Goal: Task Accomplishment & Management: Complete application form

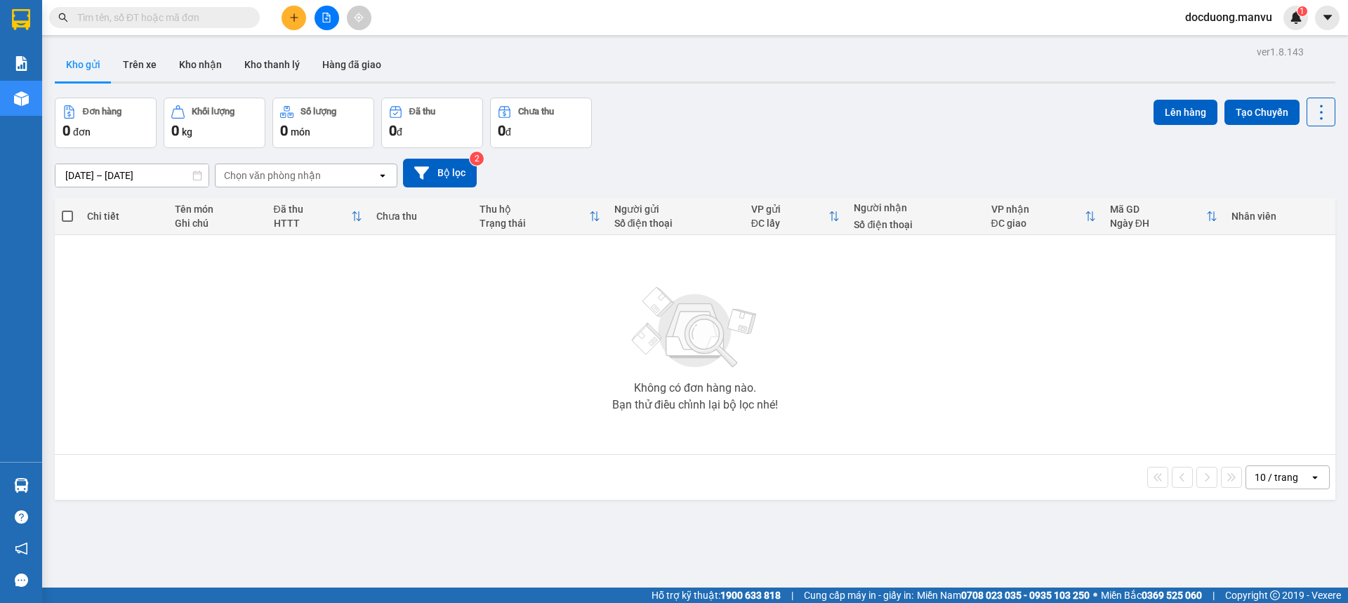
click at [288, 19] on button at bounding box center [293, 18] width 25 height 25
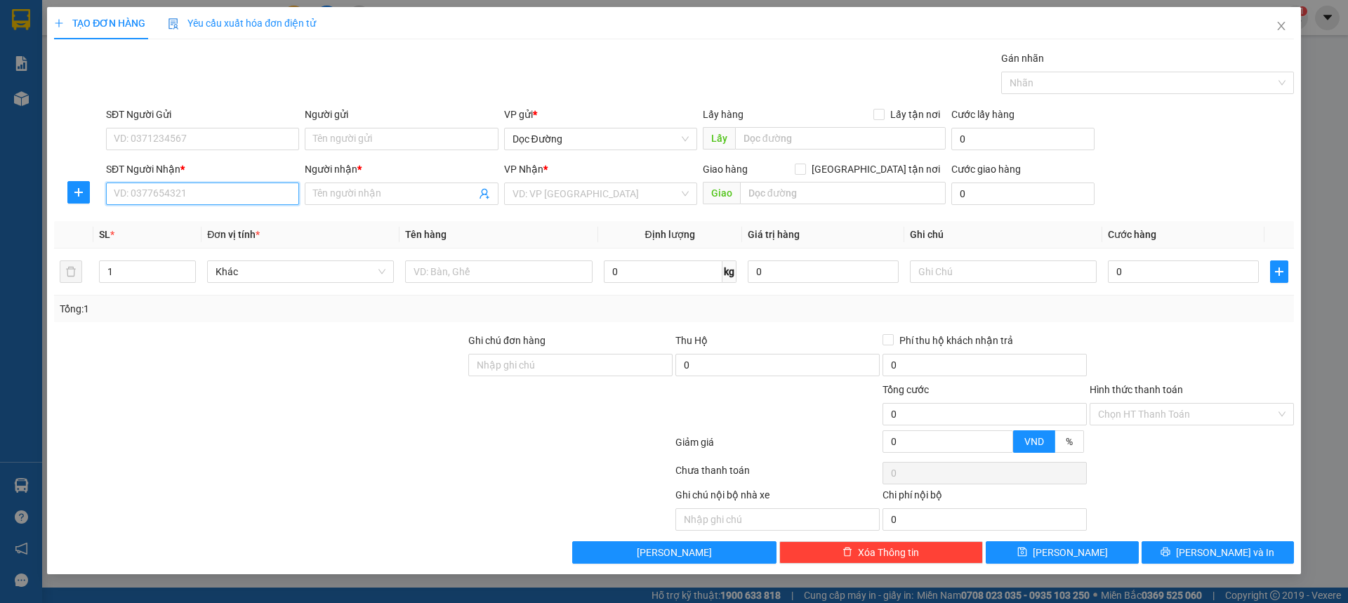
click at [206, 197] on input "SĐT Người Nhận *" at bounding box center [202, 194] width 193 height 22
type input "0356225809"
click at [197, 227] on div "0356225809 - kt" at bounding box center [202, 221] width 176 height 15
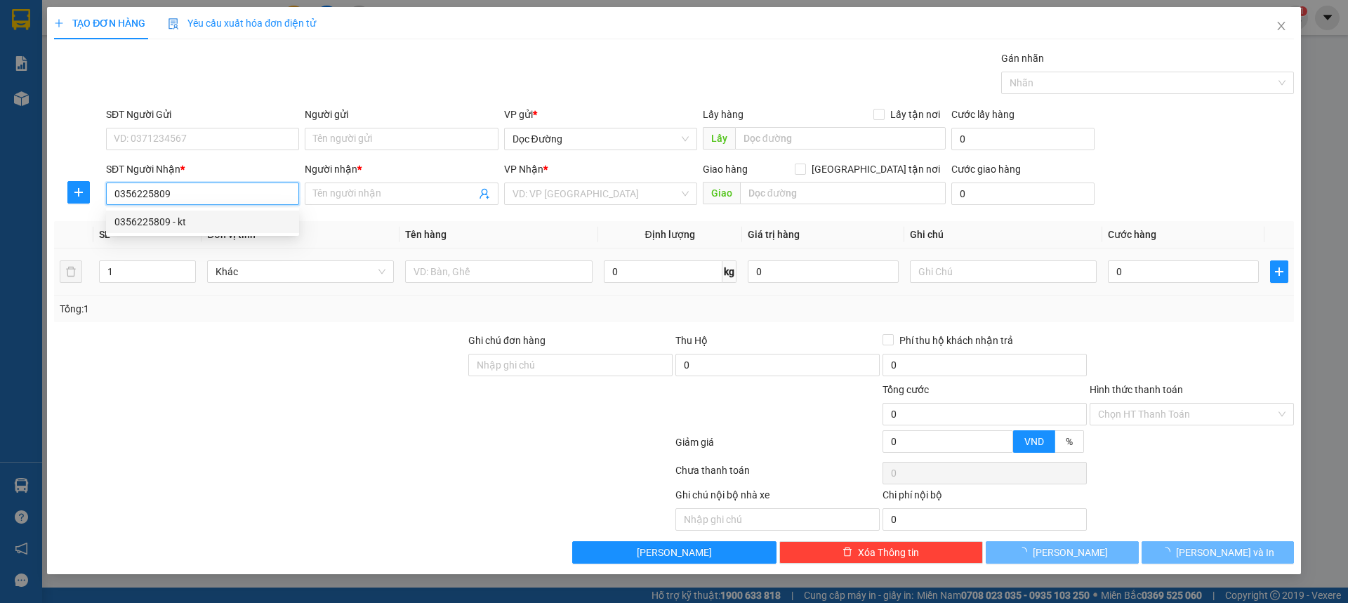
type input "kt"
type input "hn"
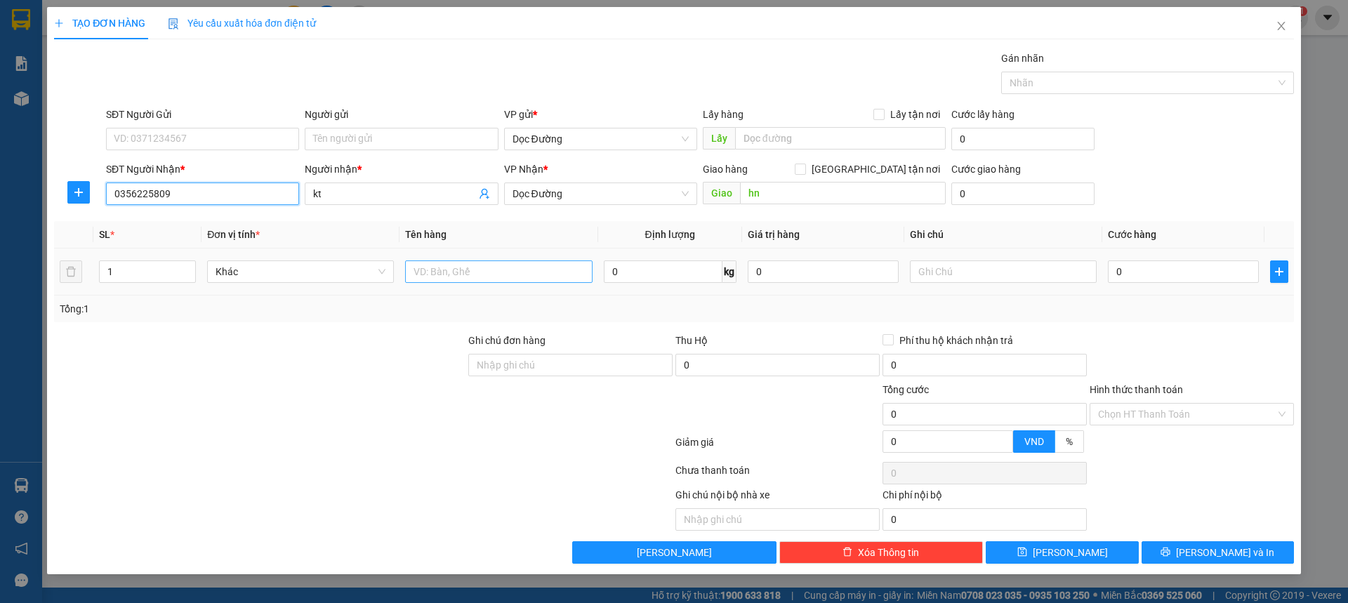
type input "0356225809"
click at [435, 263] on input "text" at bounding box center [498, 271] width 187 height 22
type input "1"
click at [1275, 31] on icon "close" at bounding box center [1280, 25] width 11 height 11
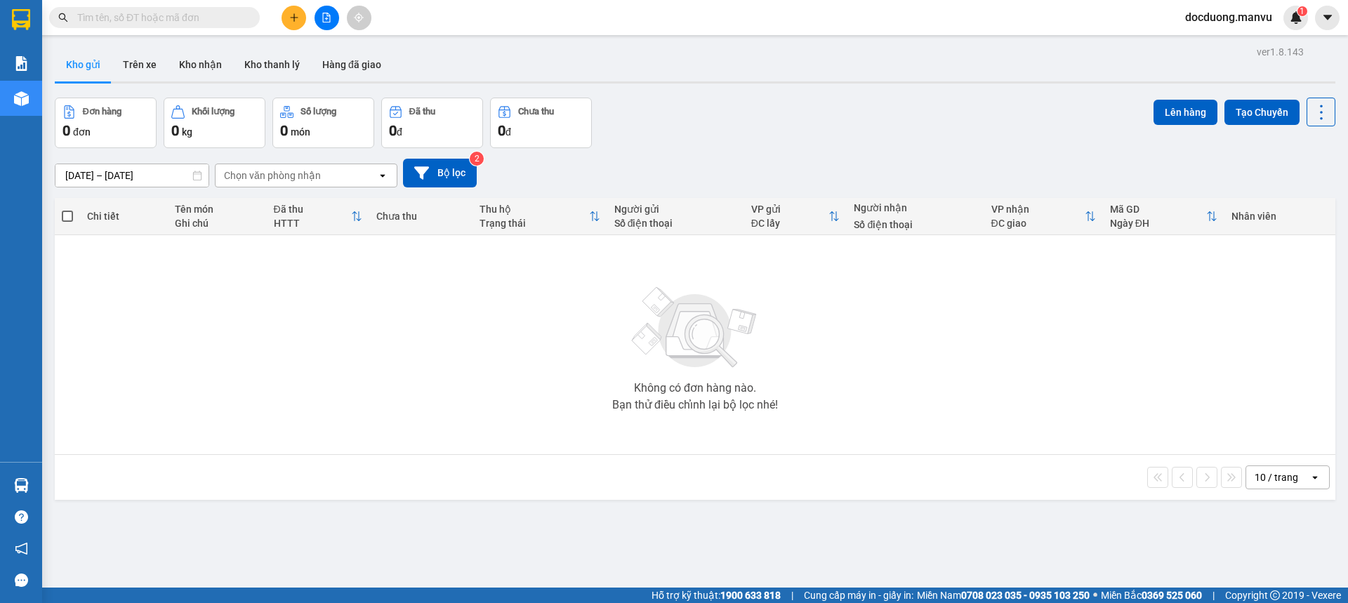
click at [326, 32] on div "Kết quả tìm kiếm ( 0 ) Bộ lọc Gửi 3 ngày gần nhất No Data docduong.manvu 1" at bounding box center [674, 17] width 1348 height 35
click at [328, 27] on button at bounding box center [326, 18] width 25 height 25
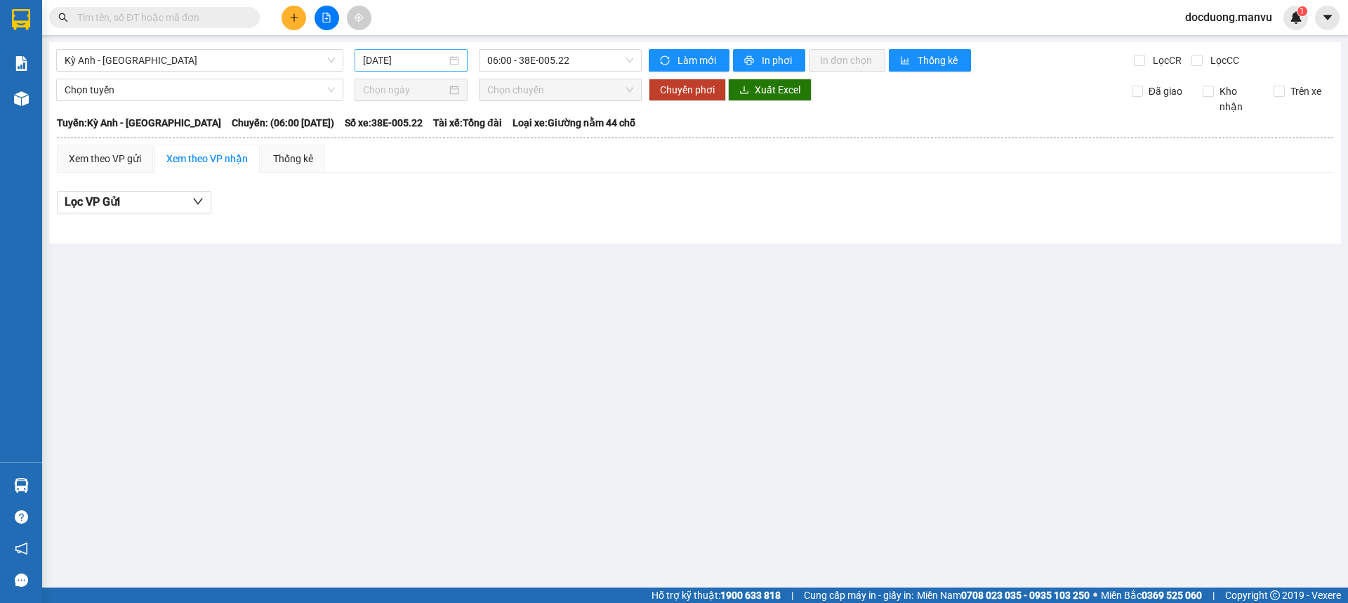
click at [411, 53] on input "14/09/2025" at bounding box center [405, 60] width 84 height 15
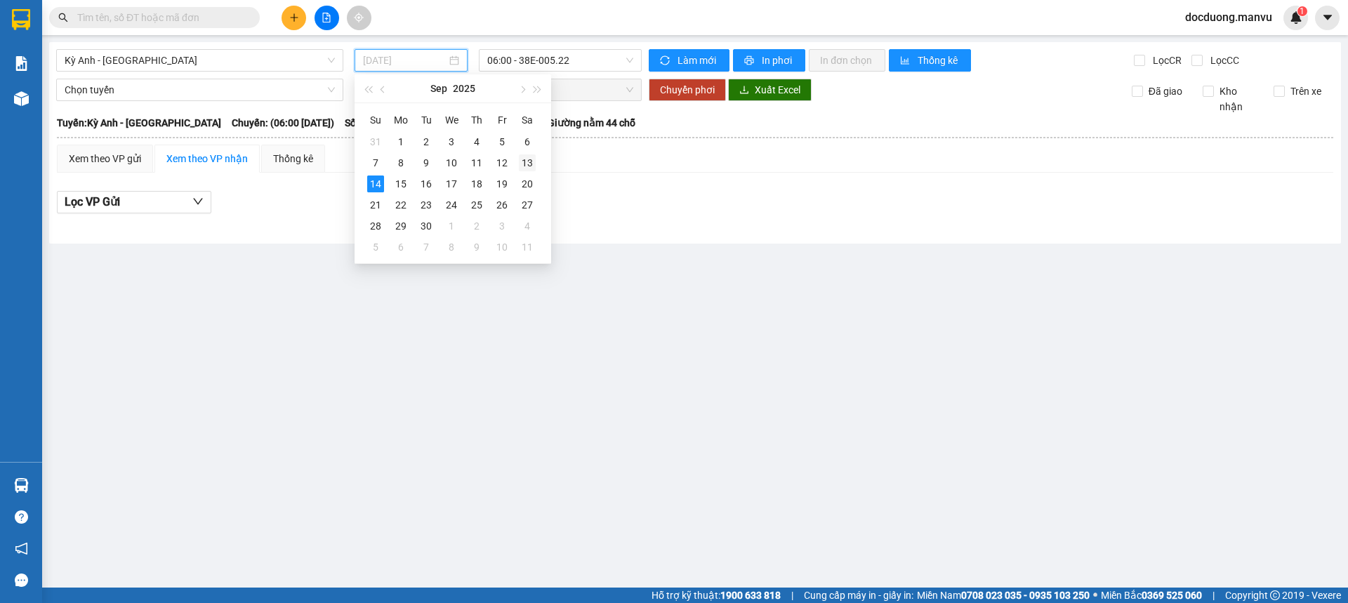
click at [528, 164] on div "13" at bounding box center [527, 162] width 17 height 17
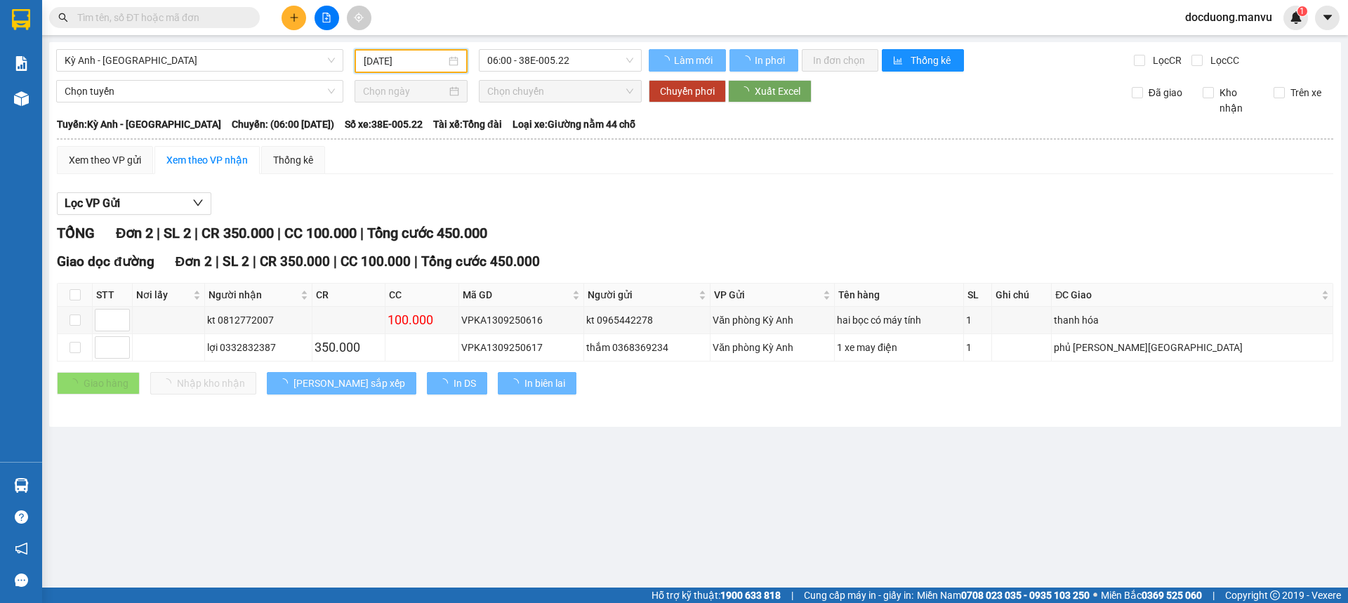
click at [409, 66] on input "13/09/2025" at bounding box center [405, 60] width 82 height 15
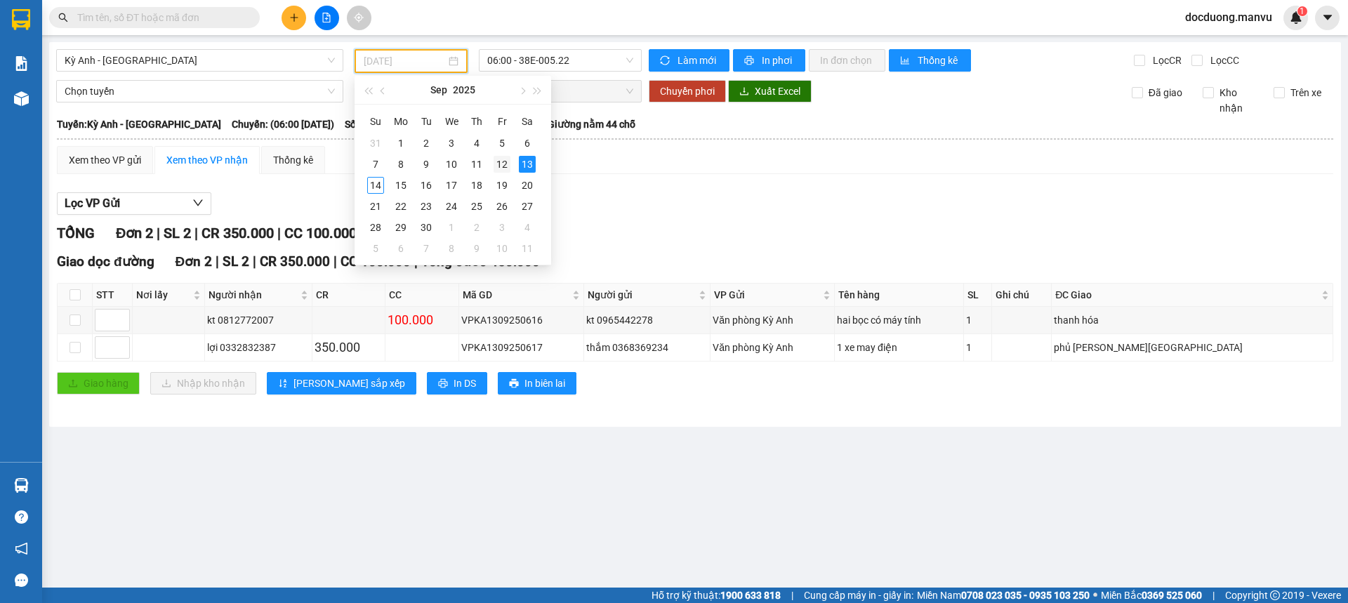
click at [503, 162] on div "12" at bounding box center [501, 164] width 17 height 17
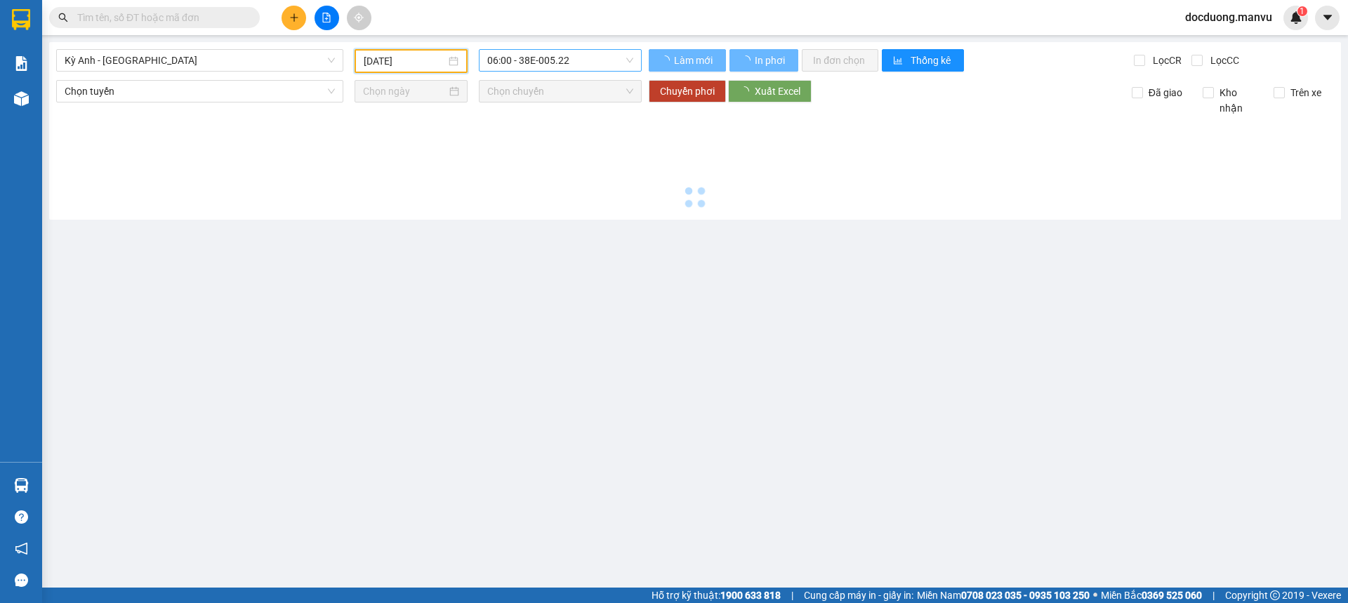
type input "12/09/2025"
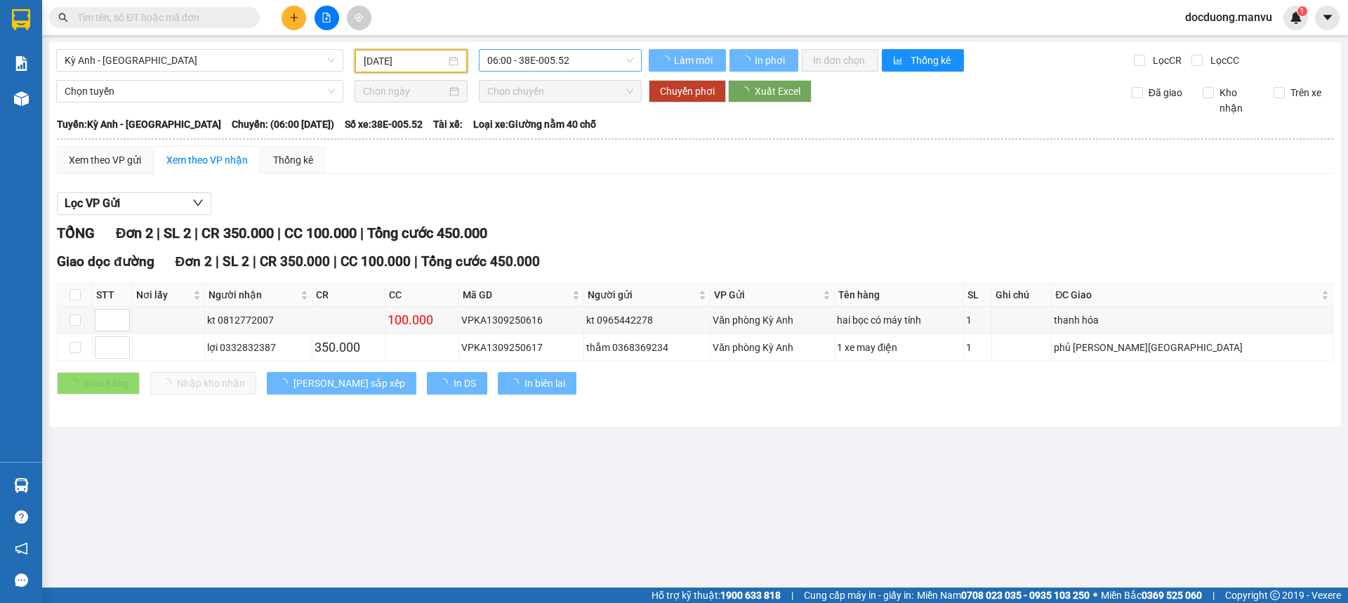
click at [584, 62] on span "06:00 - 38E-005.52" at bounding box center [560, 60] width 146 height 21
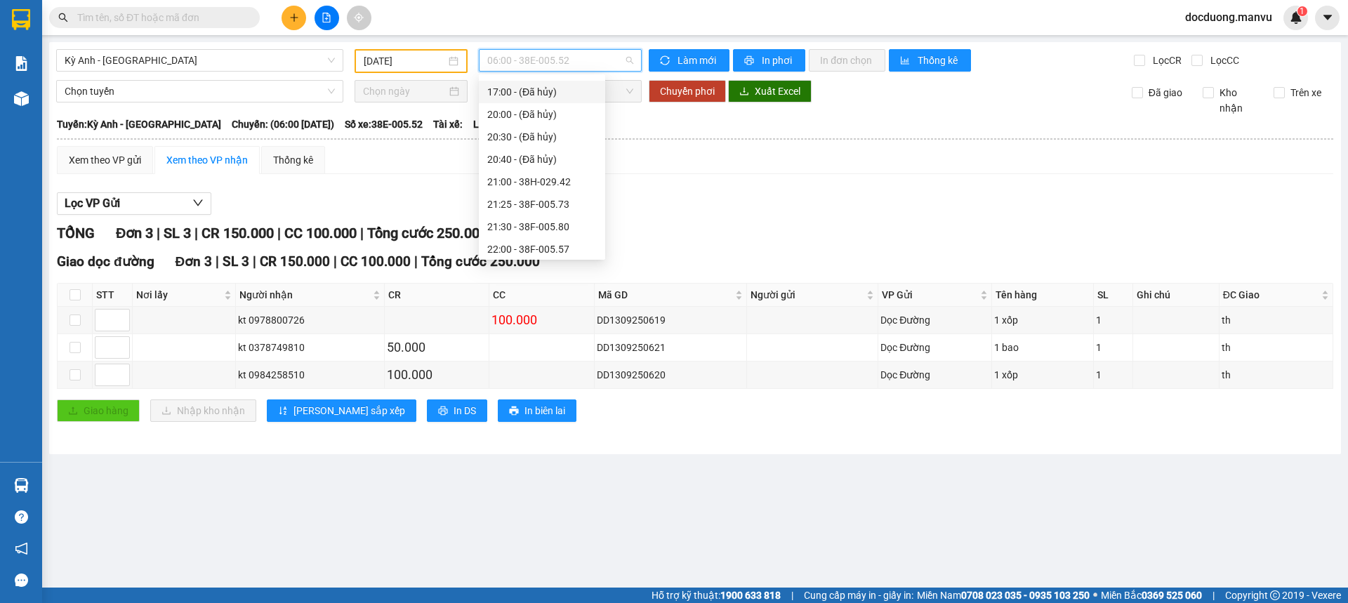
scroll to position [157, 0]
click at [569, 194] on div "21:25 - 38F-005.73" at bounding box center [542, 200] width 110 height 15
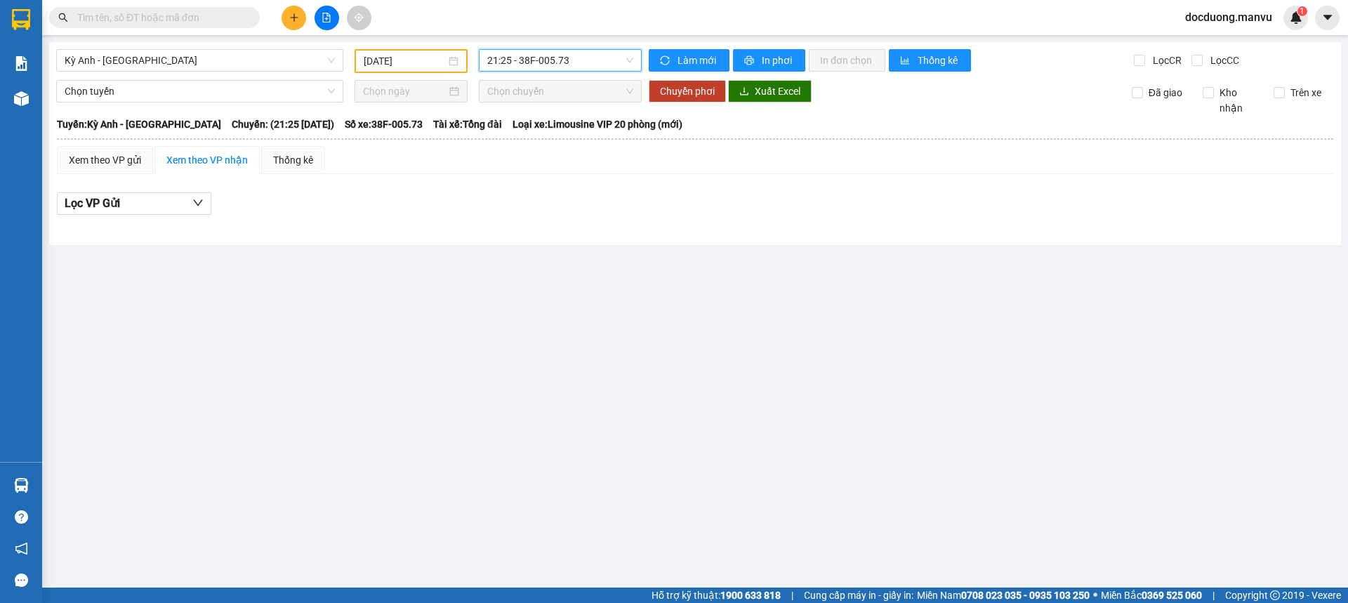
click at [293, 11] on button at bounding box center [293, 18] width 25 height 25
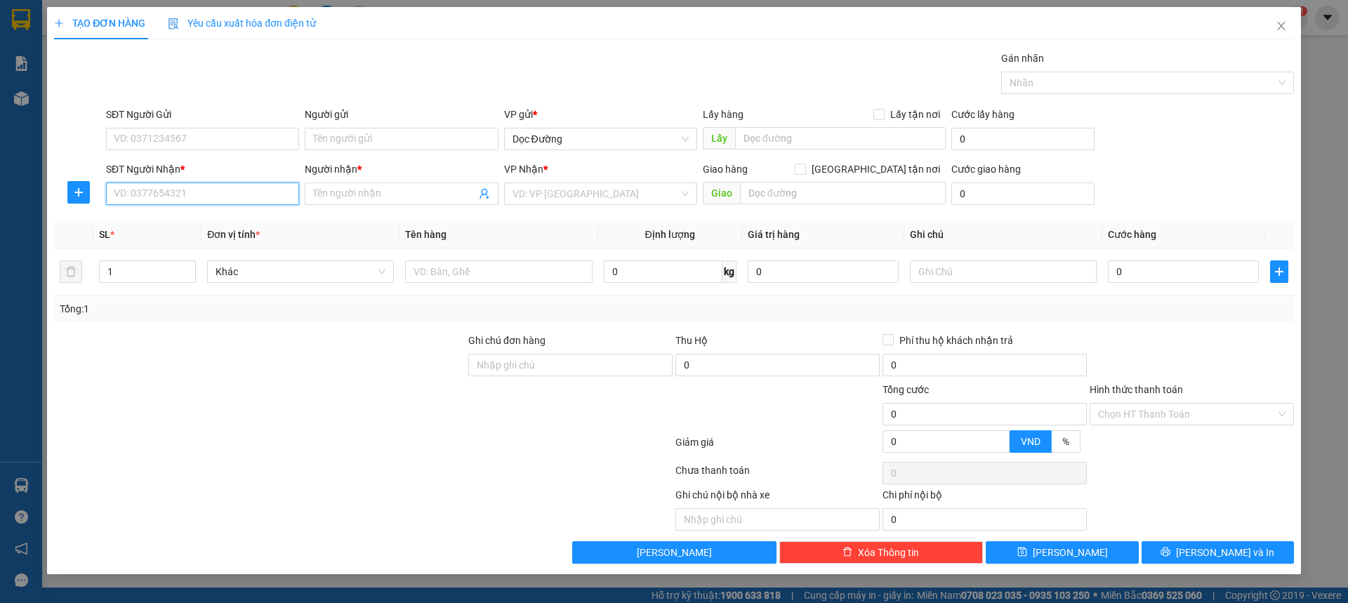
click at [194, 196] on input "SĐT Người Nhận *" at bounding box center [202, 194] width 193 height 22
click at [163, 221] on div "0356225809 - kt" at bounding box center [202, 221] width 176 height 15
type input "0356225809"
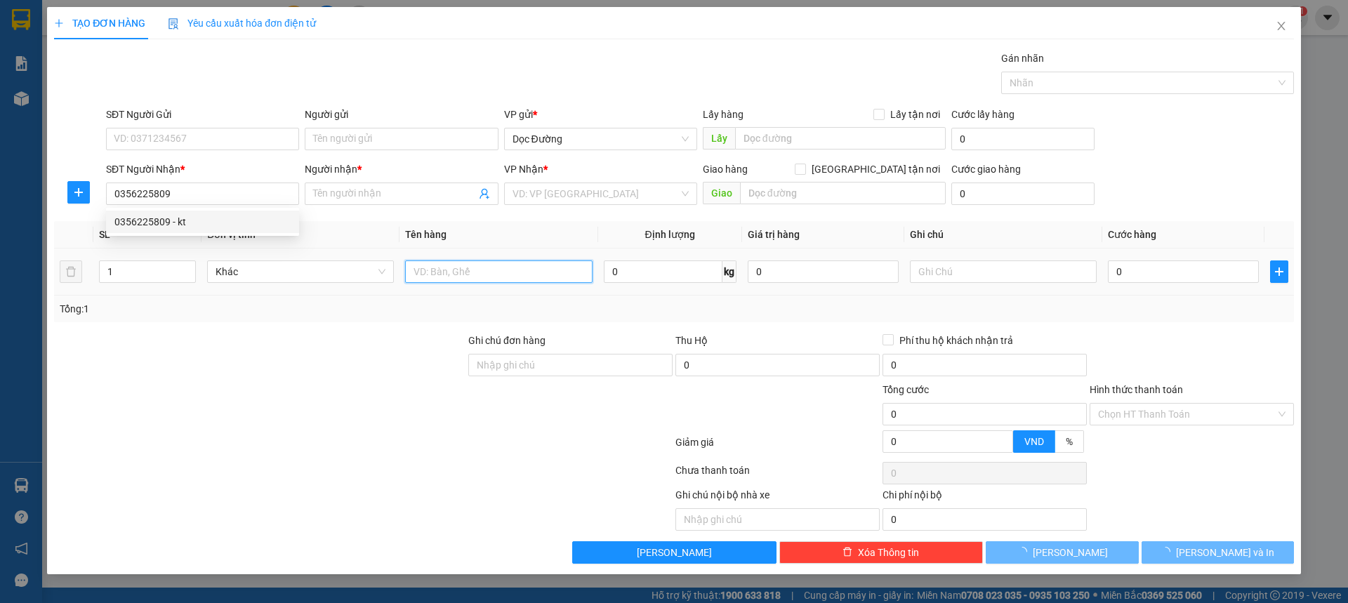
click at [444, 272] on input "text" at bounding box center [498, 271] width 187 height 22
type input "kt"
type input "hn"
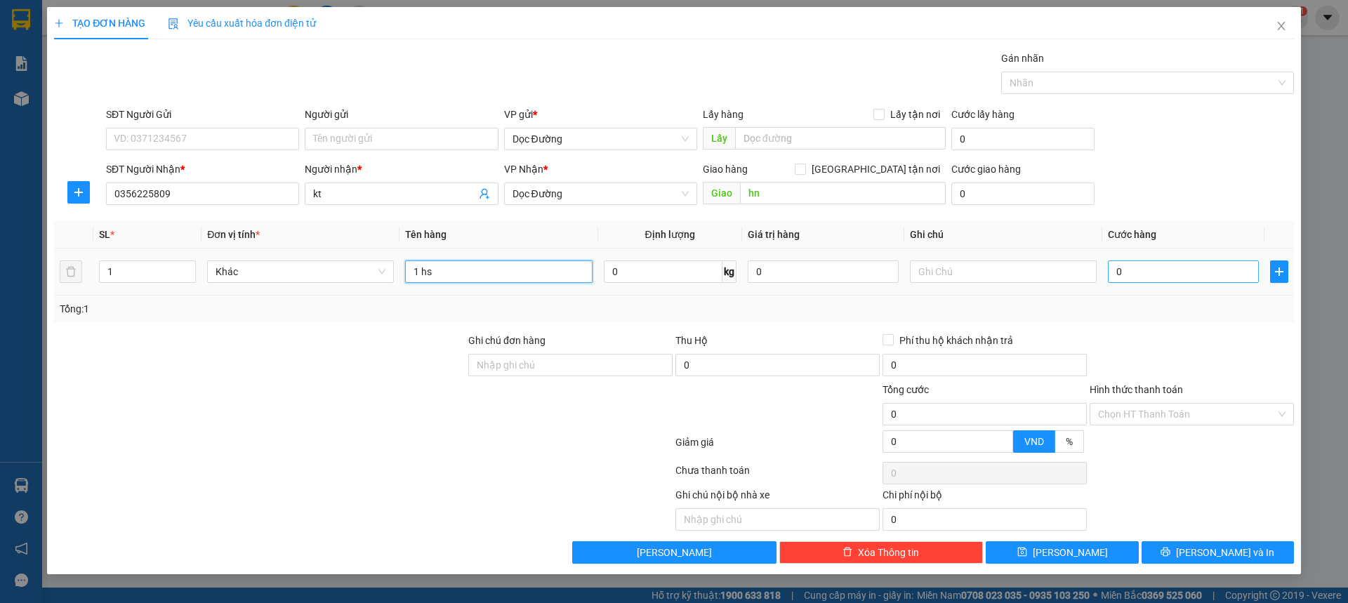
type input "1 hs"
click at [1158, 265] on td "0" at bounding box center [1183, 271] width 162 height 47
click at [1156, 268] on input "0" at bounding box center [1183, 271] width 151 height 22
type input "005"
type input "5"
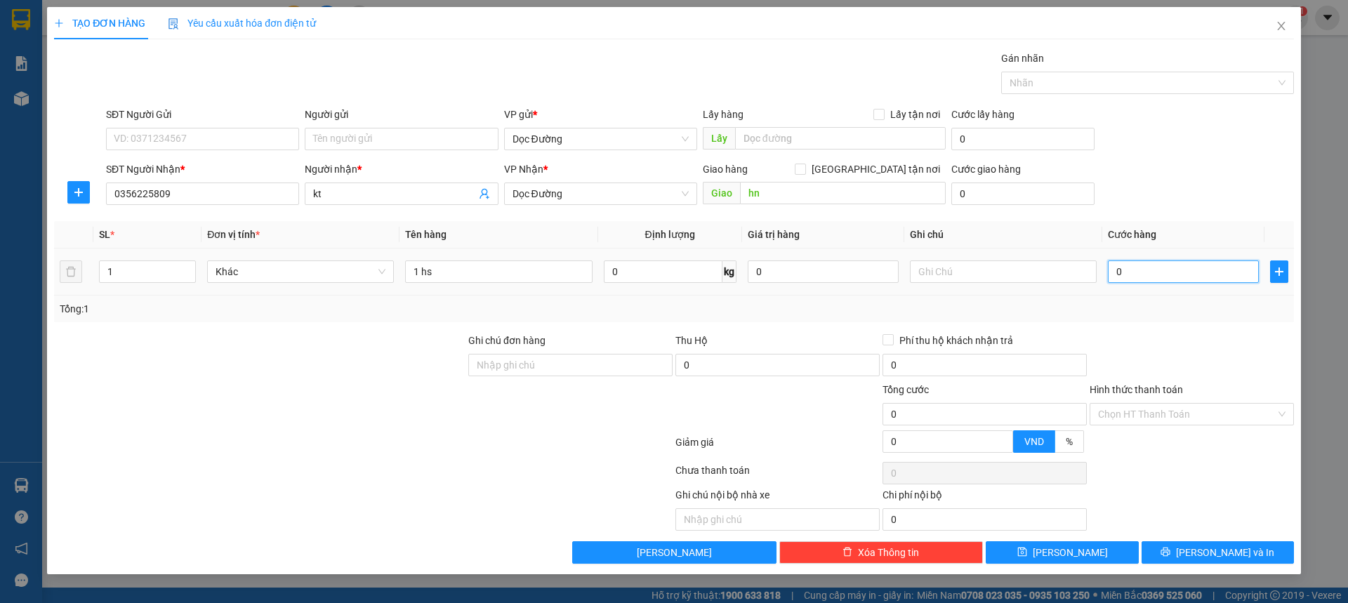
type input "5"
type input "0.050"
type input "50"
type input "00.500"
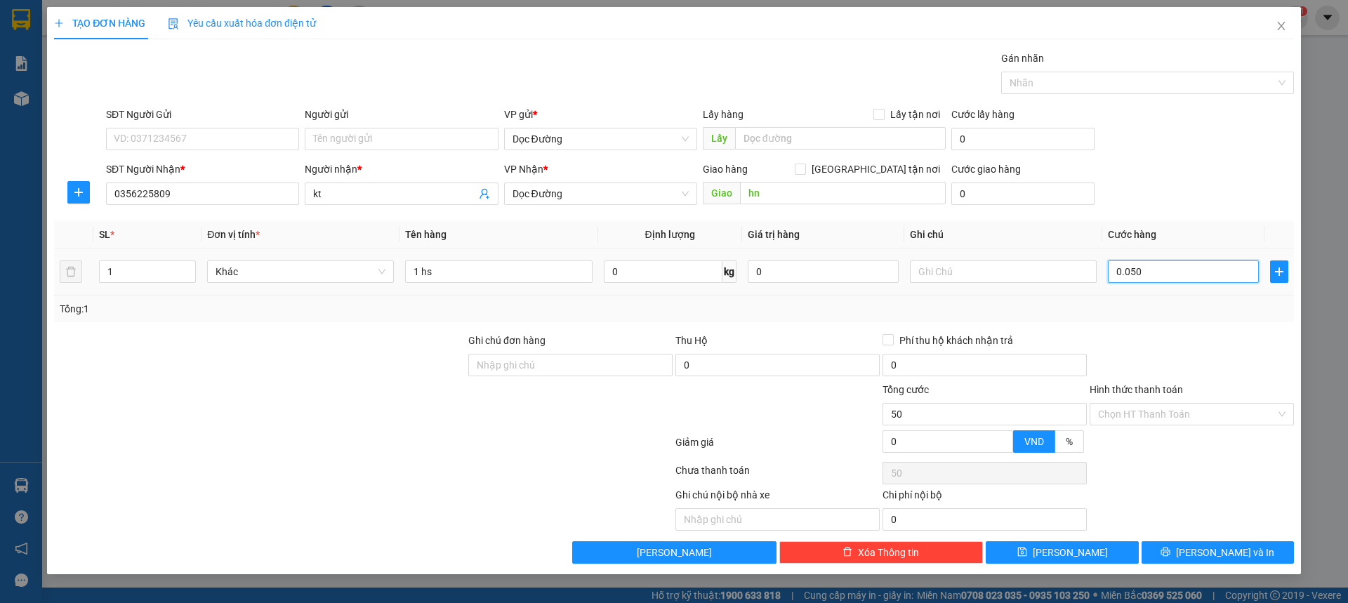
type input "500"
type input "0.005.000"
type input "5.000"
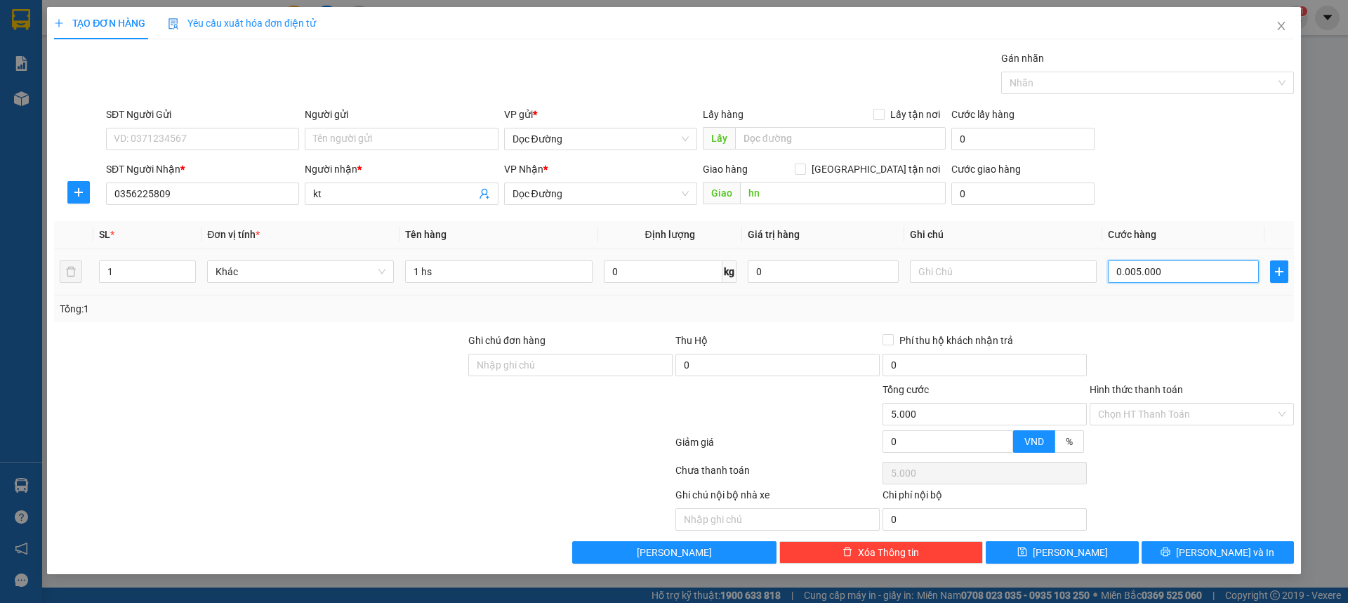
type input "000.050.000"
type input "50.000"
click at [1264, 186] on div "SĐT Người Nhận * 0356225809 Người nhận * kt VP Nhận * Dọc Đường Giao hàng Giao …" at bounding box center [699, 185] width 1193 height 49
type input "50.000"
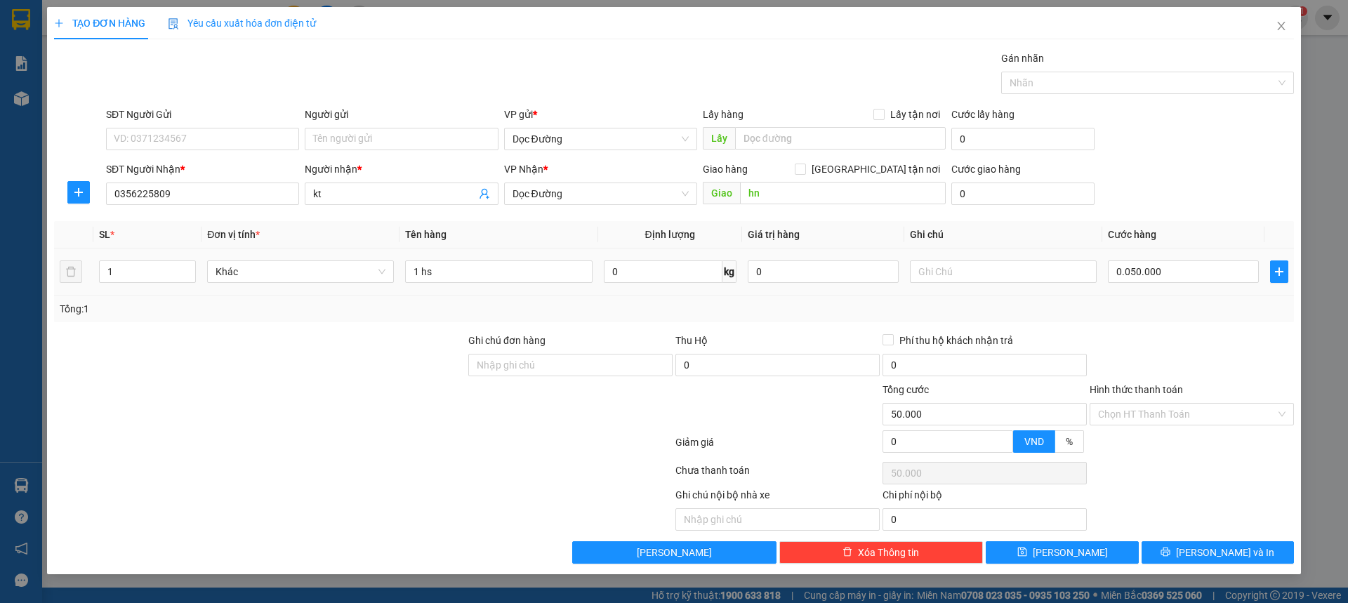
type input "50.000"
click at [1037, 547] on button "Lưu" at bounding box center [1062, 552] width 152 height 22
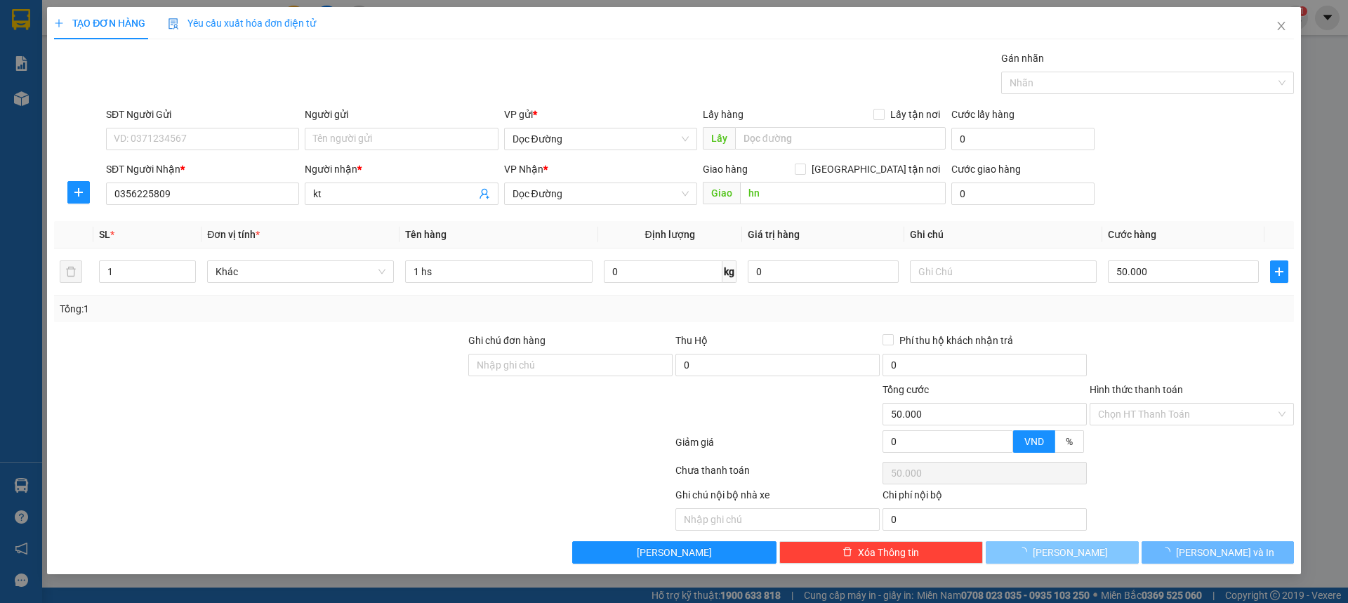
type input "0"
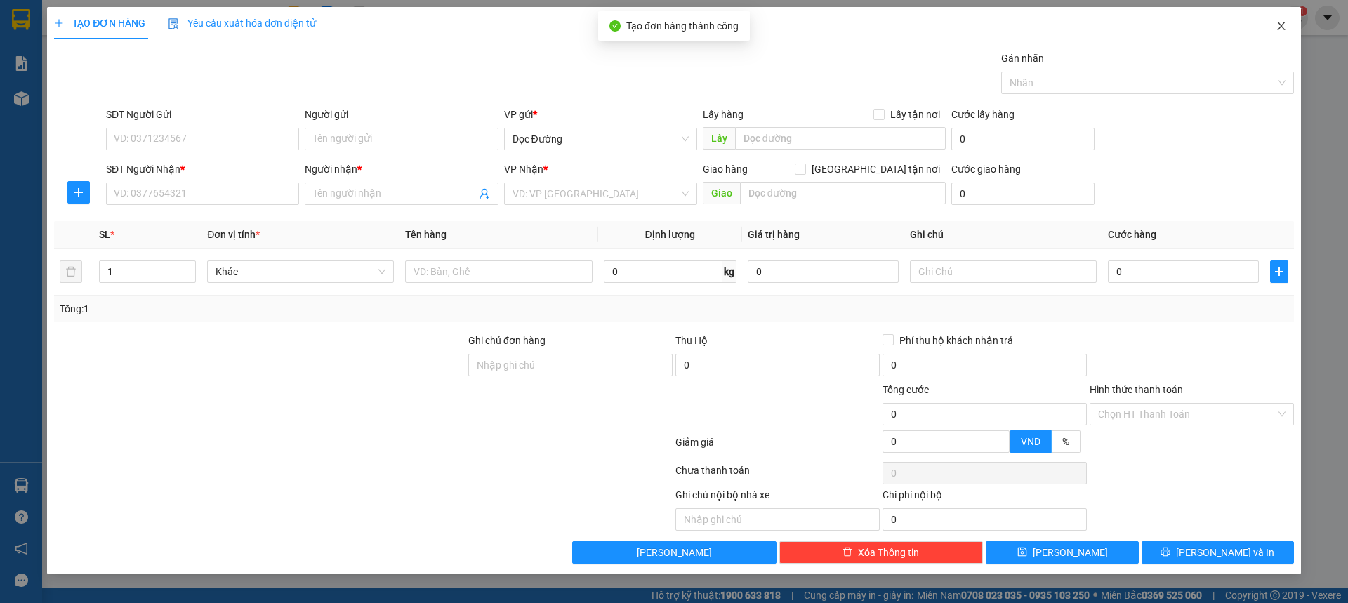
click at [1292, 23] on span "Close" at bounding box center [1280, 26] width 39 height 39
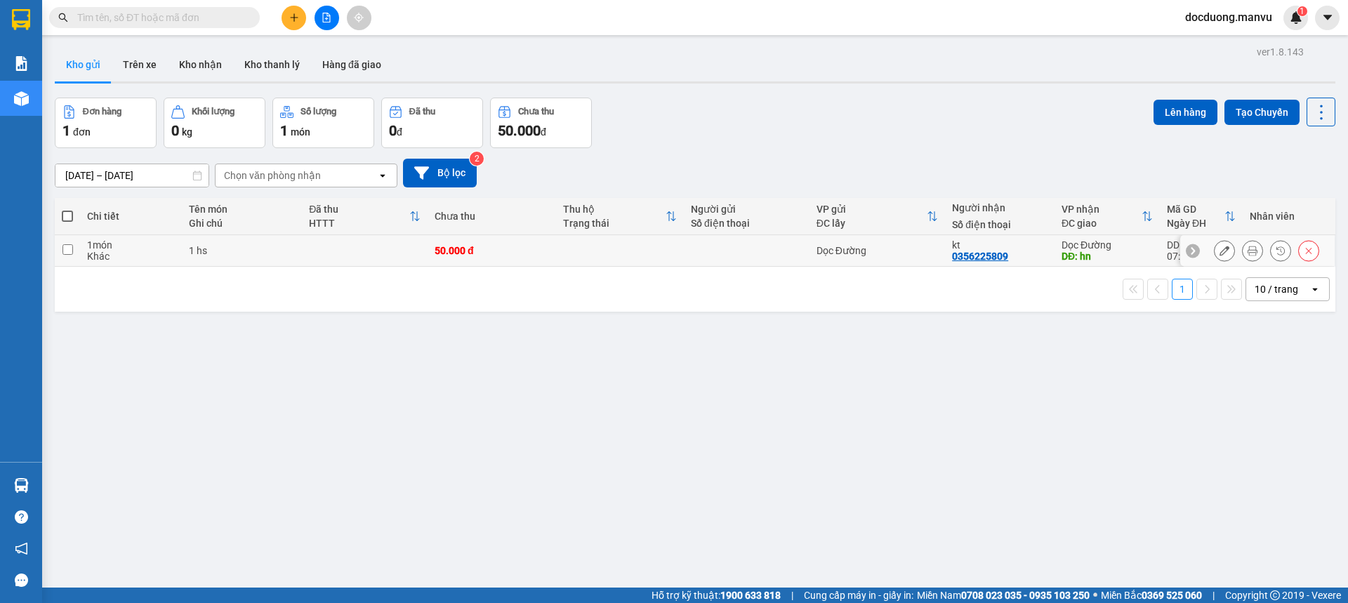
drag, startPoint x: 431, startPoint y: 247, endPoint x: 493, endPoint y: 227, distance: 64.8
click at [429, 247] on td "50.000 đ" at bounding box center [491, 251] width 128 height 32
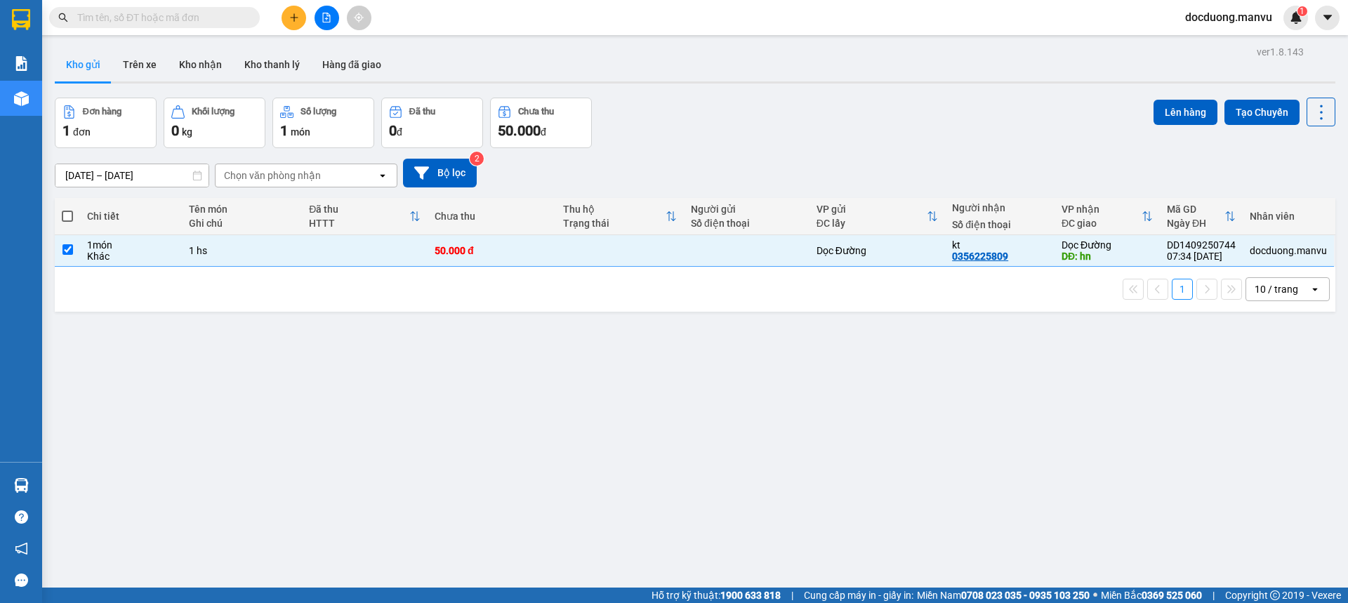
checkbox input "true"
click at [1158, 110] on button "Lên hàng" at bounding box center [1185, 112] width 64 height 25
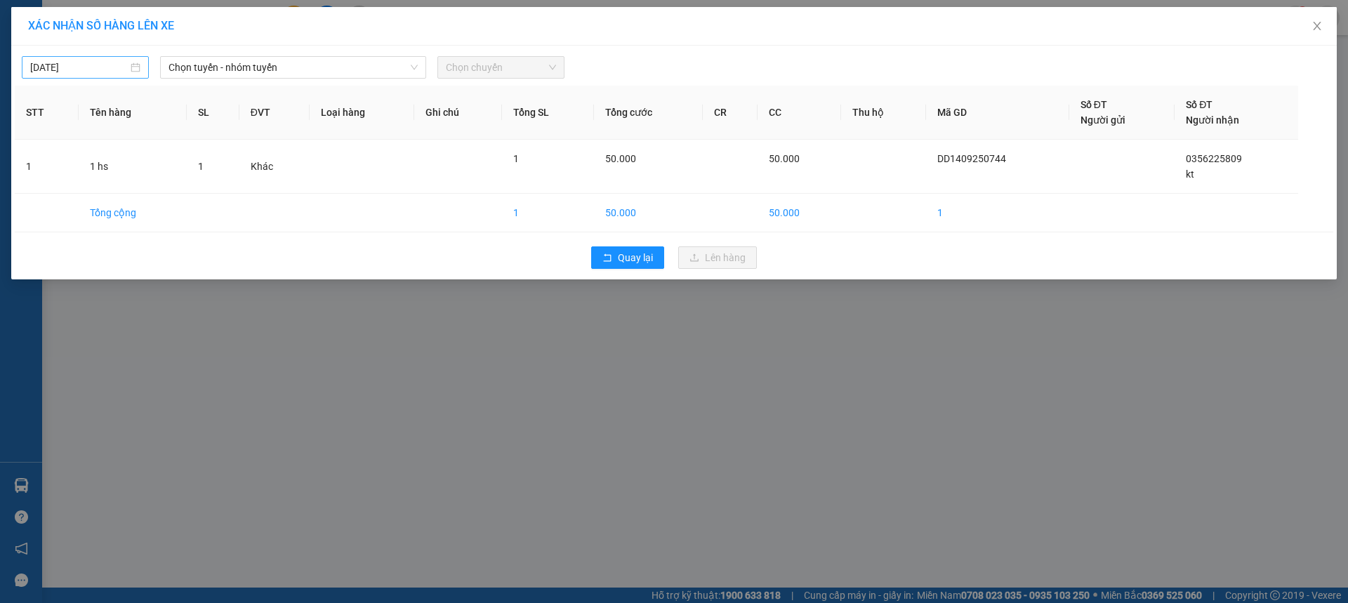
click at [93, 72] on input "14/09/2025" at bounding box center [79, 67] width 98 height 15
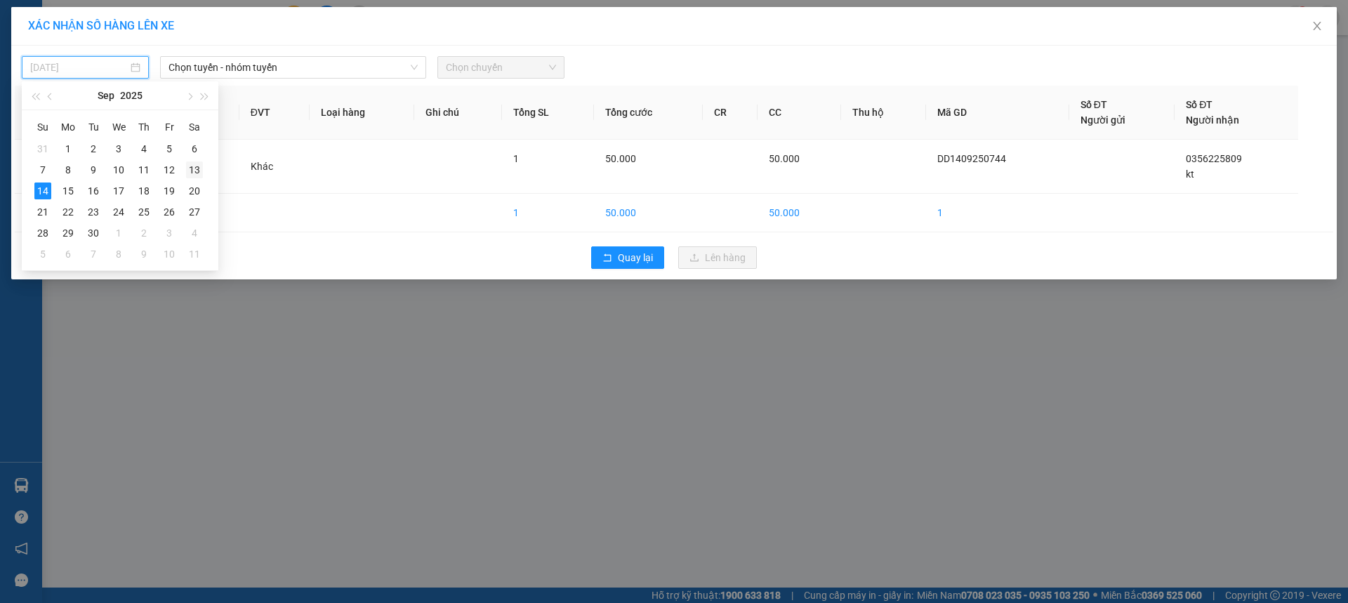
click at [197, 174] on div "13" at bounding box center [194, 169] width 17 height 17
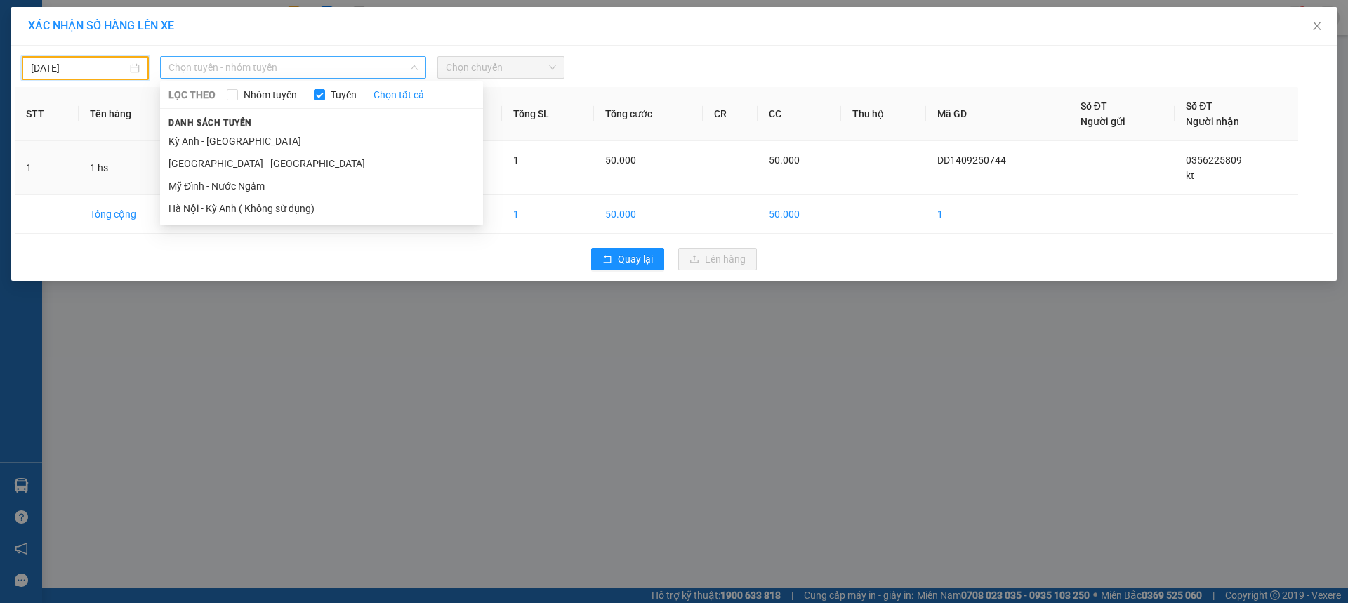
click at [283, 62] on span "Chọn tuyến - nhóm tuyến" at bounding box center [292, 67] width 249 height 21
click at [199, 137] on li "Kỳ Anh - Hà Nội" at bounding box center [321, 141] width 323 height 22
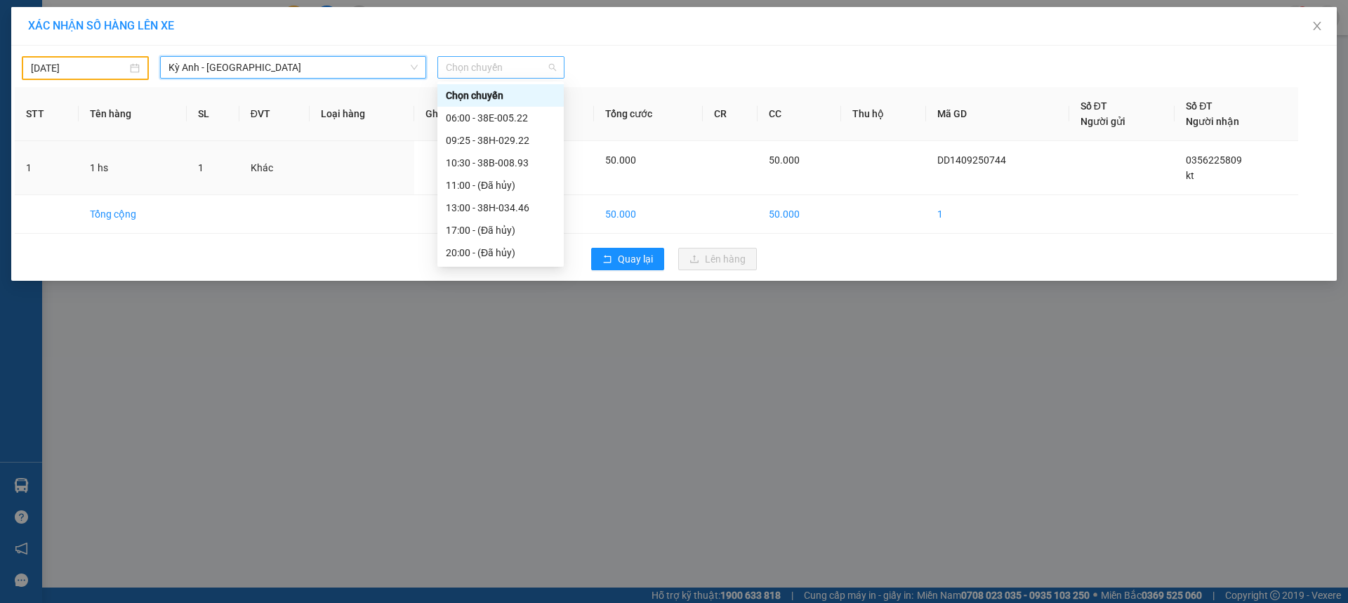
click at [501, 70] on span "Chọn chuyến" at bounding box center [501, 67] width 110 height 21
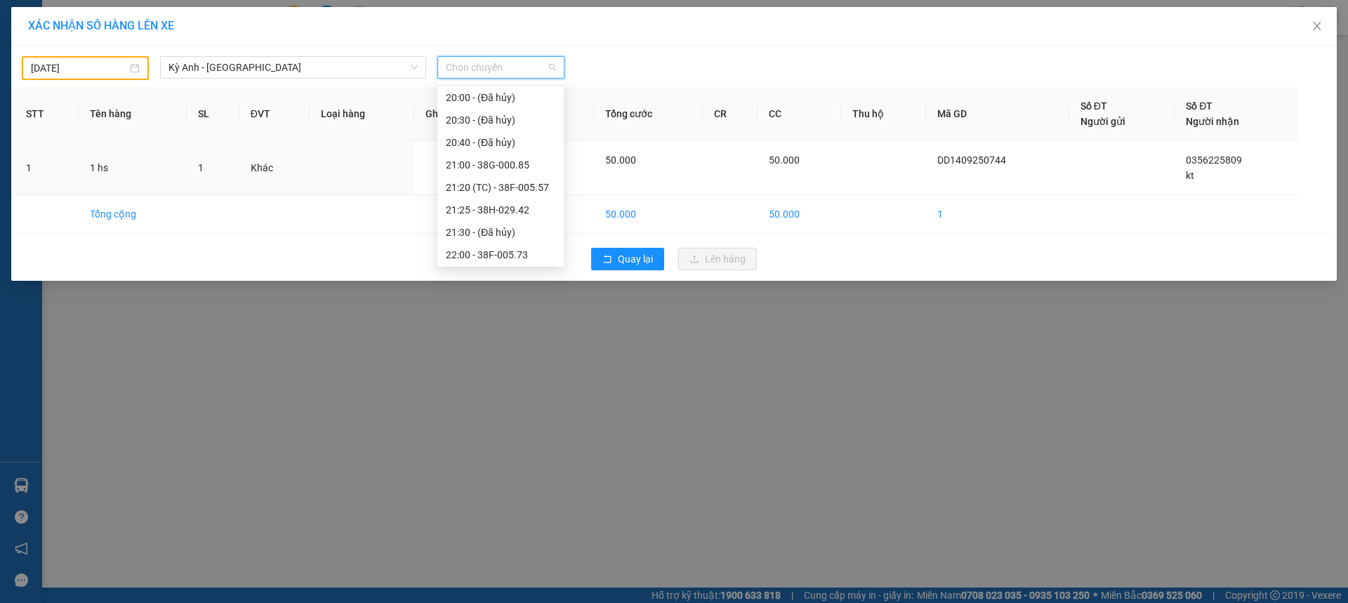
scroll to position [157, 0]
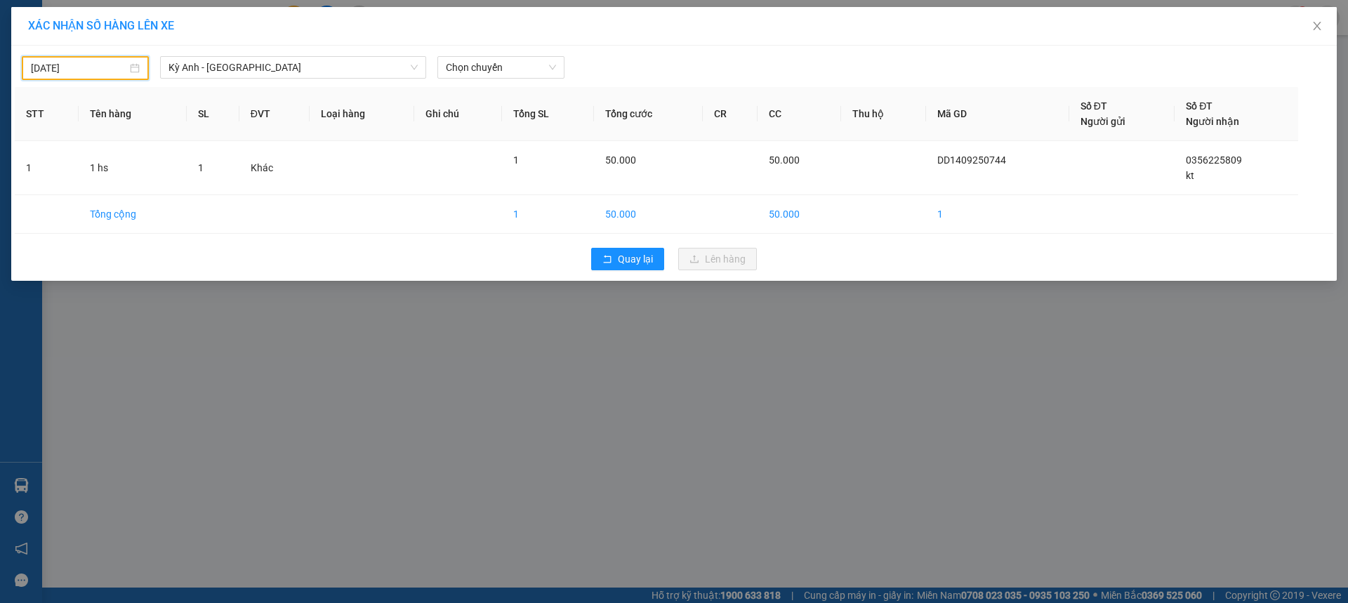
drag, startPoint x: 62, startPoint y: 73, endPoint x: 117, endPoint y: 87, distance: 56.5
click at [63, 72] on input "13/09/2025" at bounding box center [79, 67] width 96 height 15
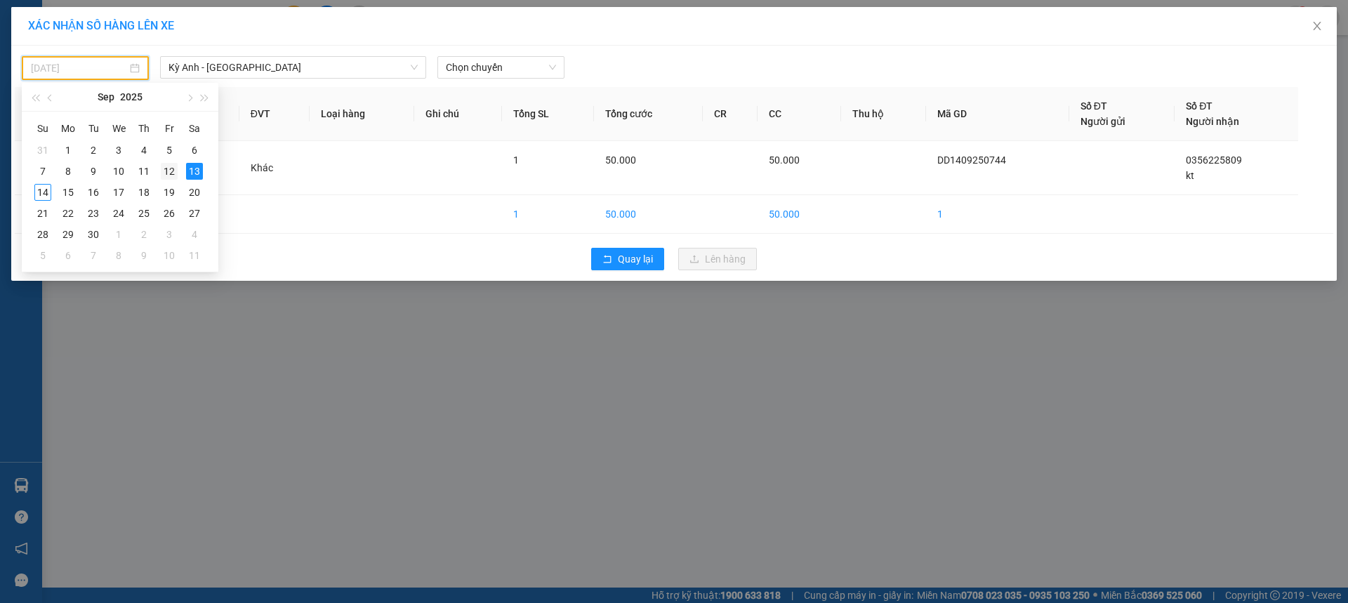
click at [164, 172] on div "12" at bounding box center [169, 171] width 17 height 17
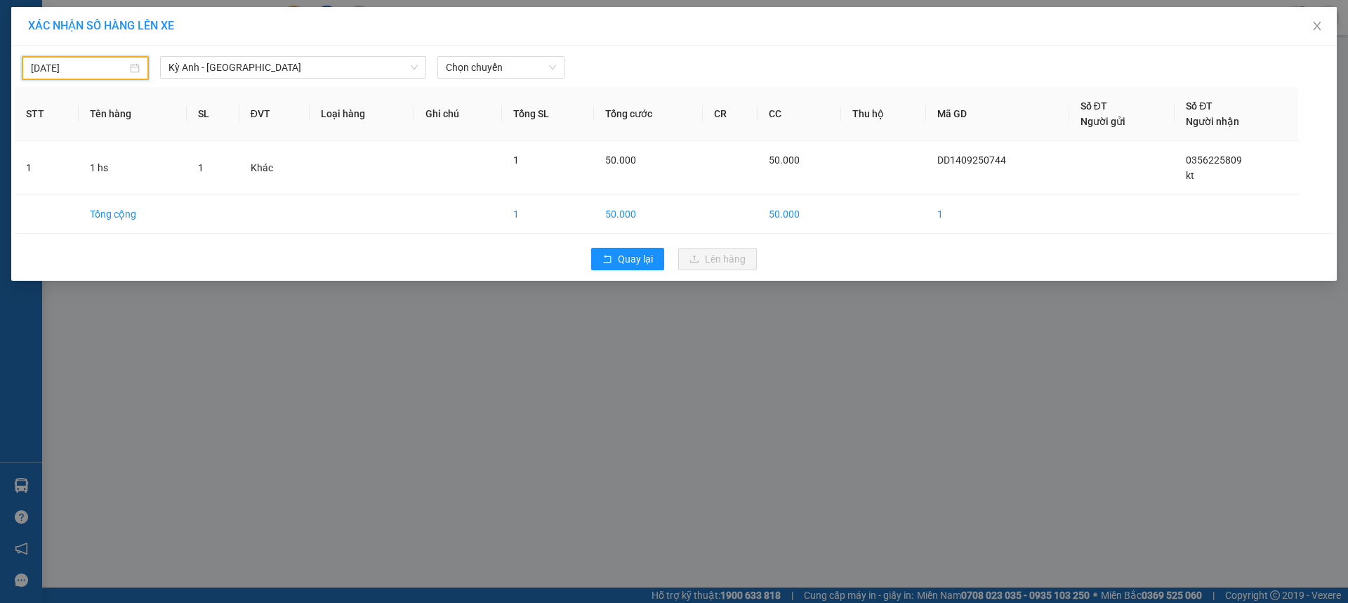
type input "12/09/2025"
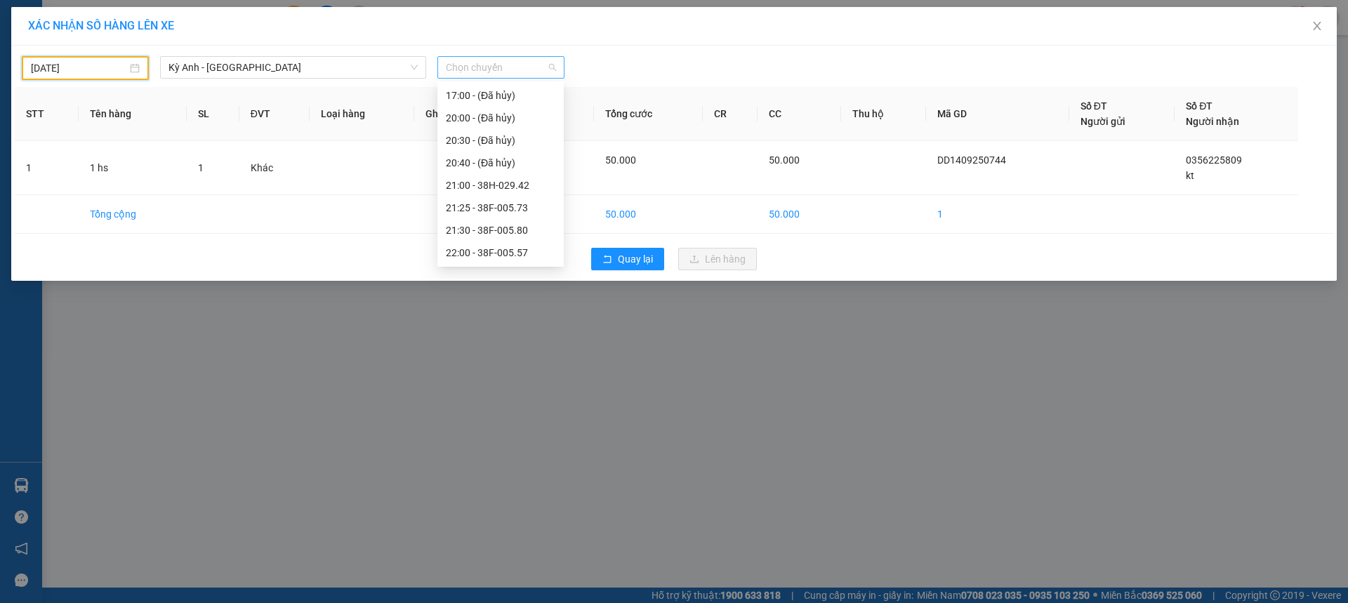
scroll to position [0, 0]
drag, startPoint x: 452, startPoint y: 63, endPoint x: 484, endPoint y: 63, distance: 32.3
click at [453, 63] on span "Chọn chuyến" at bounding box center [501, 67] width 110 height 21
click at [517, 204] on div "21:25 - 38F-005.73" at bounding box center [501, 207] width 110 height 15
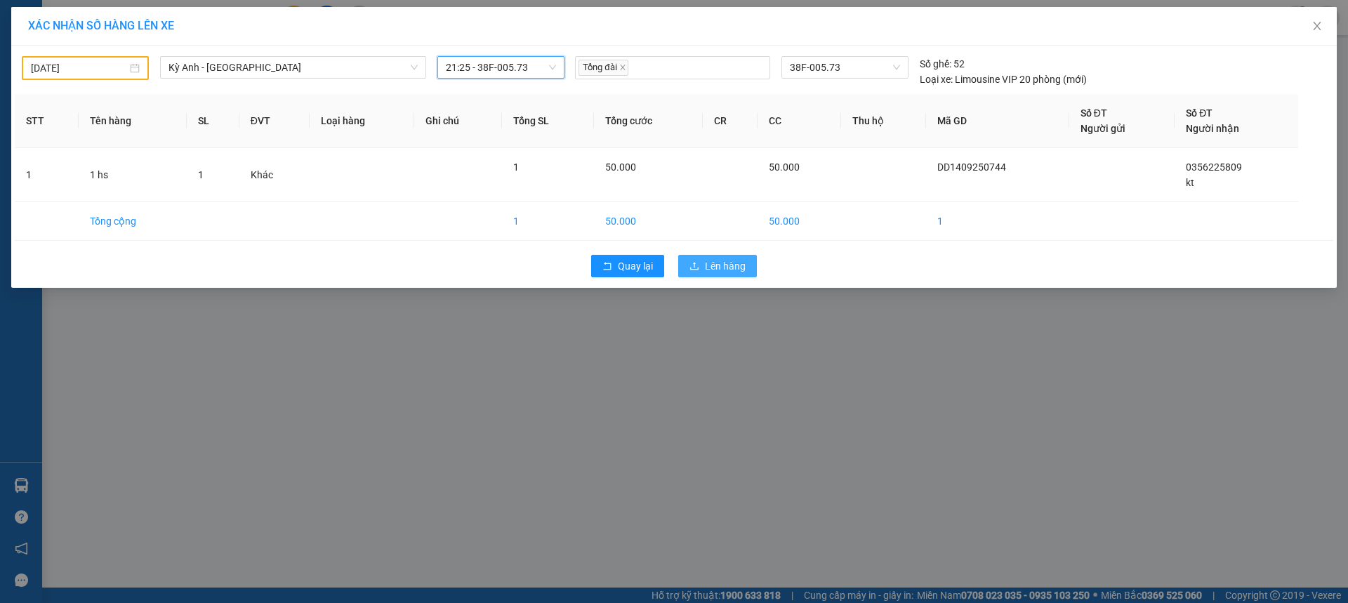
click at [705, 258] on button "Lên hàng" at bounding box center [717, 266] width 79 height 22
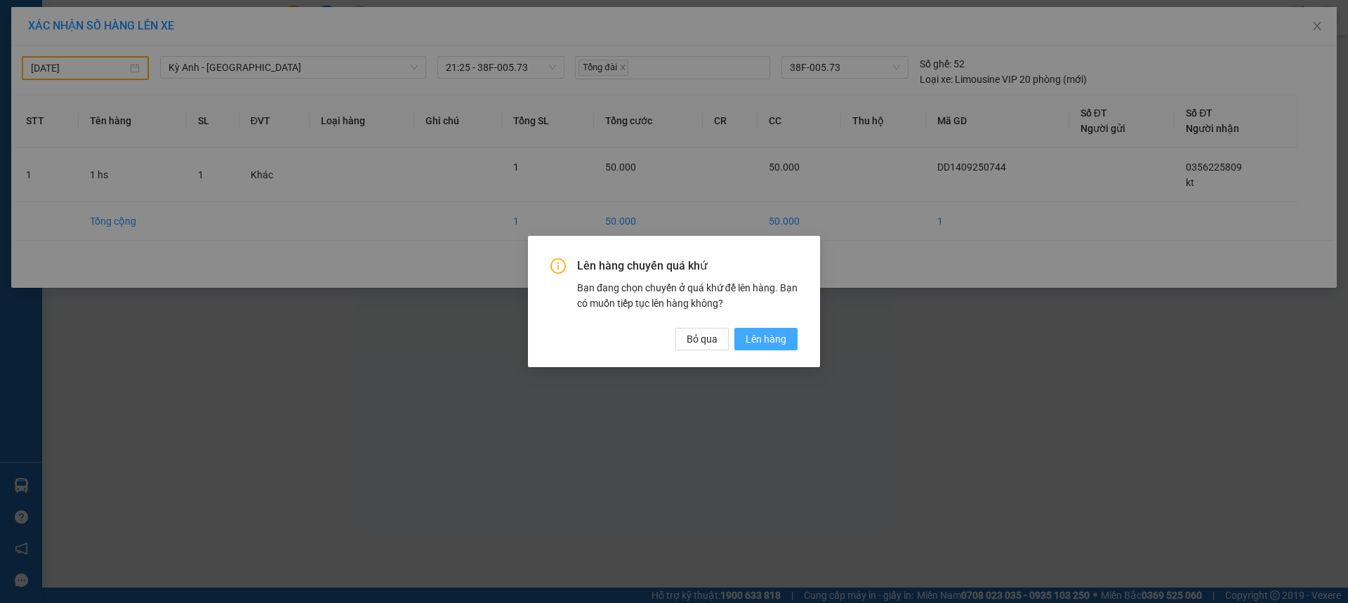
click at [764, 344] on span "Lên hàng" at bounding box center [765, 338] width 41 height 15
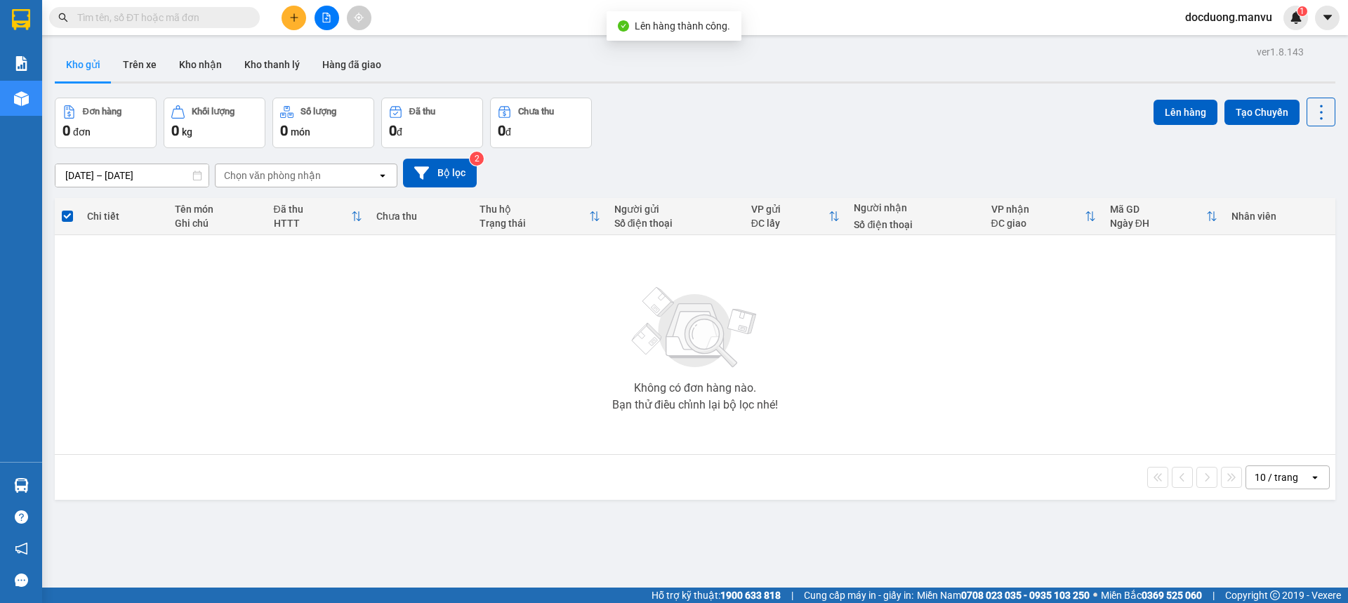
drag, startPoint x: 278, startPoint y: 27, endPoint x: 289, endPoint y: 20, distance: 12.9
click at [288, 21] on div at bounding box center [326, 18] width 105 height 25
click at [289, 20] on icon "plus" at bounding box center [294, 18] width 10 height 10
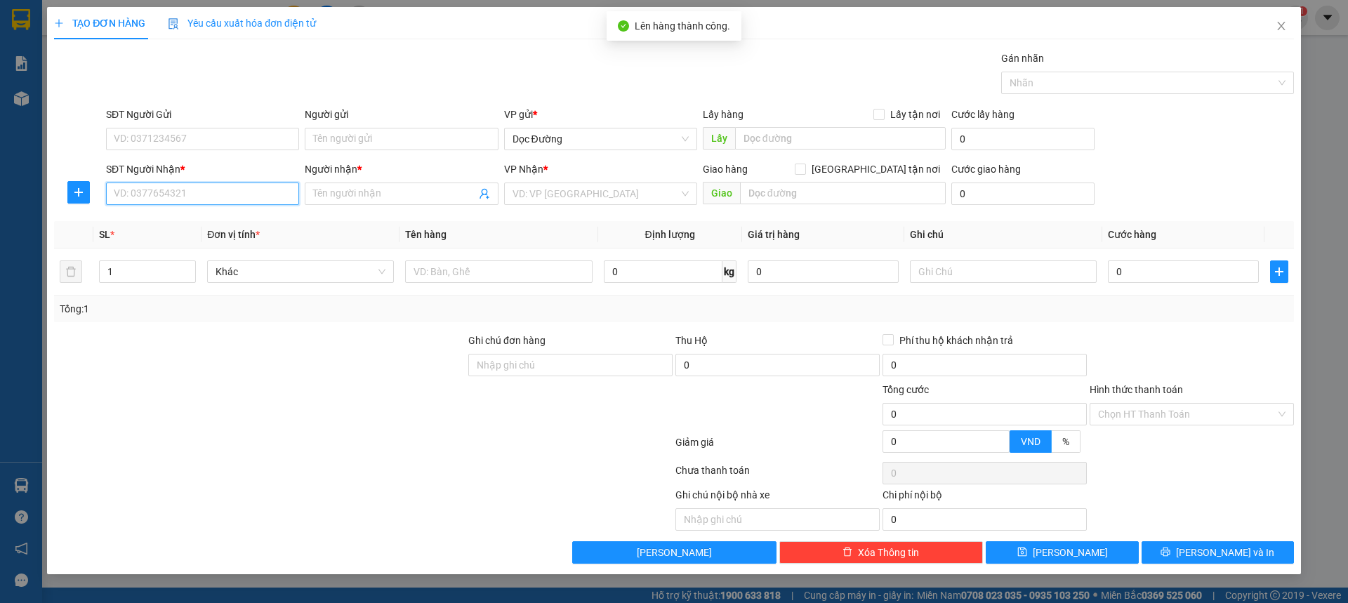
drag, startPoint x: 190, startPoint y: 198, endPoint x: 301, endPoint y: 147, distance: 122.2
click at [190, 197] on input "SĐT Người Nhận *" at bounding box center [202, 194] width 193 height 22
type input "0963989001"
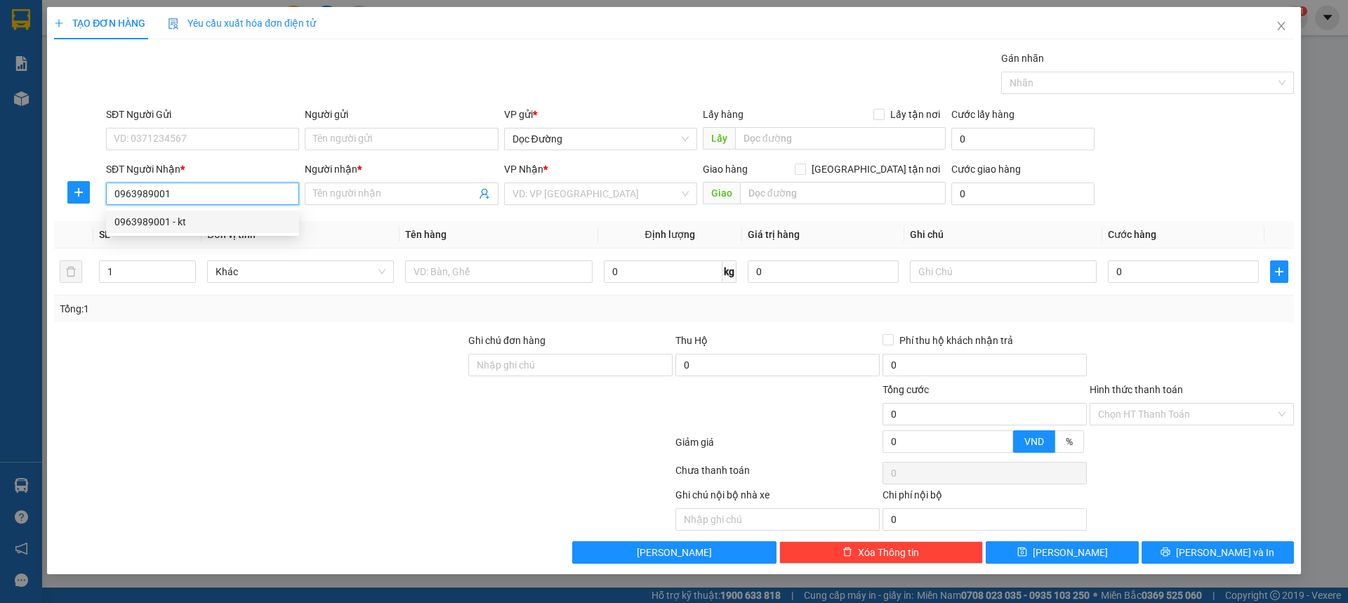
click at [203, 216] on div "0963989001 - kt" at bounding box center [202, 221] width 176 height 15
type input "kt"
type input "ka"
type input "0963989001"
click at [458, 284] on div at bounding box center [498, 272] width 187 height 28
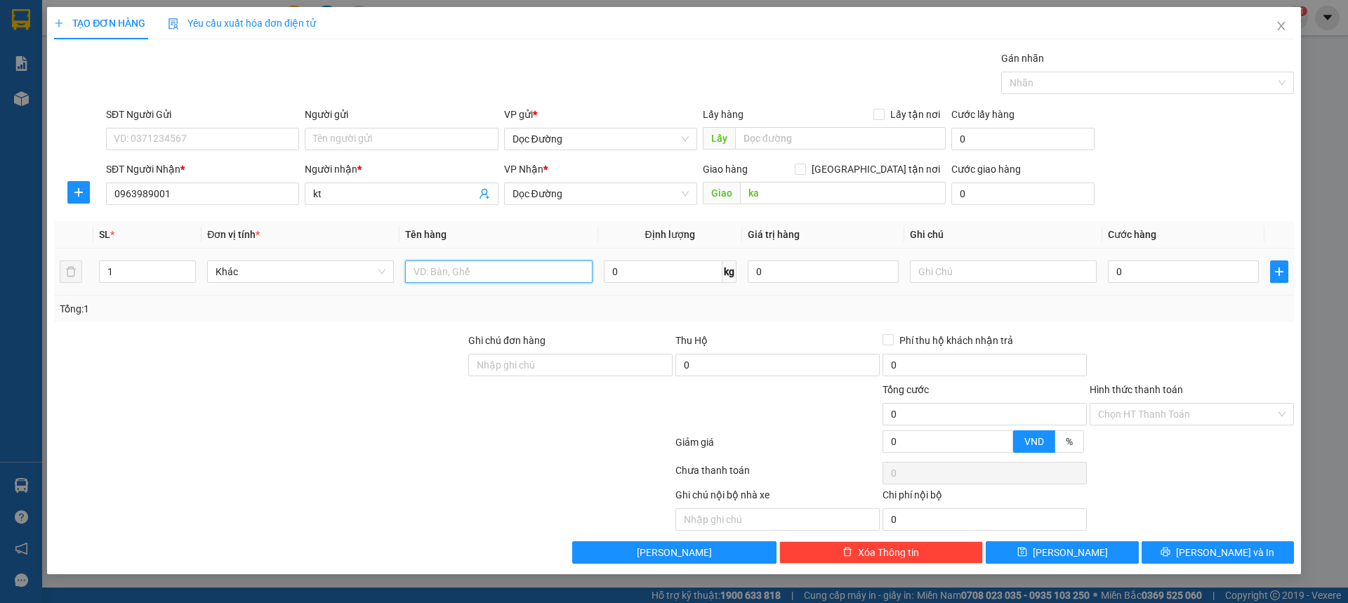
click at [469, 281] on input "text" at bounding box center [498, 271] width 187 height 22
type input "1 thùng"
click at [1181, 269] on input "0" at bounding box center [1183, 271] width 151 height 22
type input "005"
type input "5"
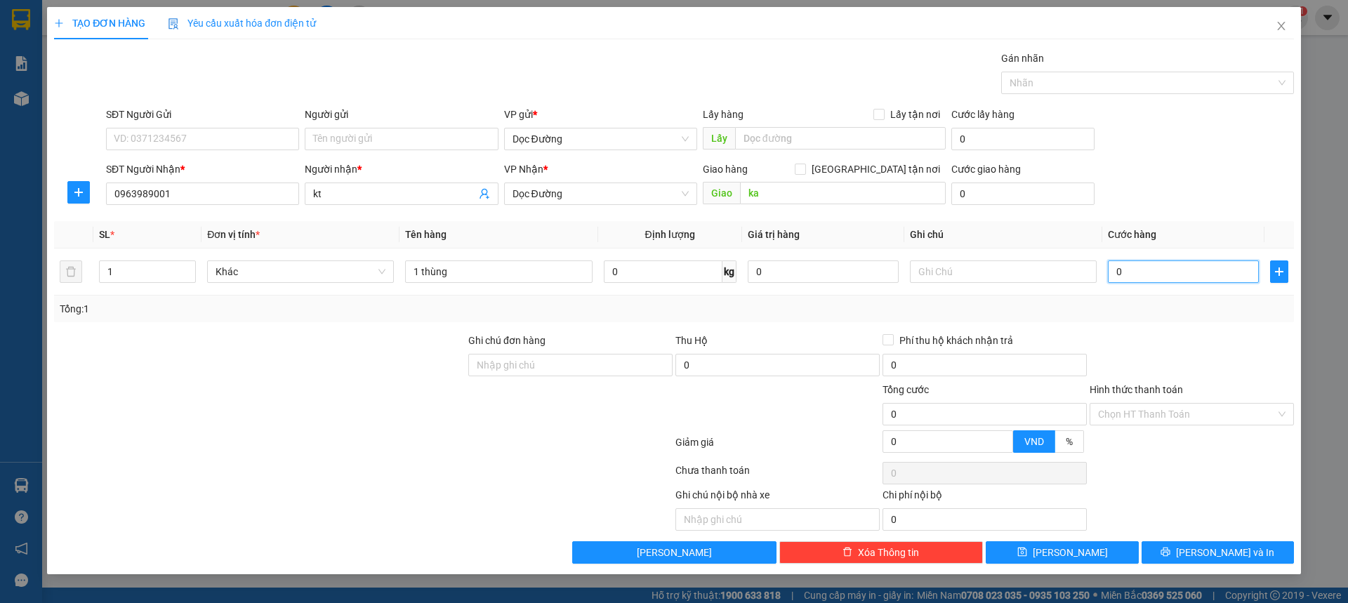
type input "5"
type input "0.050"
type input "50"
type input "00.500"
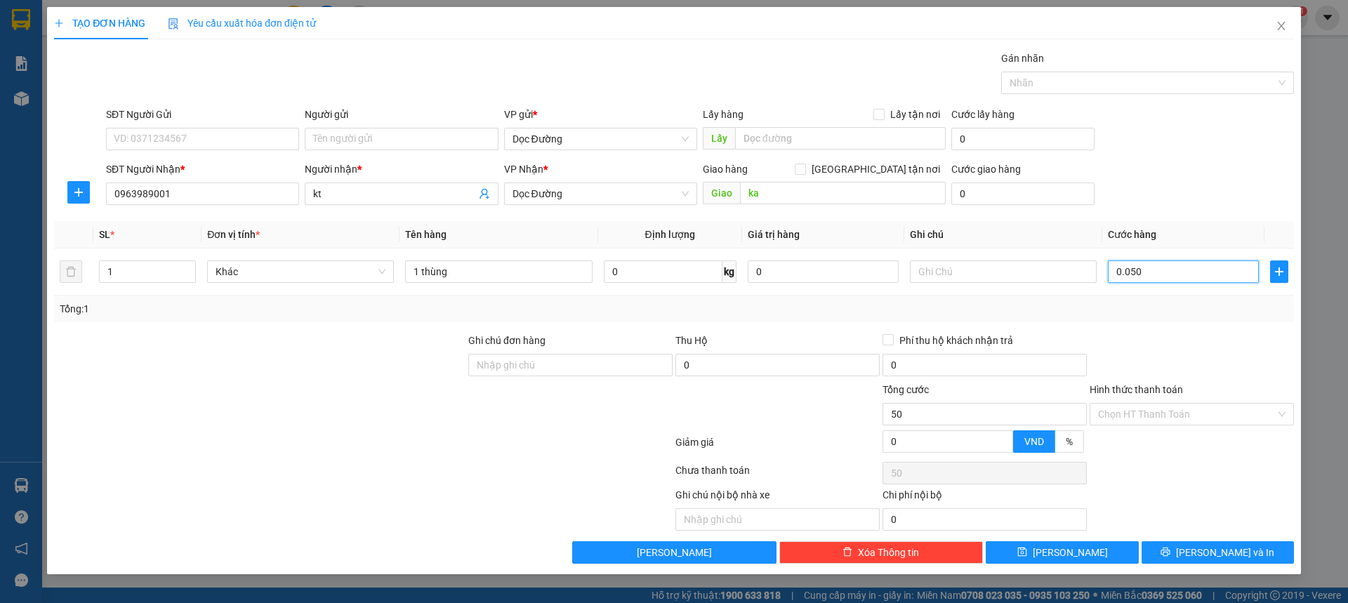
type input "500"
type input "0.005.000"
type input "5.000"
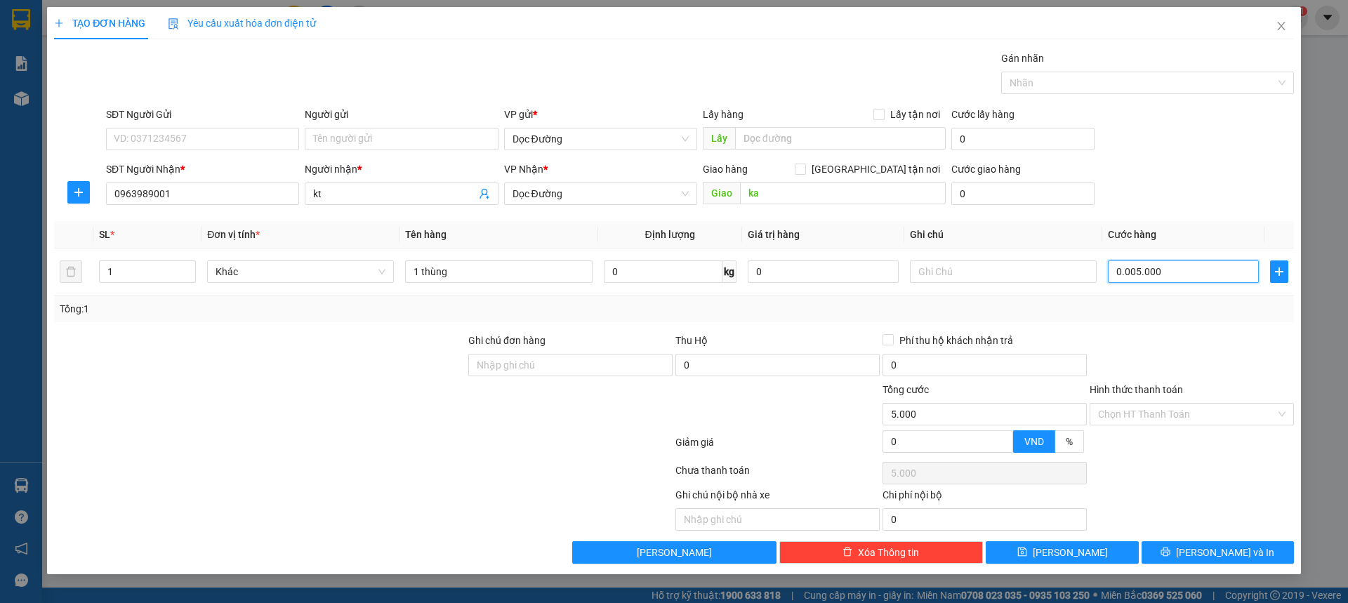
type input "000.050.000"
type input "50.000"
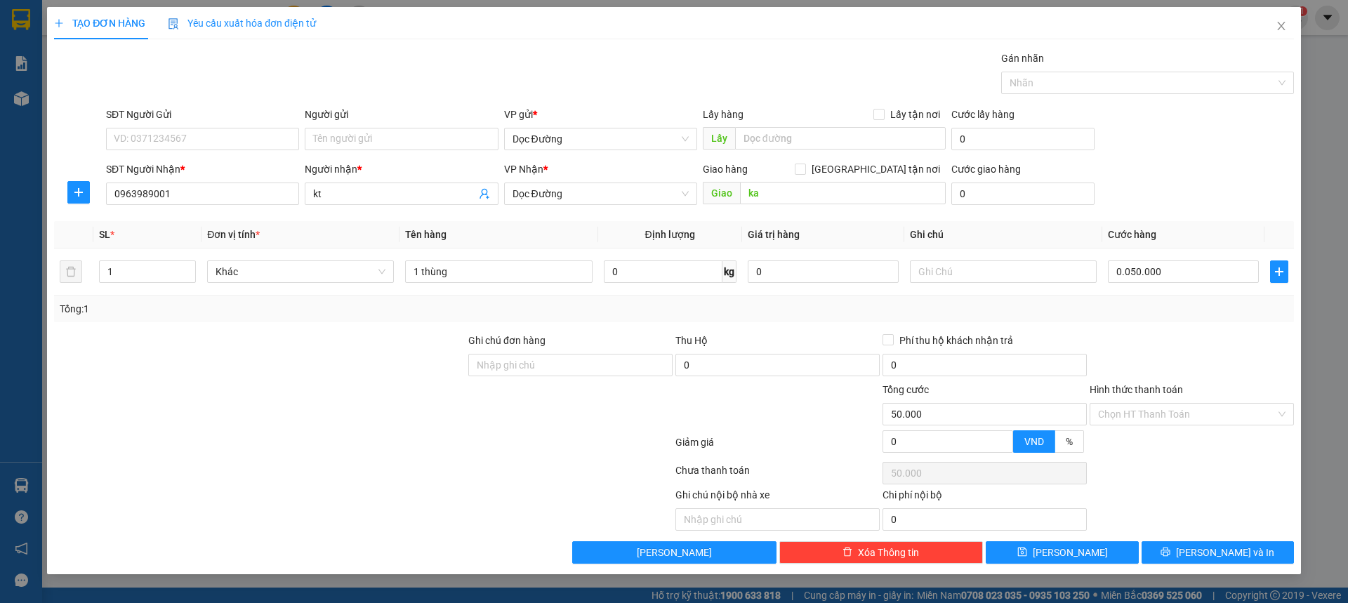
type input "50.000"
click at [1153, 248] on th "Cước hàng" at bounding box center [1183, 234] width 162 height 27
click at [1027, 554] on icon "save" at bounding box center [1022, 552] width 10 height 10
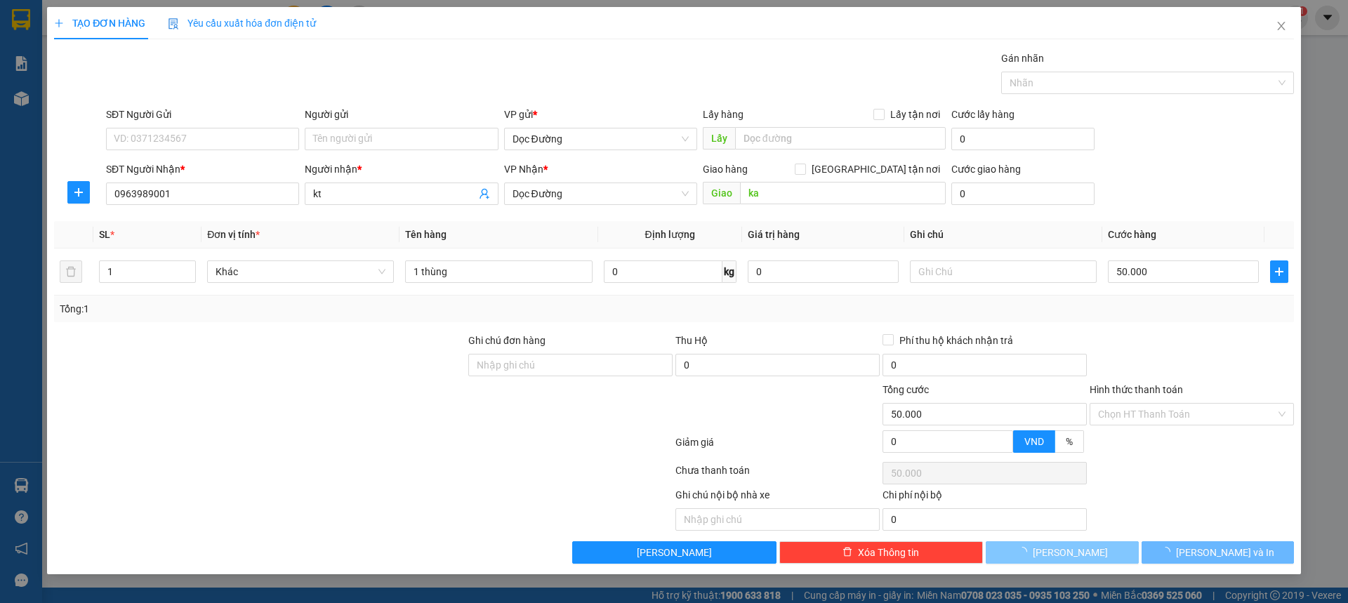
type input "0"
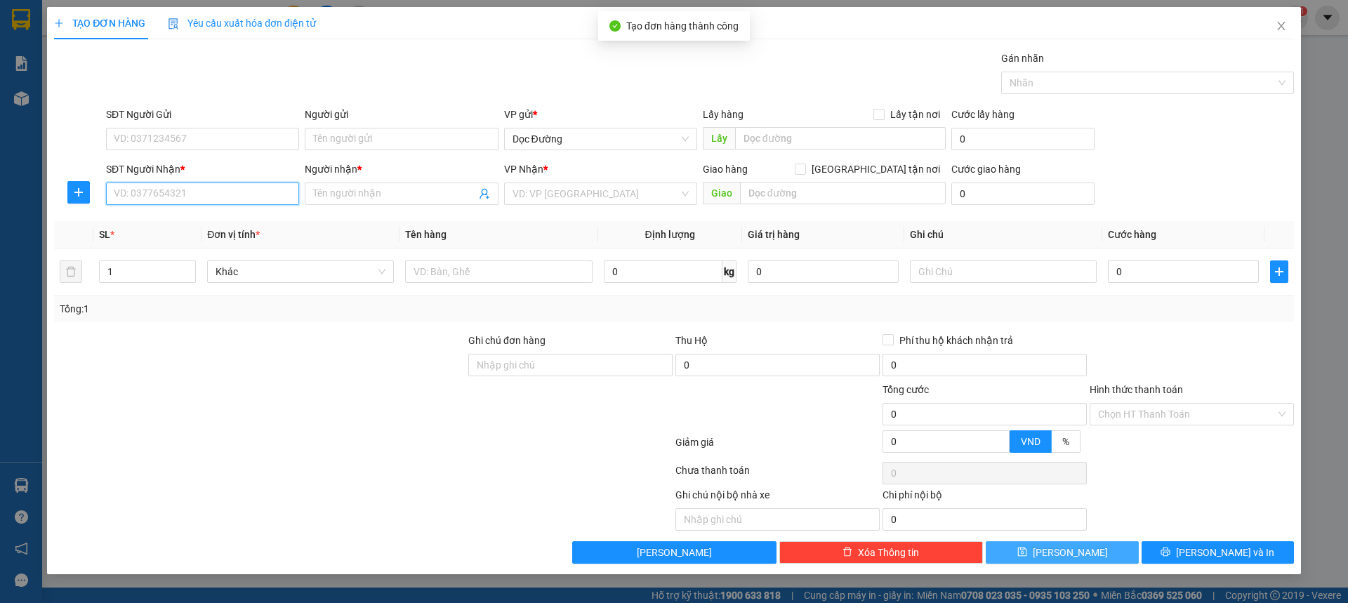
click at [230, 190] on input "SĐT Người Nhận *" at bounding box center [202, 194] width 193 height 22
type input "0981809436"
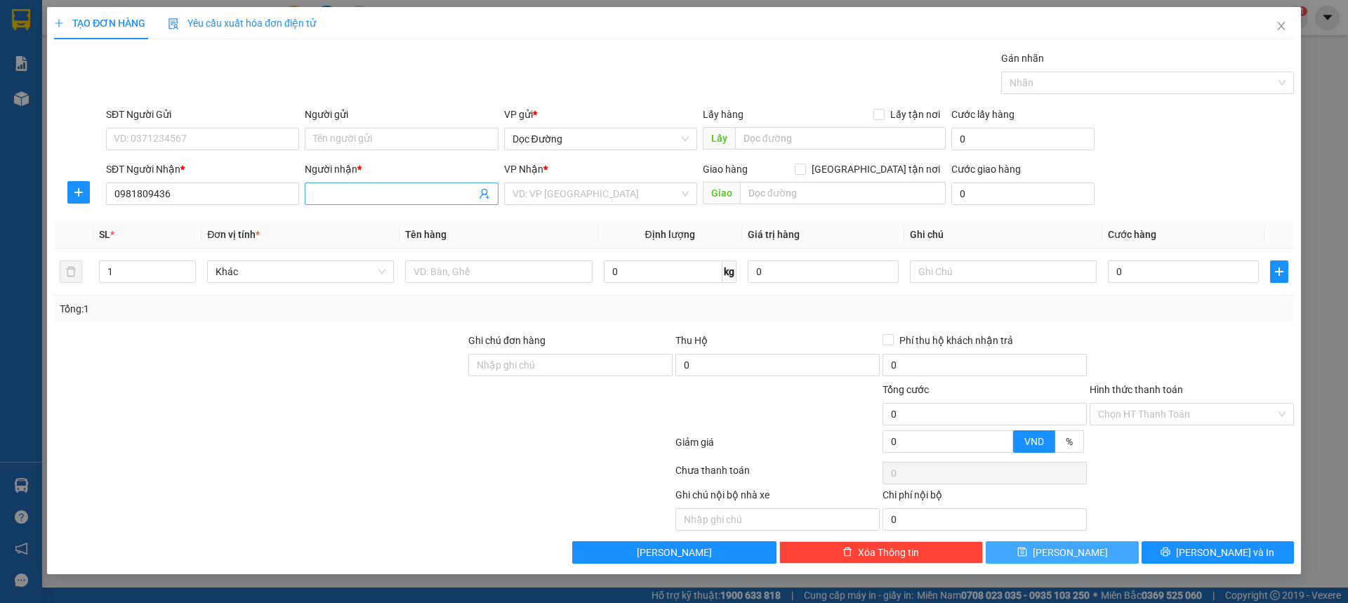
drag, startPoint x: 310, startPoint y: 194, endPoint x: 334, endPoint y: 195, distance: 24.6
click at [318, 194] on span at bounding box center [401, 194] width 193 height 22
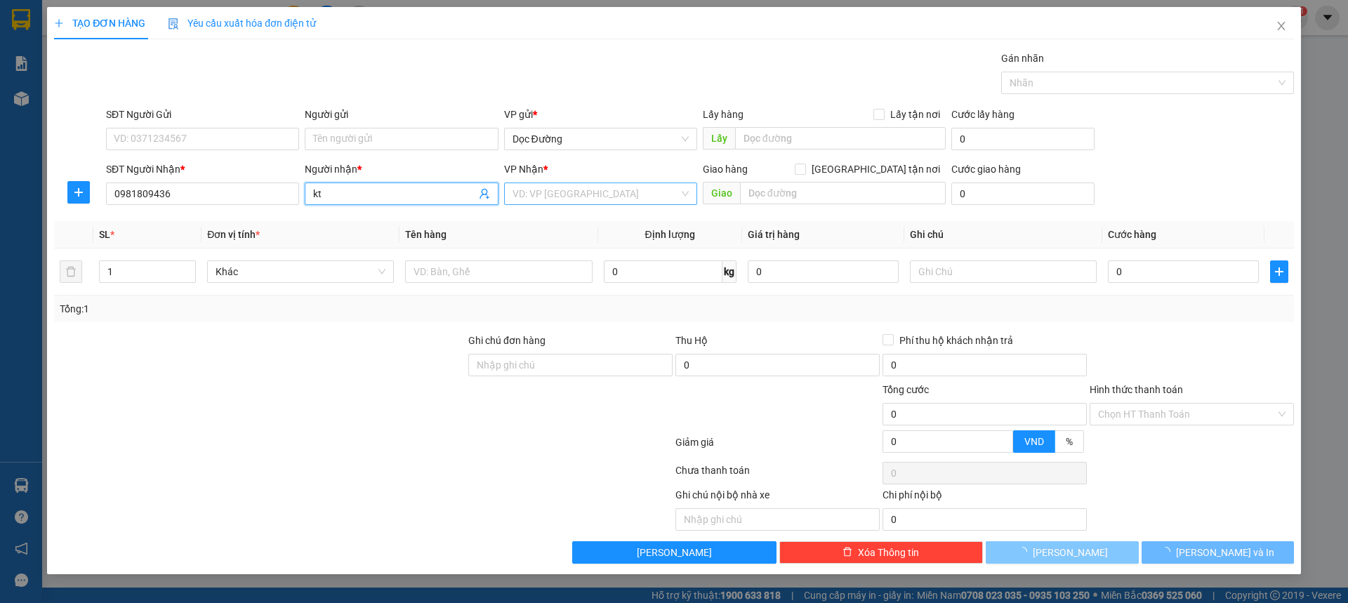
type input "kt"
drag, startPoint x: 642, startPoint y: 201, endPoint x: 635, endPoint y: 207, distance: 9.0
click at [642, 201] on input "search" at bounding box center [595, 193] width 166 height 21
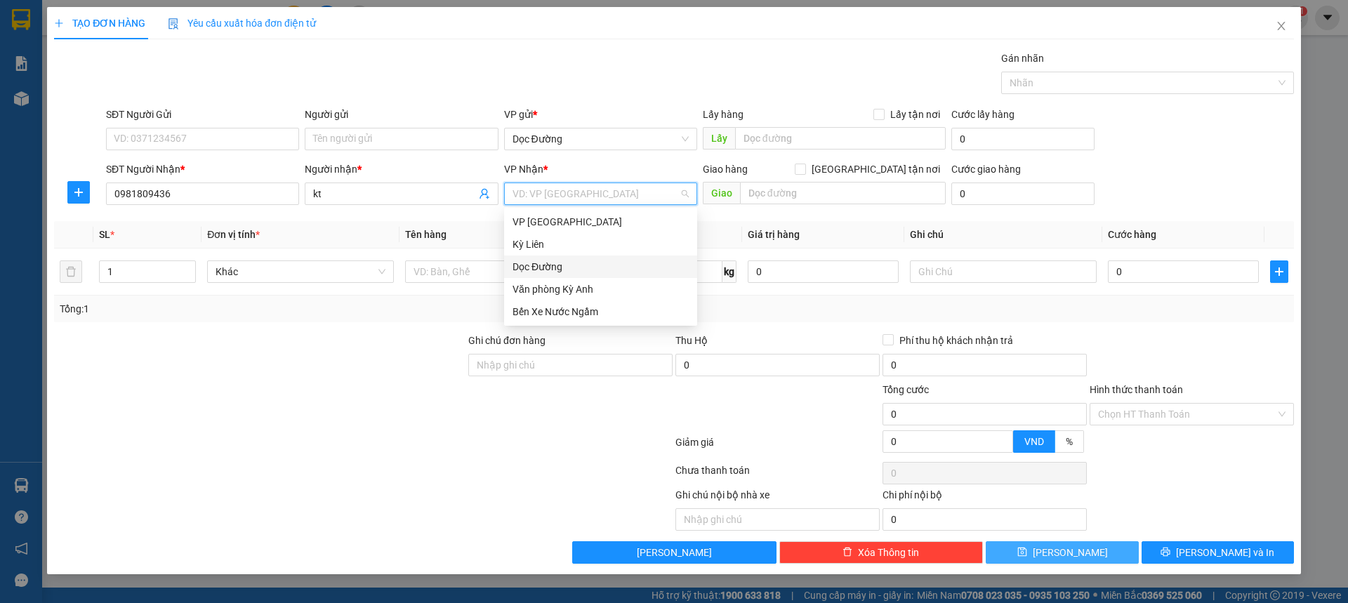
click at [570, 262] on div "Dọc Đường" at bounding box center [600, 266] width 176 height 15
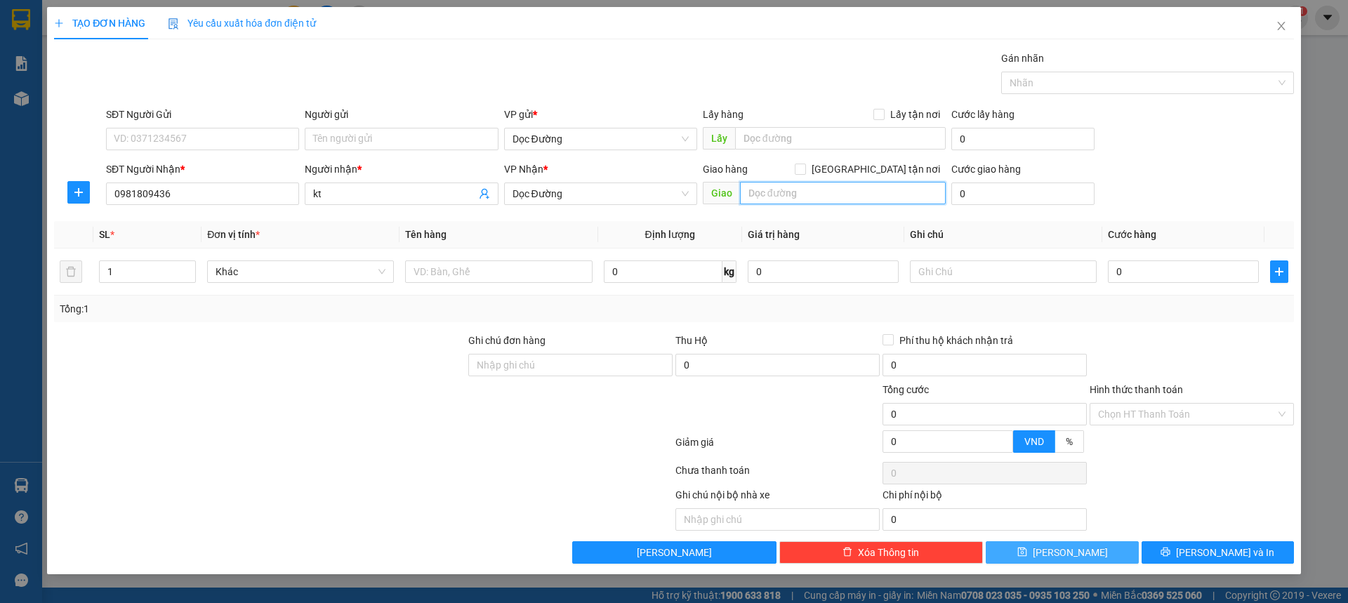
click at [790, 189] on input "text" at bounding box center [843, 193] width 206 height 22
type input "k khang"
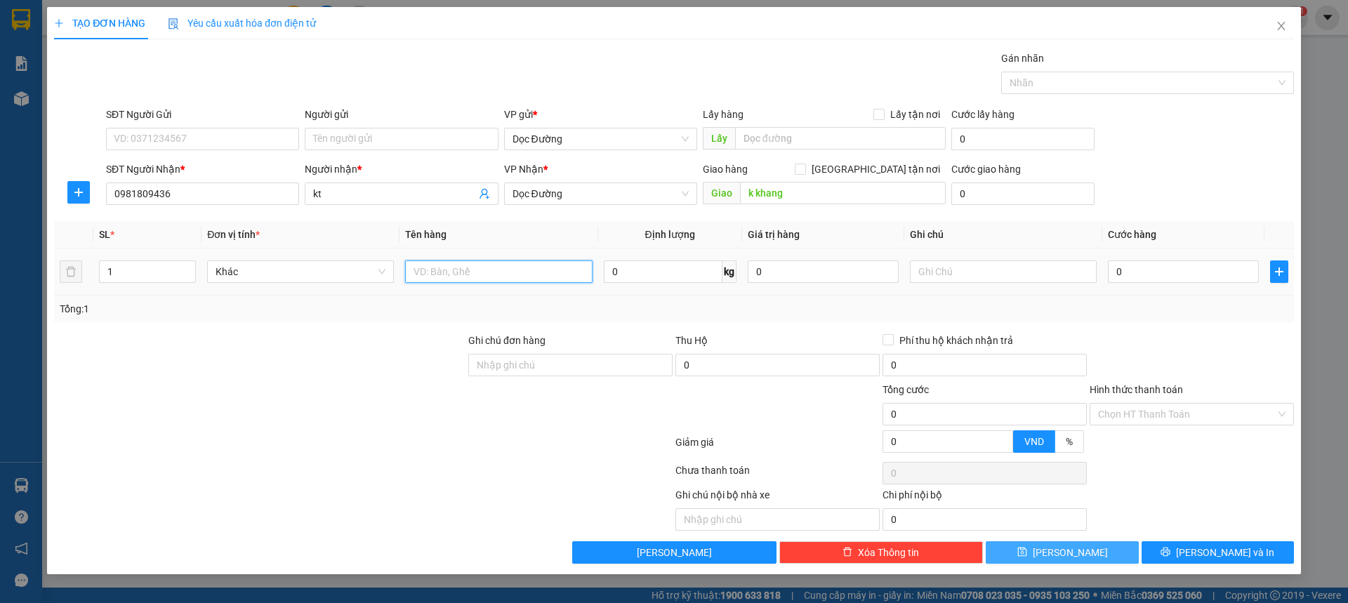
click at [487, 277] on input "text" at bounding box center [498, 271] width 187 height 22
type input "2 thùnbg"
click at [1146, 273] on input "0" at bounding box center [1183, 271] width 151 height 22
type input "001"
type input "1"
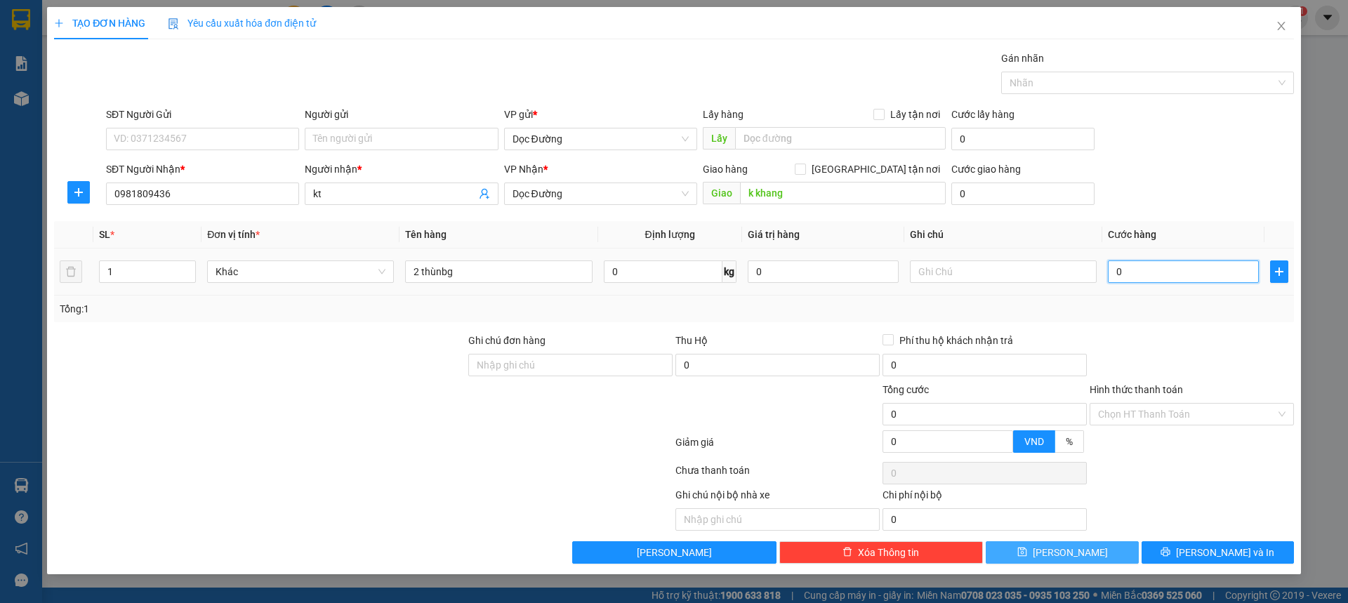
type input "1"
type input "0.010"
type input "10"
type input "00.100"
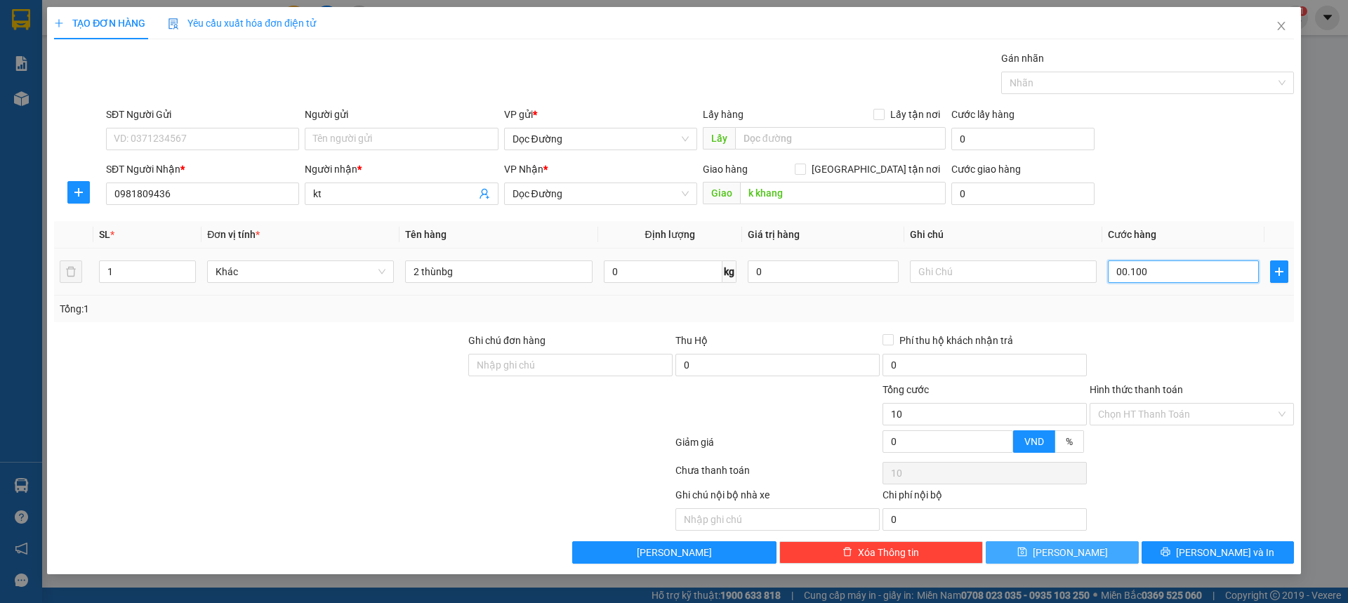
type input "100"
type input "0.001.000"
type input "1.000"
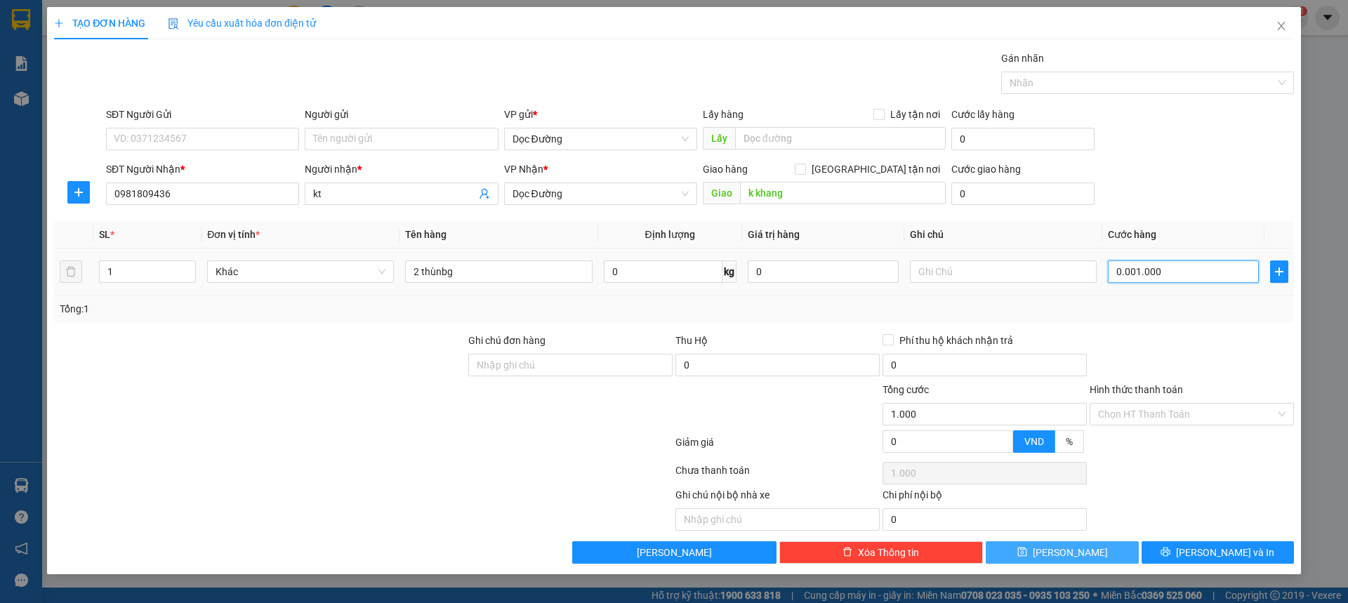
type input "000.010.000"
type input "10.000"
type input "00.000.100.000"
type input "100.000"
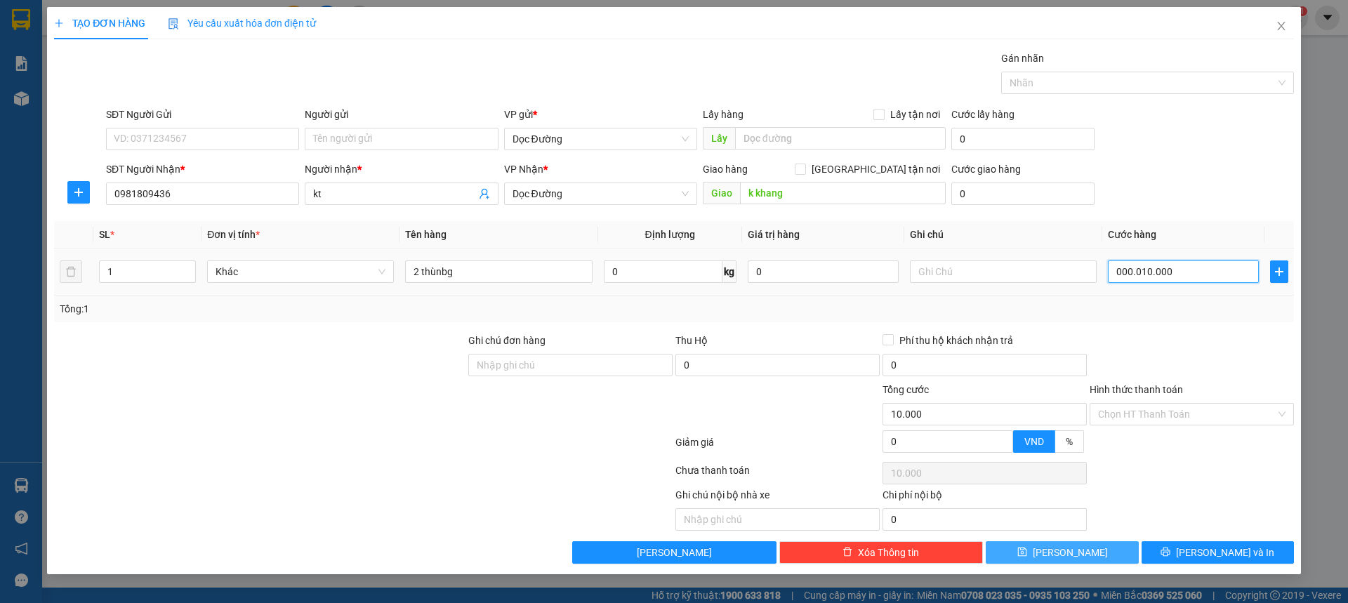
type input "100.000"
click at [1061, 547] on span "Lưu" at bounding box center [1070, 552] width 75 height 15
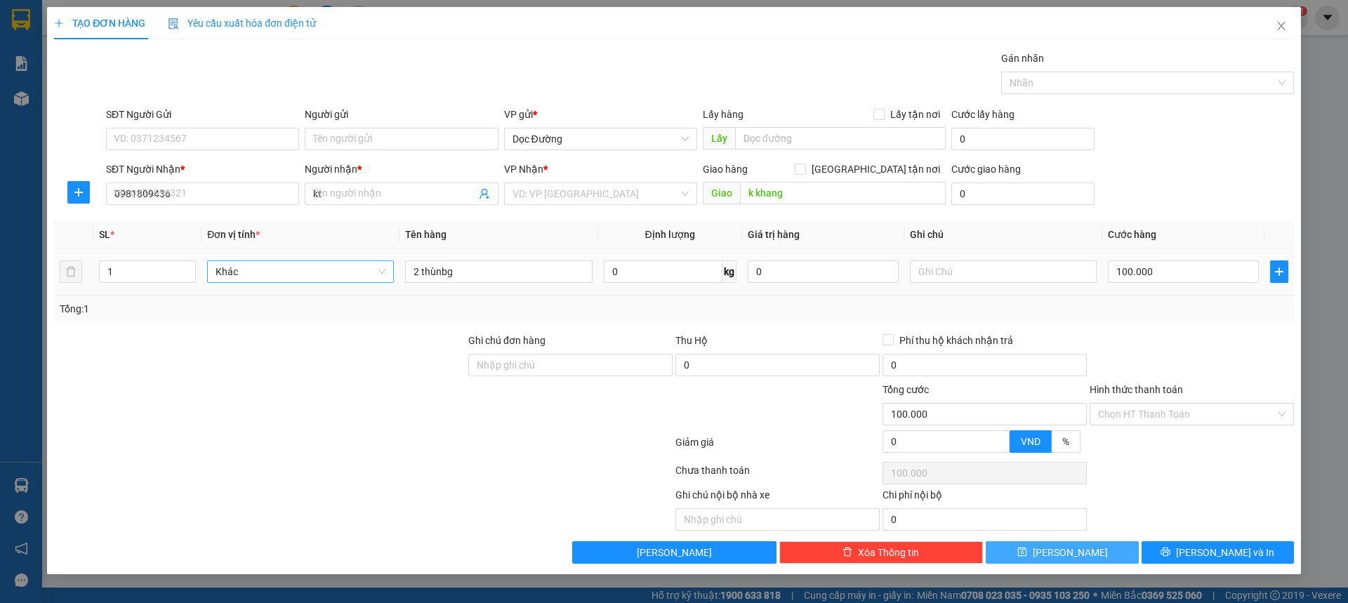
type input "0"
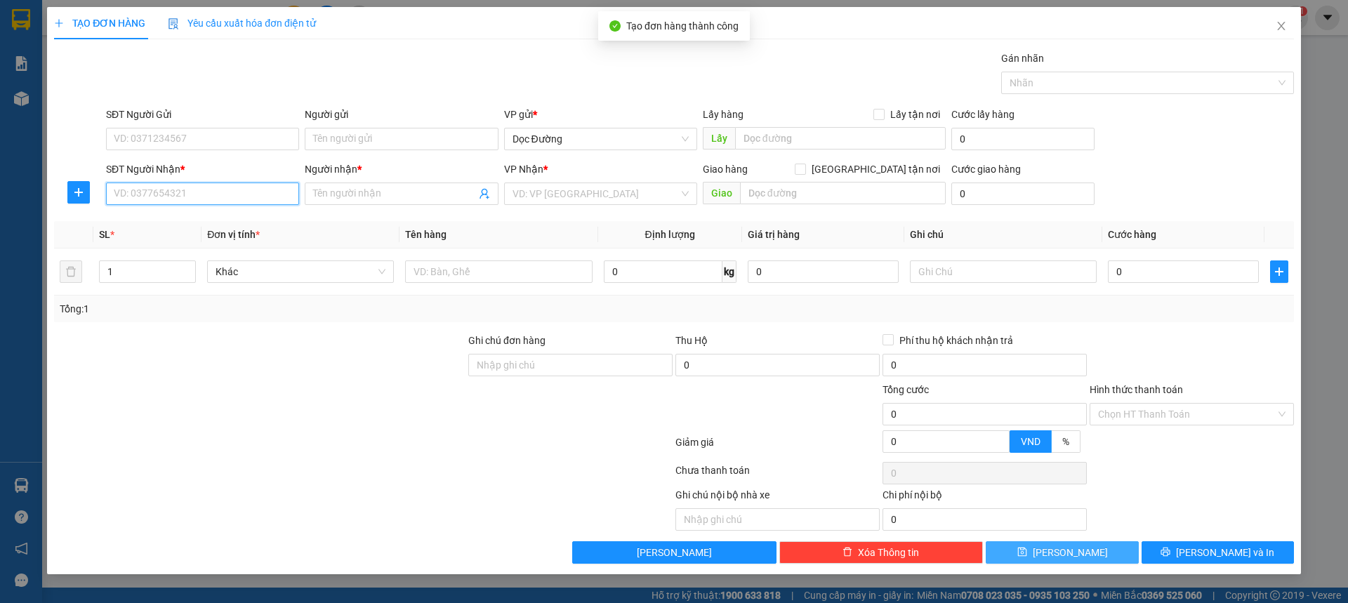
click at [253, 192] on input "SĐT Người Nhận *" at bounding box center [202, 194] width 193 height 22
type input "0914861953"
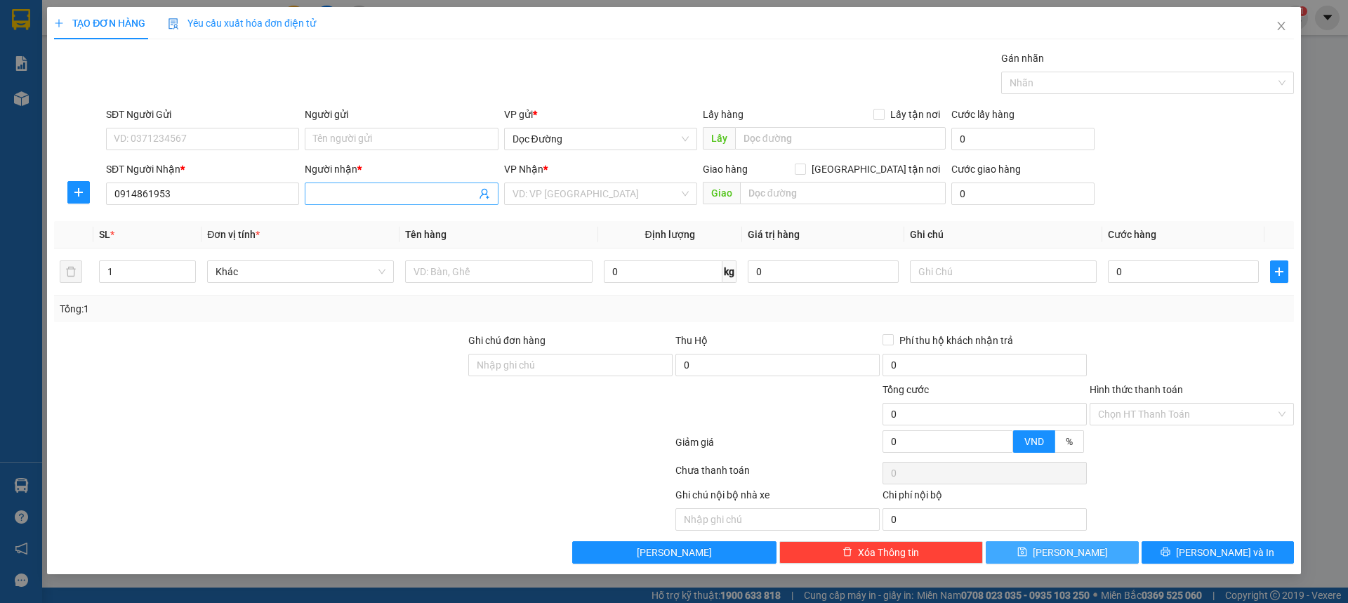
click at [397, 195] on input "Người nhận *" at bounding box center [394, 193] width 162 height 15
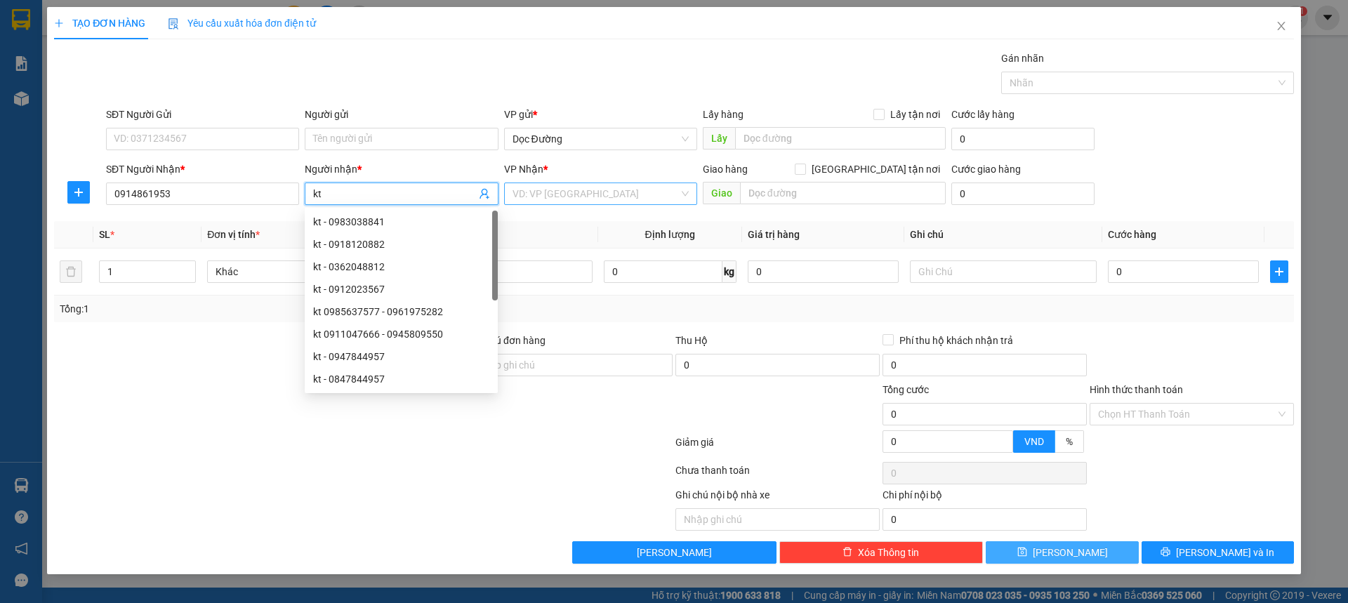
type input "kt"
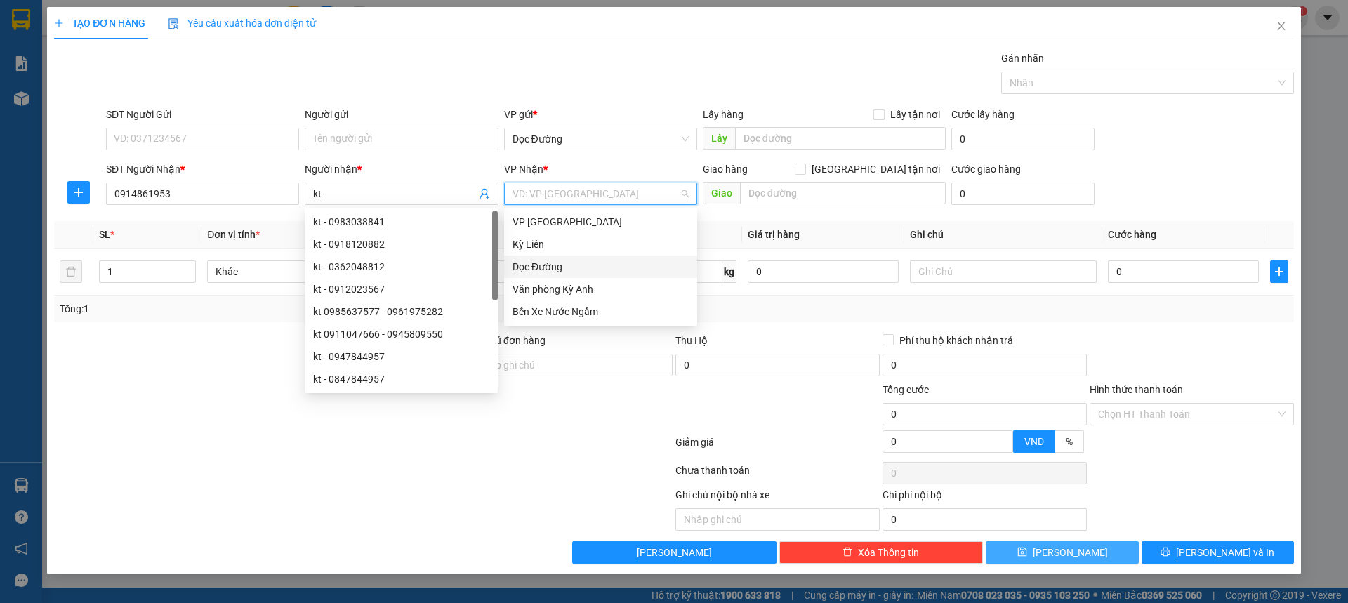
click at [583, 192] on input "search" at bounding box center [595, 193] width 166 height 21
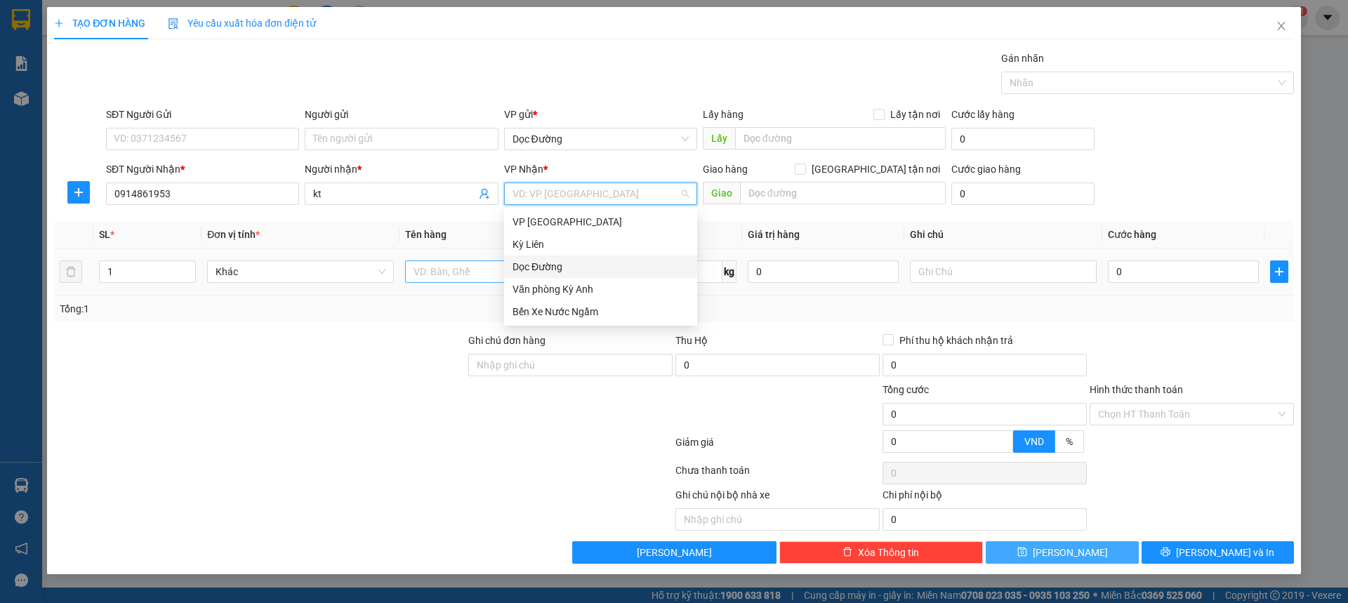
click at [538, 270] on div "Dọc Đường" at bounding box center [600, 266] width 176 height 15
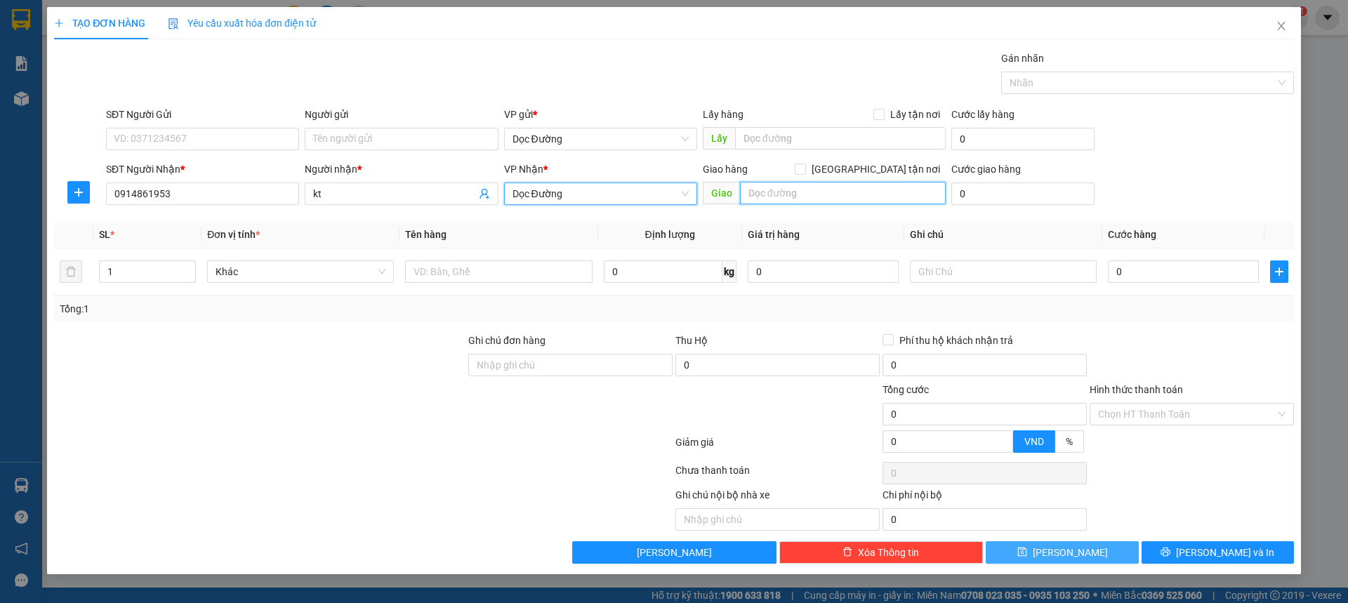
click at [807, 188] on input "text" at bounding box center [843, 193] width 206 height 22
type input "cx"
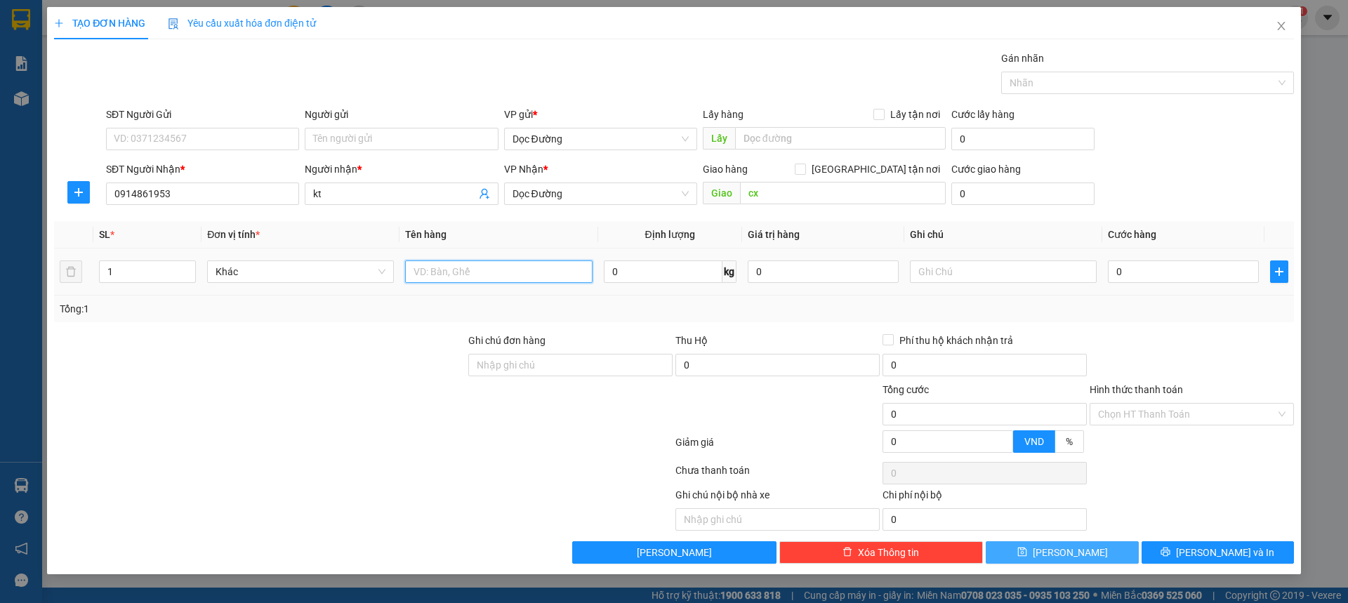
click at [444, 271] on input "text" at bounding box center [498, 271] width 187 height 22
type input "2 bao"
click at [1202, 282] on input "0" at bounding box center [1183, 271] width 151 height 22
type input "001"
type input "1"
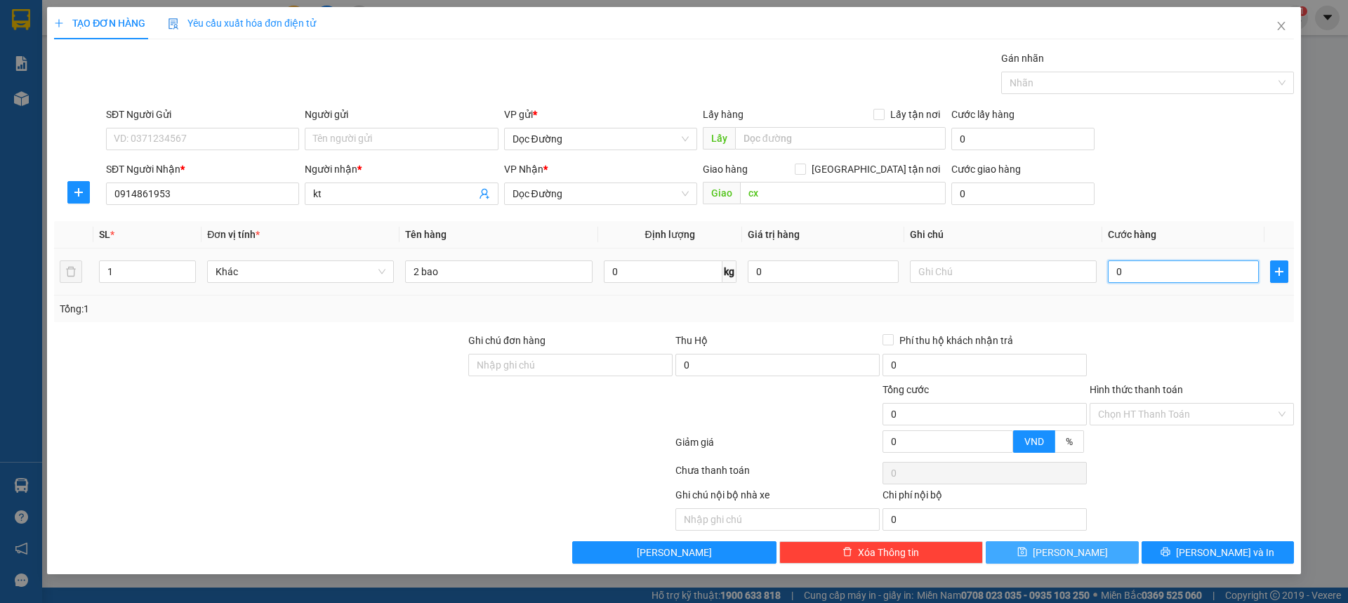
type input "1"
type input "0.010"
type input "10"
type input "00.100"
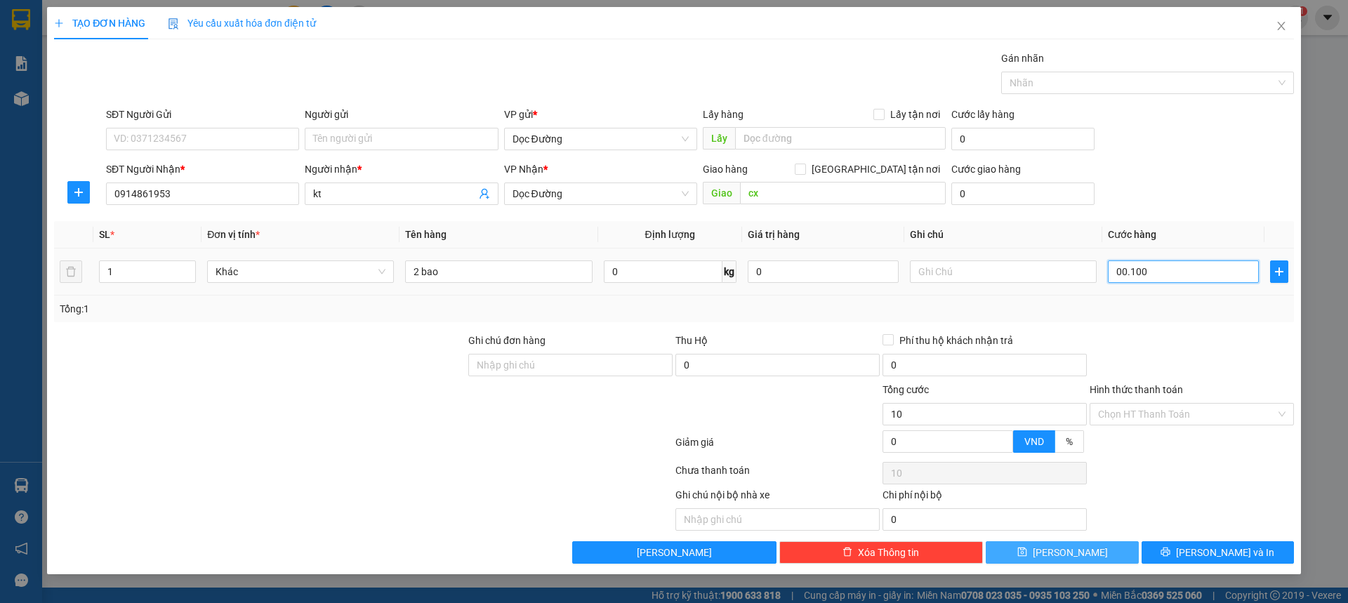
type input "100"
type input "0.001.000"
type input "1.000"
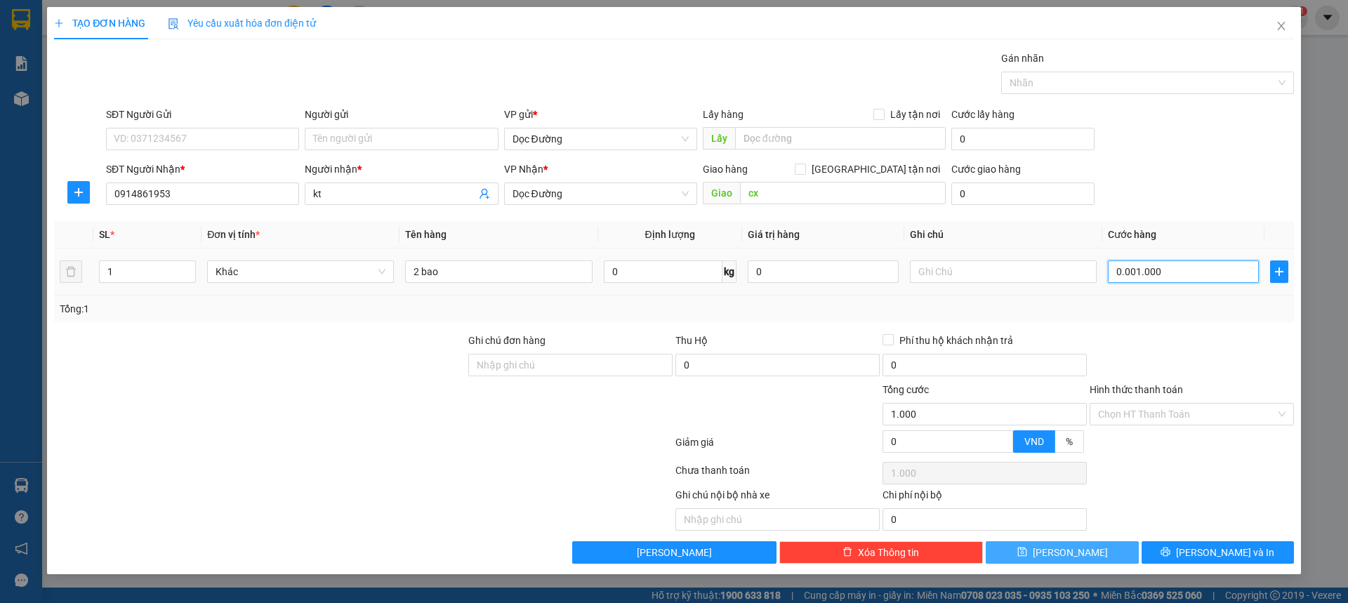
type input "000.010.000"
type input "10.000"
type input "00.000.100.000"
type input "100.000"
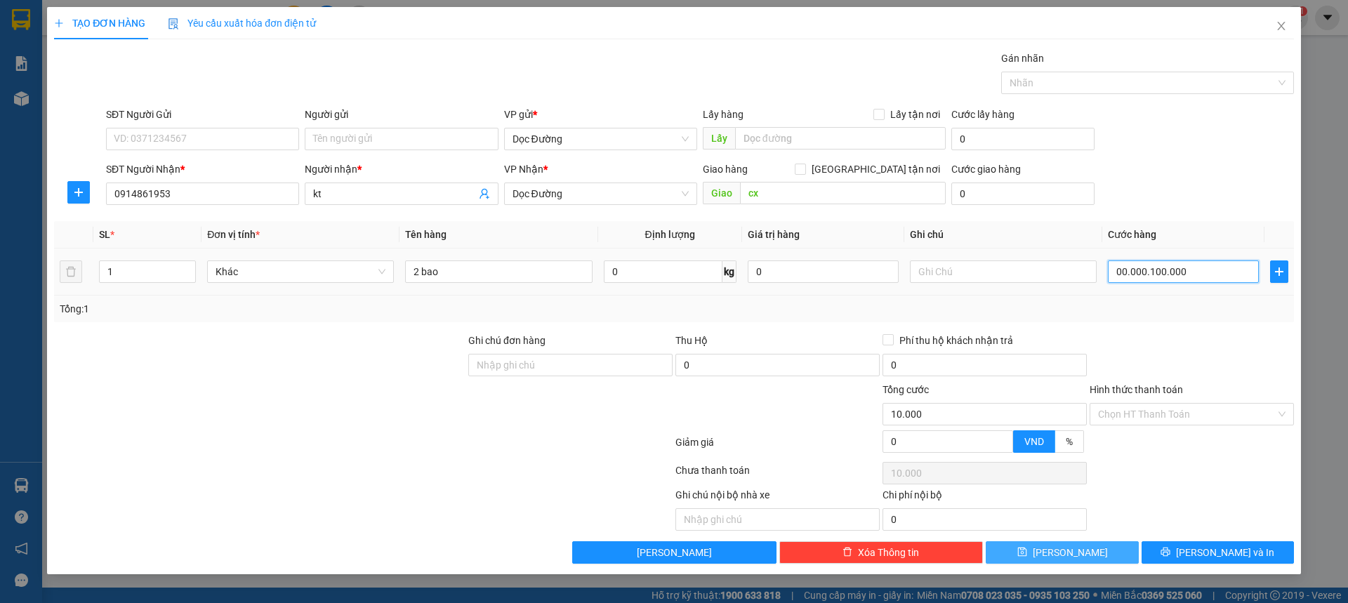
type input "100.000"
drag, startPoint x: 1183, startPoint y: 214, endPoint x: 1134, endPoint y: 165, distance: 69.0
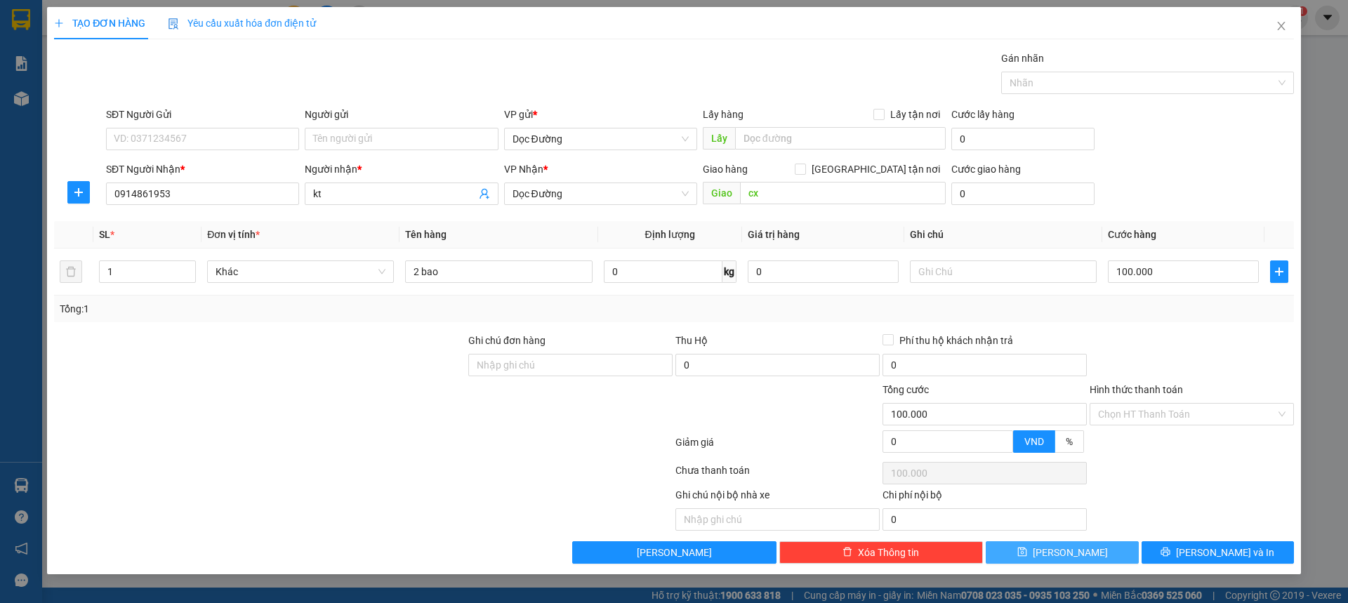
click at [1181, 205] on div "Transit Pickup Surcharge Ids Transit Deliver Surcharge Ids Transit Deliver Surc…" at bounding box center [674, 307] width 1240 height 513
click at [1183, 192] on div "SĐT Người Nhận * 0914861953 Người nhận * kt VP Nhận * Dọc Đường Giao hàng Giao …" at bounding box center [699, 185] width 1193 height 49
click at [1059, 556] on button "Lưu" at bounding box center [1062, 552] width 152 height 22
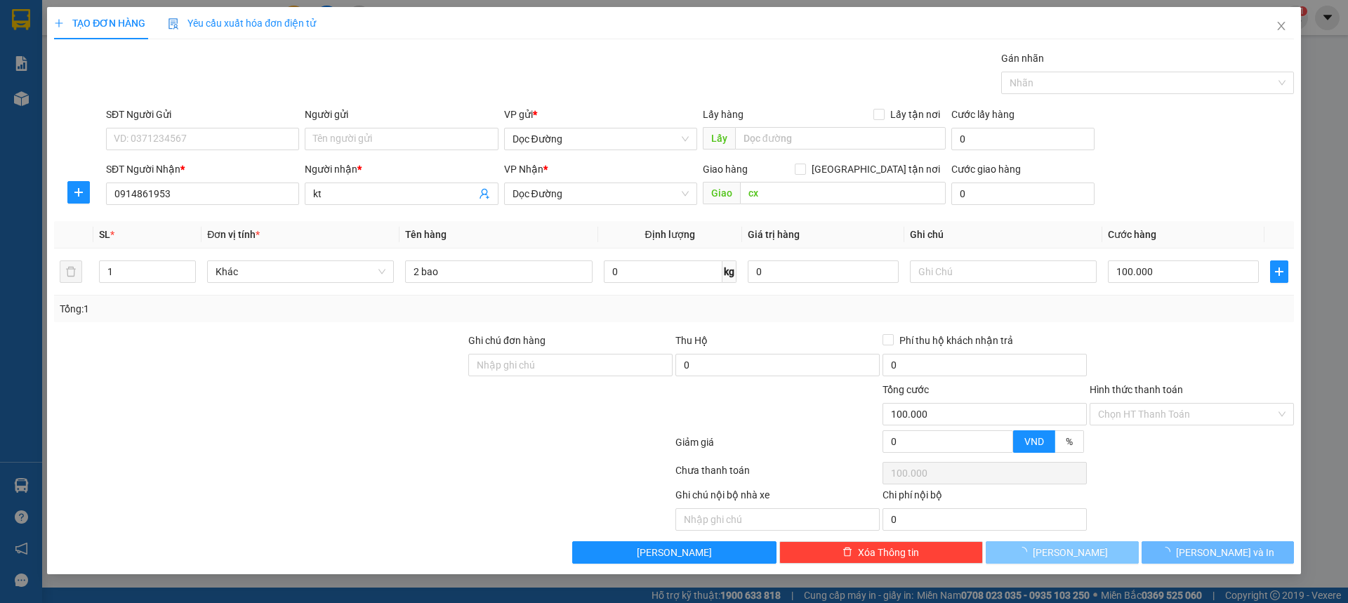
type input "0"
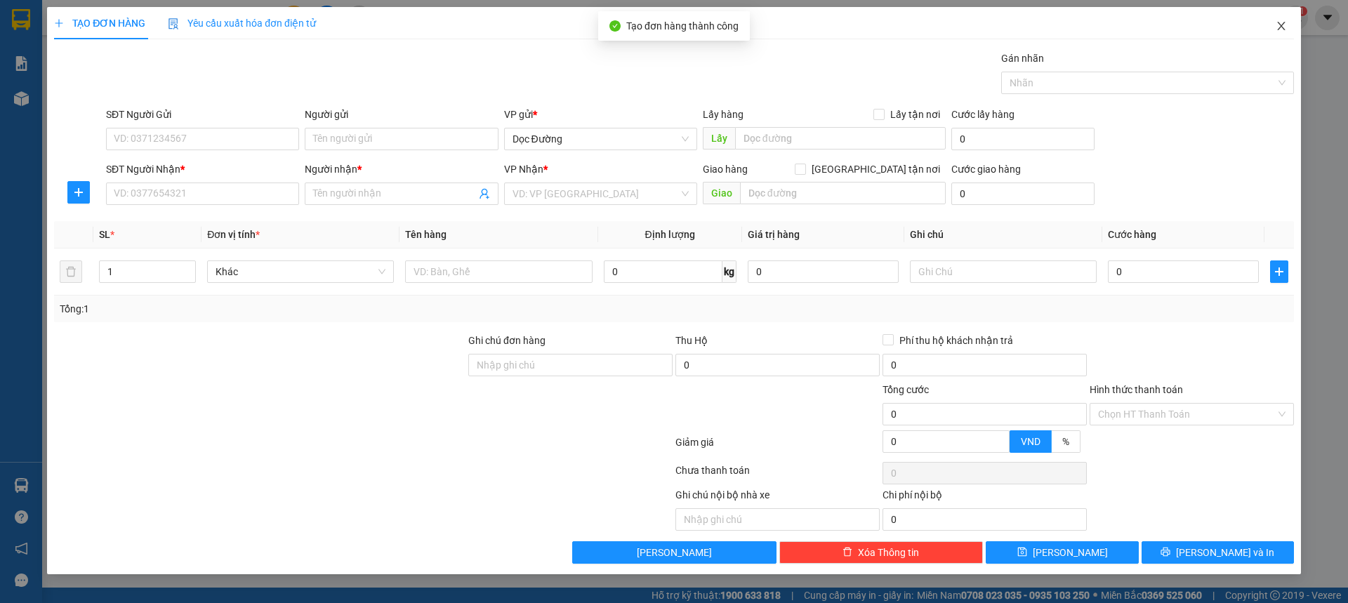
click at [1276, 29] on icon "close" at bounding box center [1280, 25] width 11 height 11
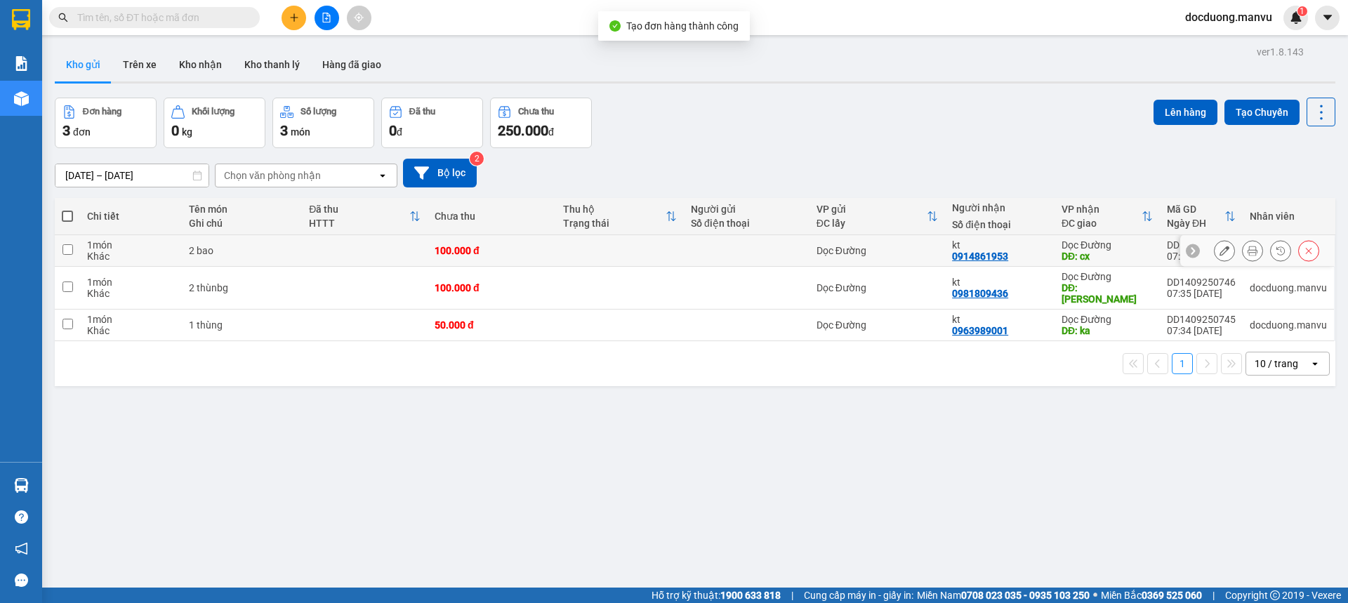
click at [482, 245] on div "100.000 đ" at bounding box center [492, 250] width 114 height 11
checkbox input "true"
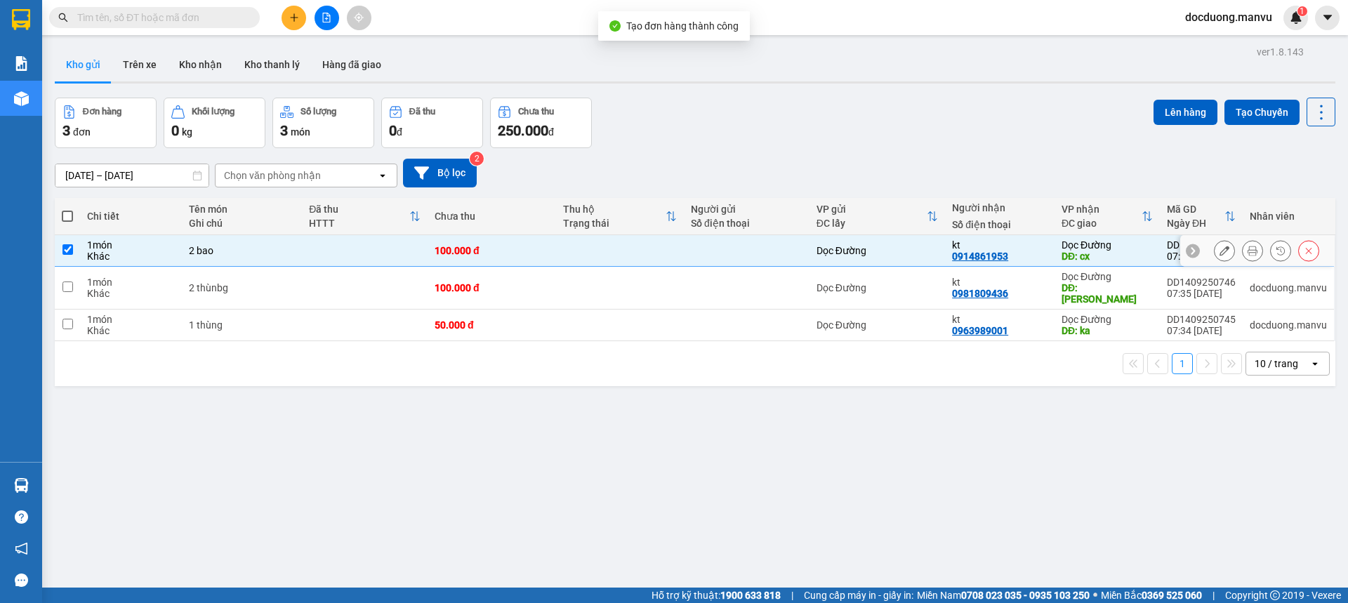
click at [470, 282] on div "100.000 đ" at bounding box center [492, 287] width 114 height 11
checkbox input "true"
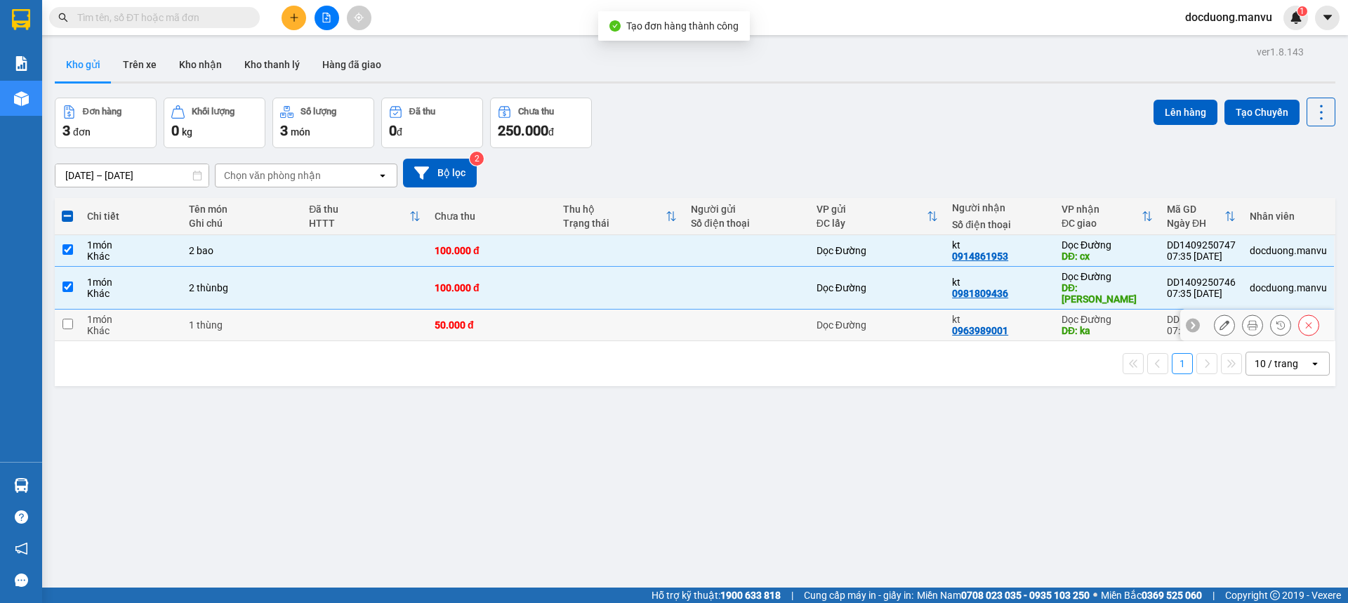
click at [466, 319] on div "50.000 đ" at bounding box center [492, 324] width 114 height 11
checkbox input "true"
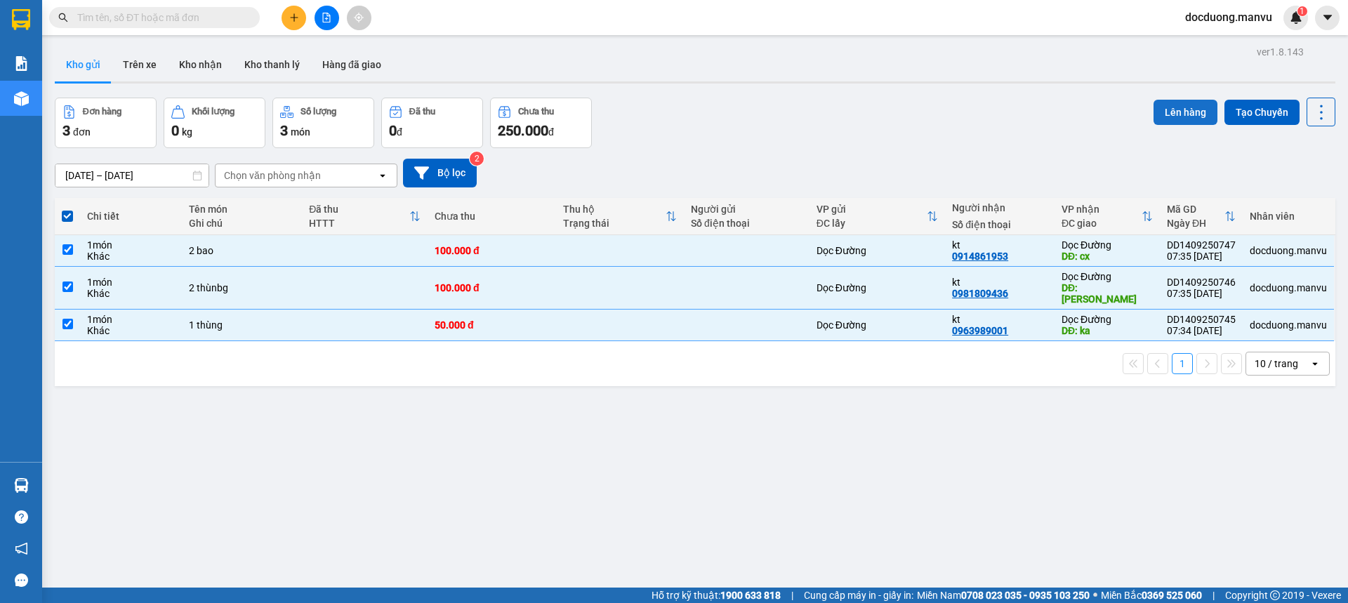
click at [1155, 113] on button "Lên hàng" at bounding box center [1185, 112] width 64 height 25
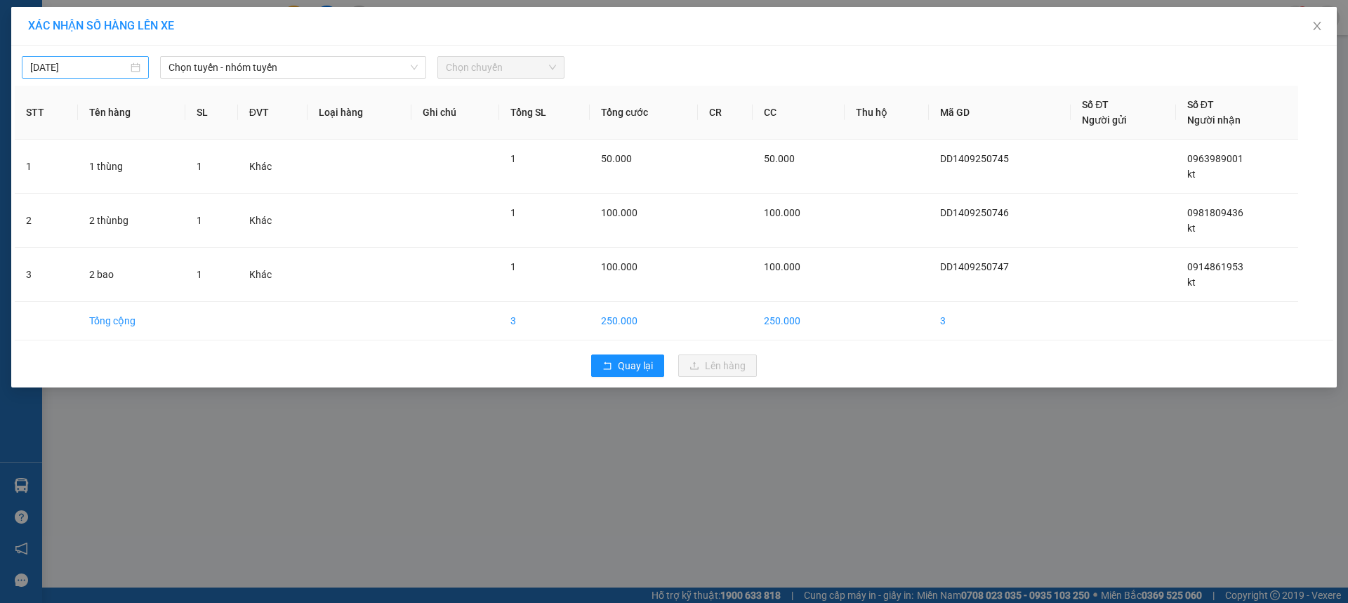
click at [82, 74] on input "14/09/2025" at bounding box center [79, 67] width 98 height 15
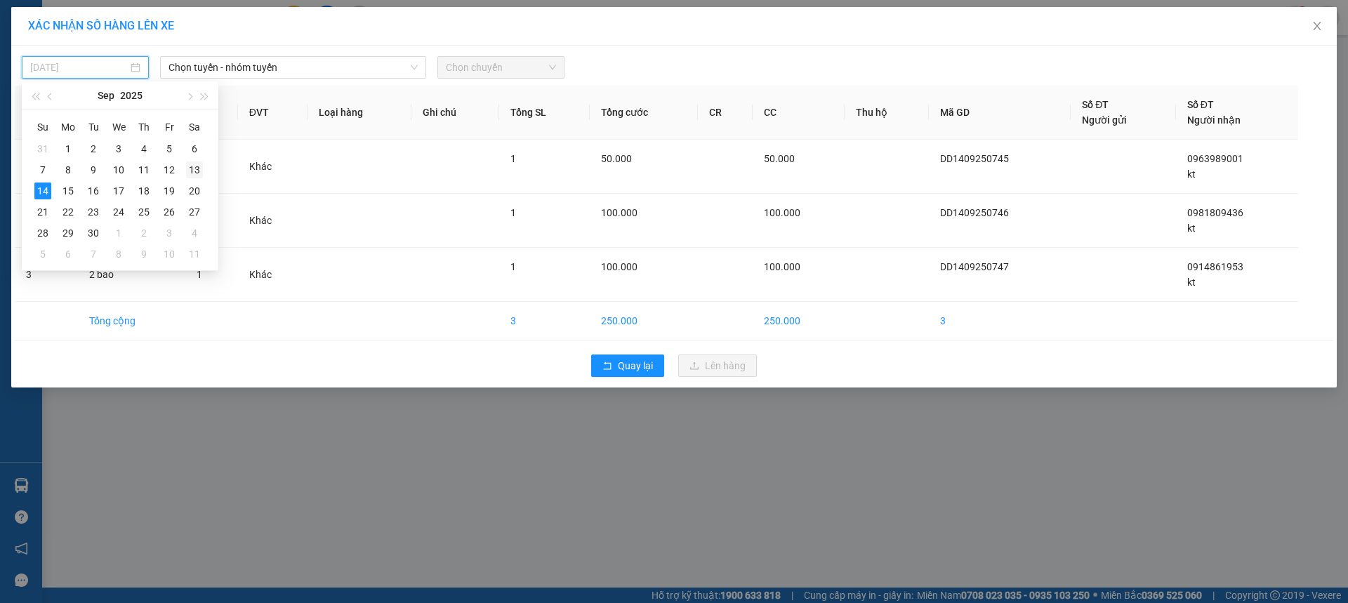
click at [199, 166] on div "13" at bounding box center [194, 169] width 17 height 17
type input "13/09/2025"
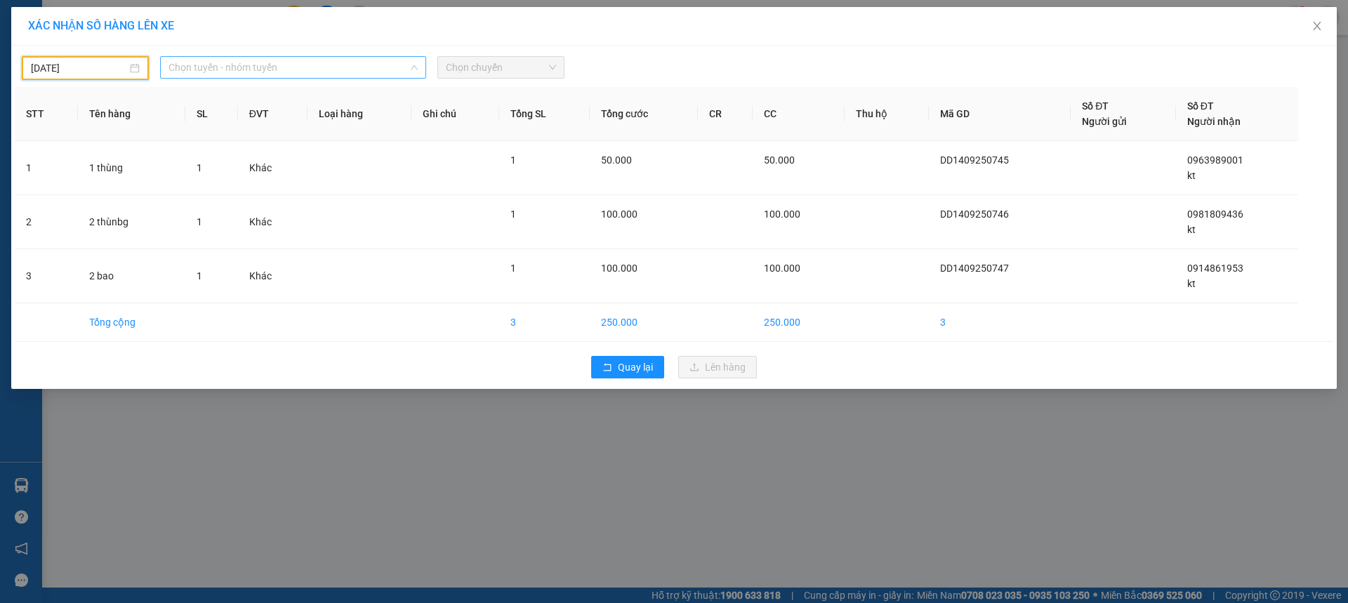
click at [303, 68] on span "Chọn tuyến - nhóm tuyến" at bounding box center [292, 67] width 249 height 21
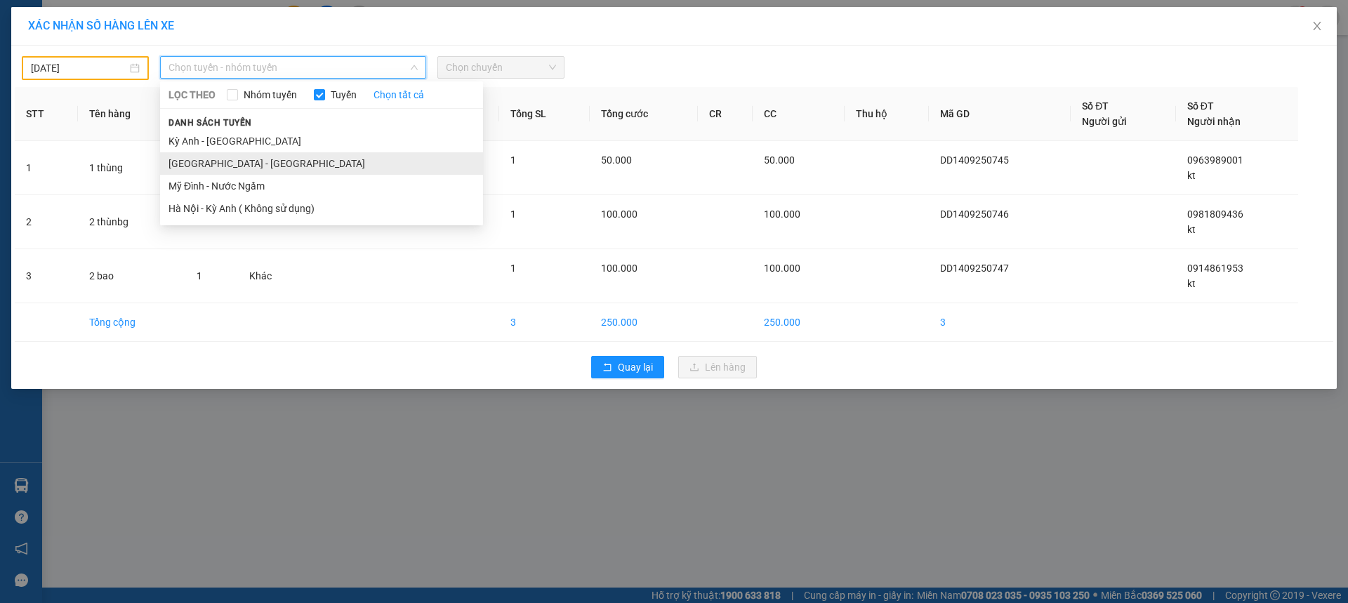
click at [177, 162] on li "Hà Nội - Kỳ Anh" at bounding box center [321, 163] width 323 height 22
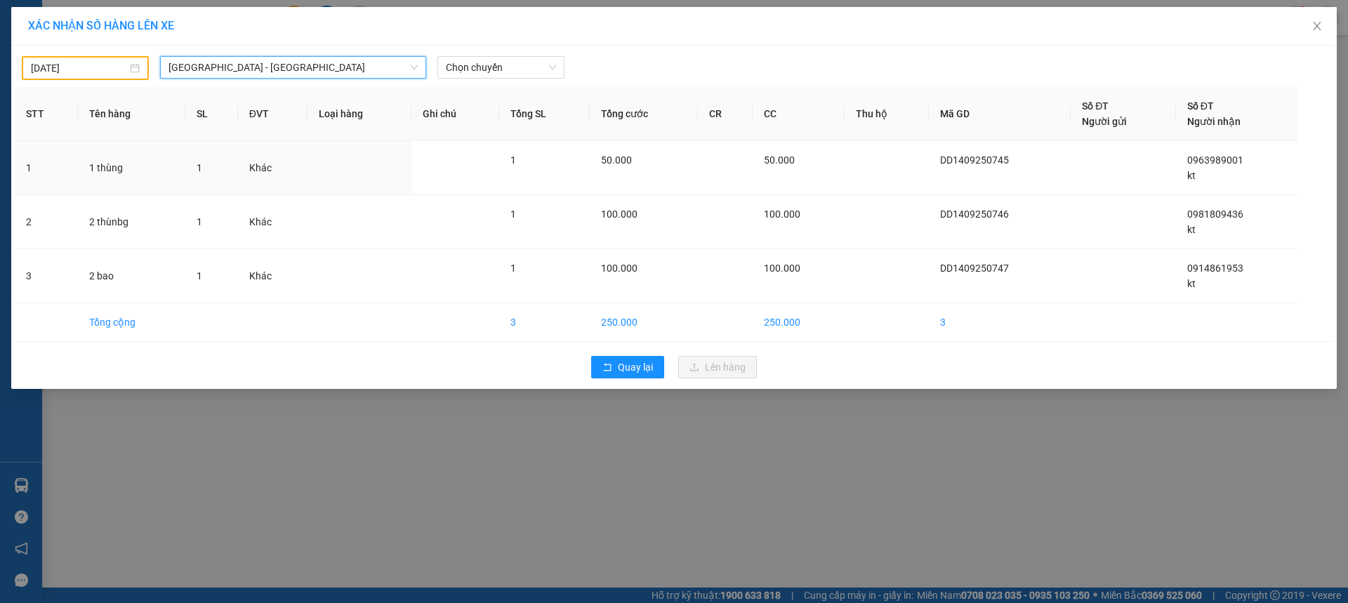
click at [529, 84] on div "13/09/2025 Hà Nội - Kỳ Anh Hà Nội - Kỳ Anh LỌC THEO Nhóm tuyến Tuyến Chọn tất c…" at bounding box center [673, 217] width 1325 height 343
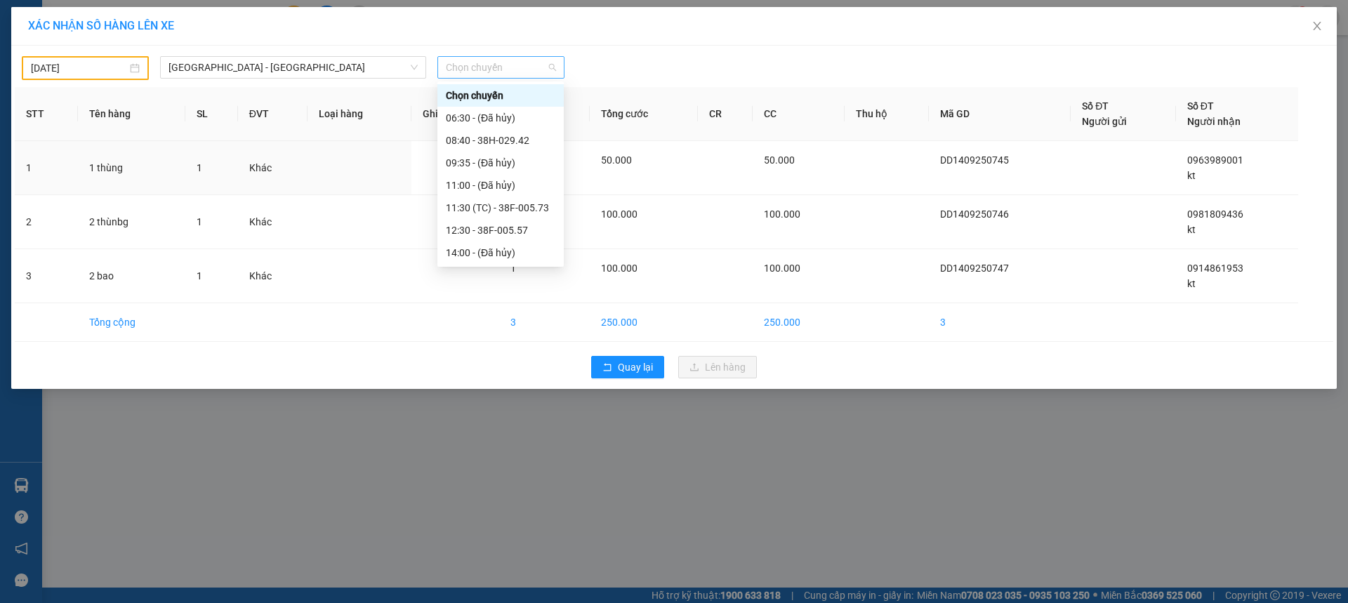
click at [529, 69] on span "Chọn chuyến" at bounding box center [501, 67] width 110 height 21
click at [526, 205] on div "11:30 (TC) - 38F-005.73" at bounding box center [501, 207] width 110 height 15
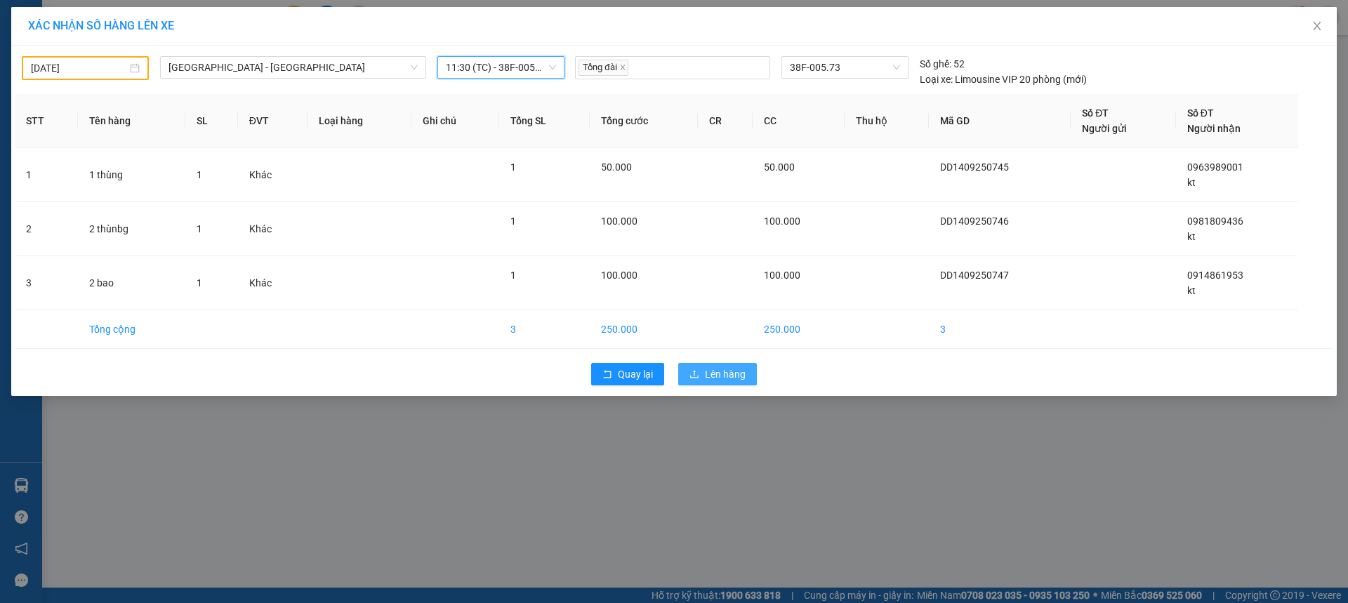
click at [729, 378] on span "Lên hàng" at bounding box center [725, 373] width 41 height 15
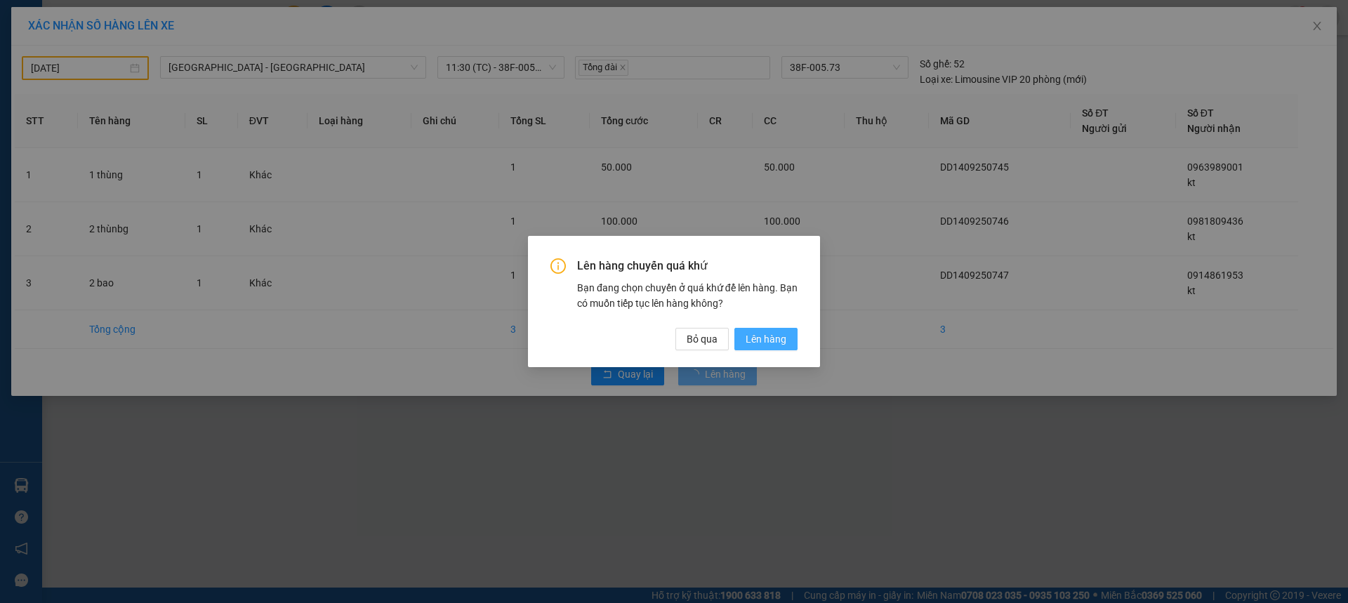
click at [752, 347] on button "Lên hàng" at bounding box center [765, 339] width 63 height 22
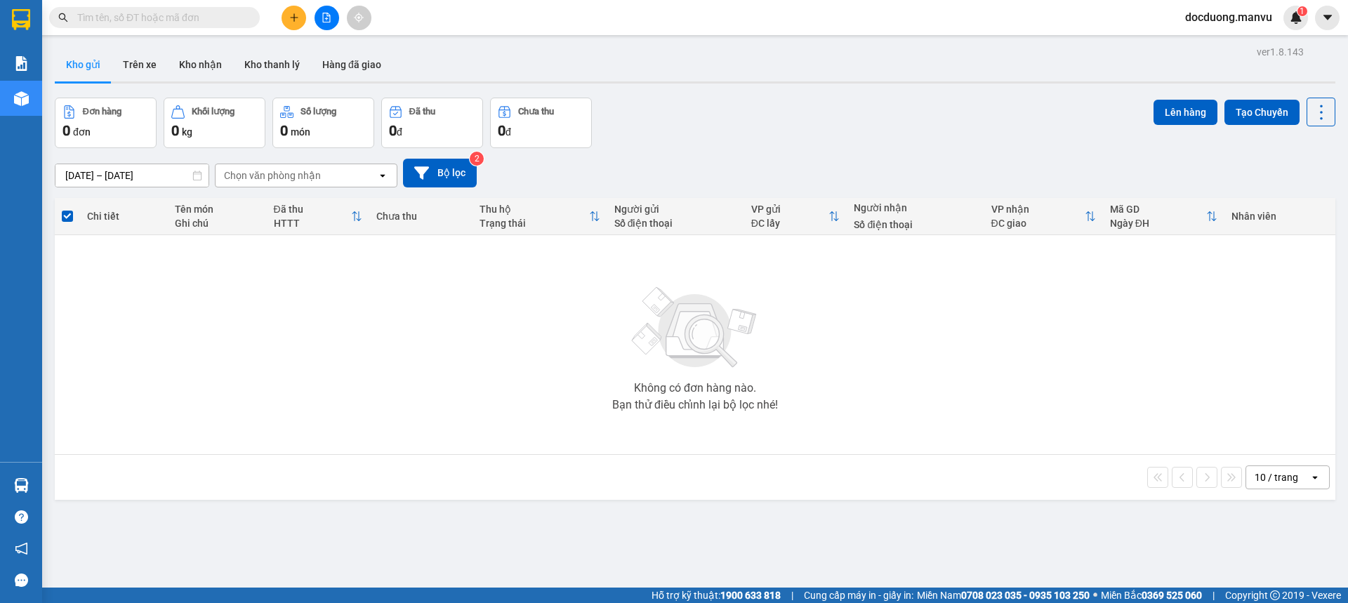
click at [301, 19] on button at bounding box center [293, 18] width 25 height 25
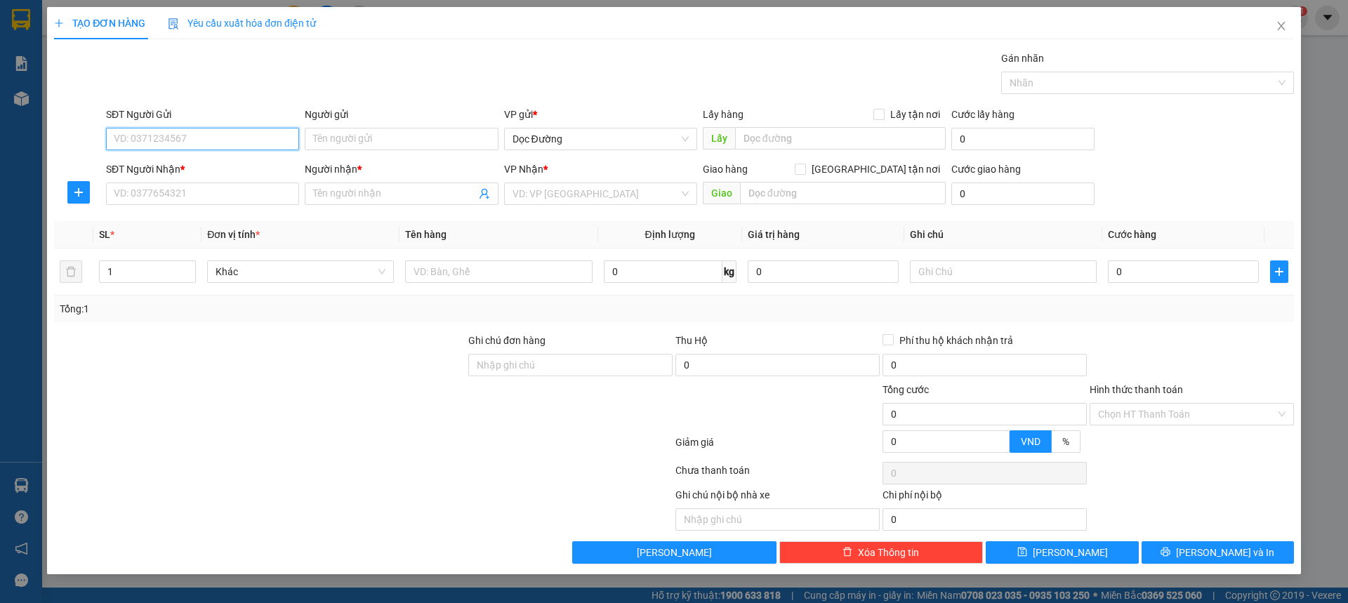
click at [201, 149] on input "SĐT Người Gửi" at bounding box center [202, 139] width 193 height 22
click at [183, 188] on input "SĐT Người Nhận *" at bounding box center [202, 194] width 193 height 22
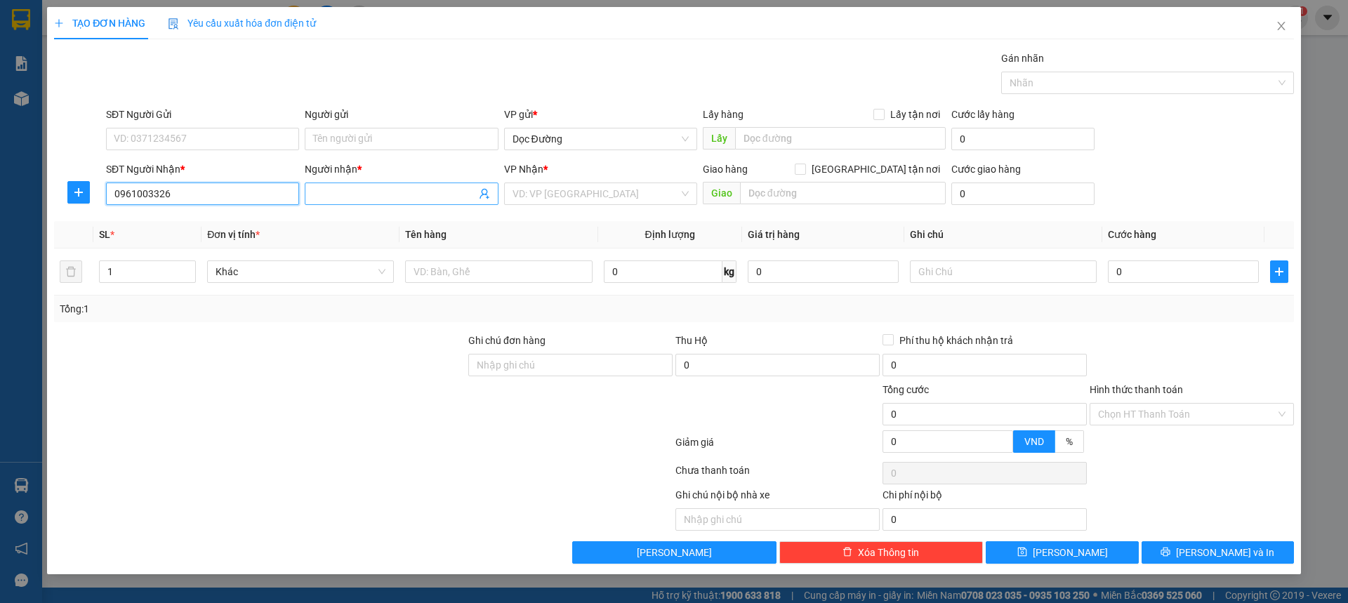
type input "0961003326"
click at [407, 186] on input "Người nhận *" at bounding box center [394, 193] width 162 height 15
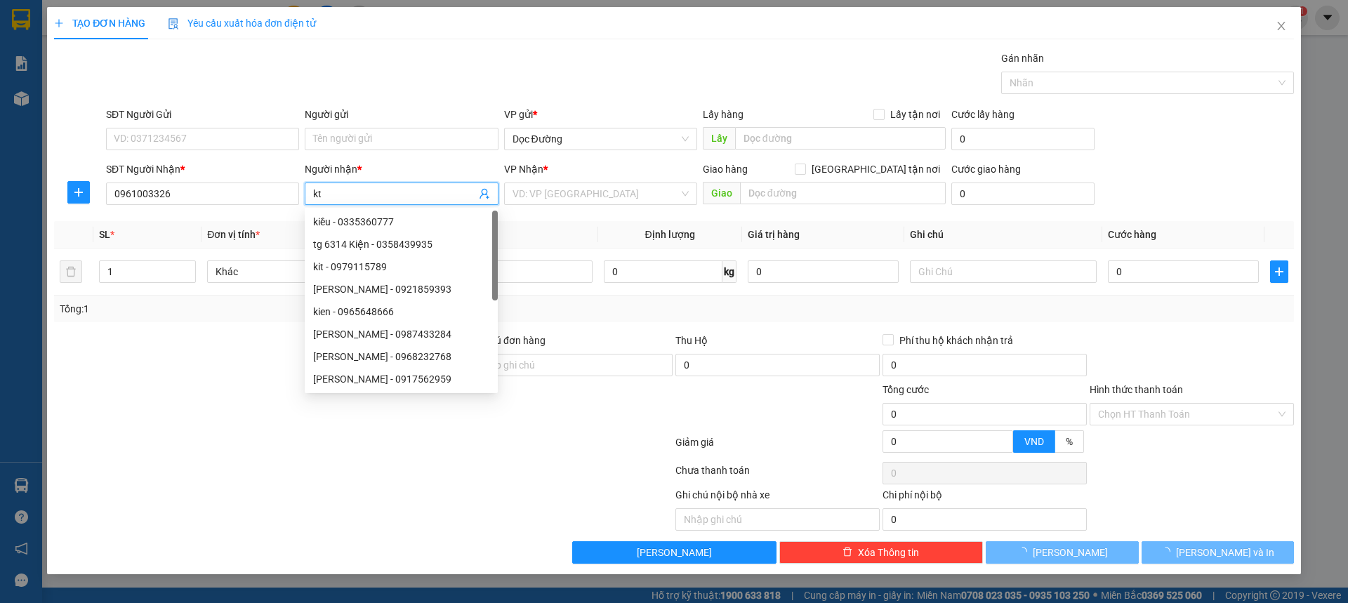
type input "kt"
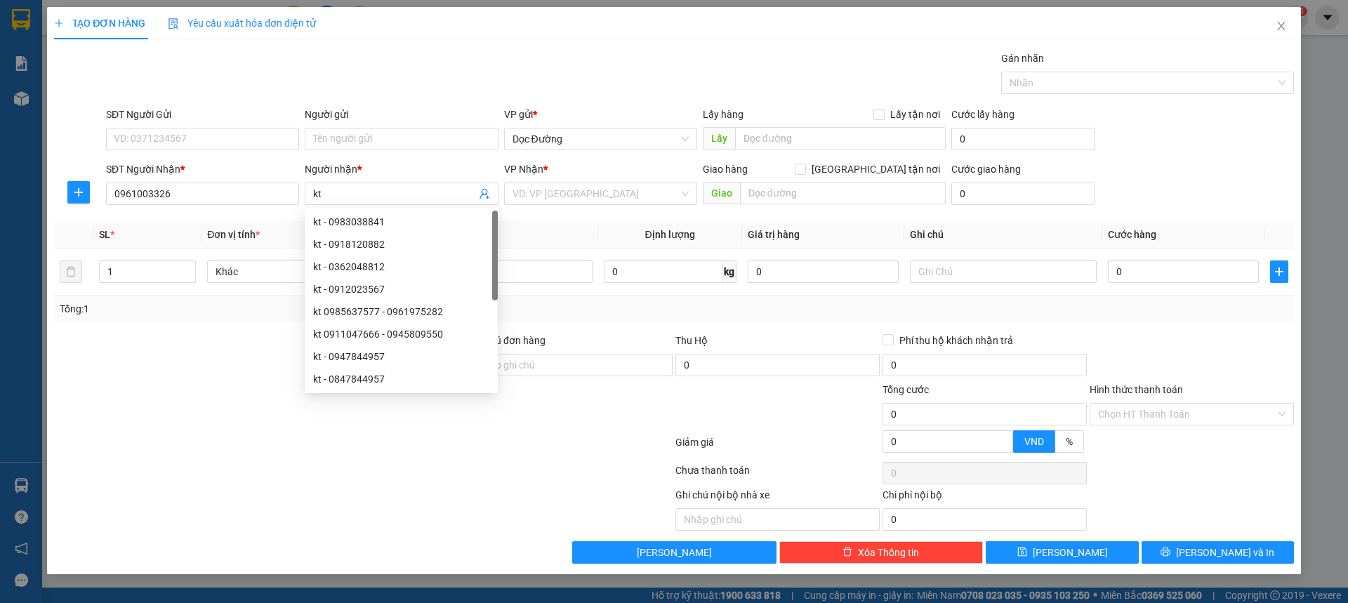
click at [547, 205] on div "VP Nhận * VD: VP Sài Gòn" at bounding box center [600, 185] width 193 height 49
click at [564, 193] on input "search" at bounding box center [595, 193] width 166 height 21
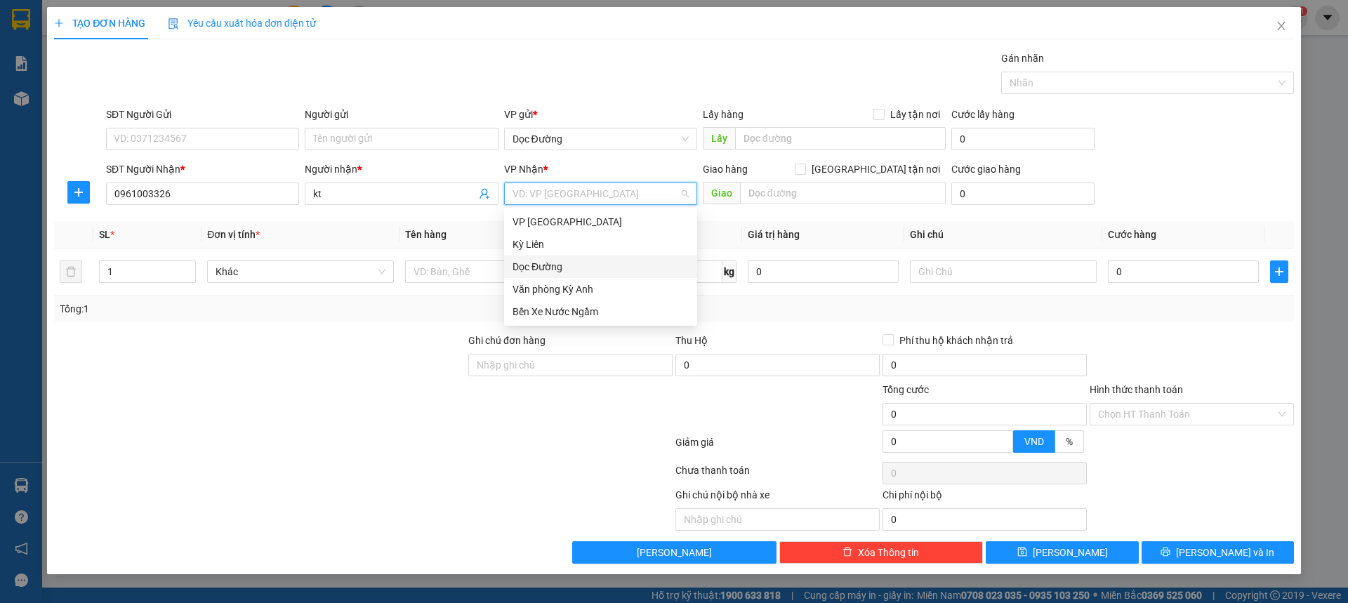
drag, startPoint x: 557, startPoint y: 258, endPoint x: 594, endPoint y: 246, distance: 39.1
click at [557, 257] on div "Dọc Đường" at bounding box center [600, 267] width 193 height 22
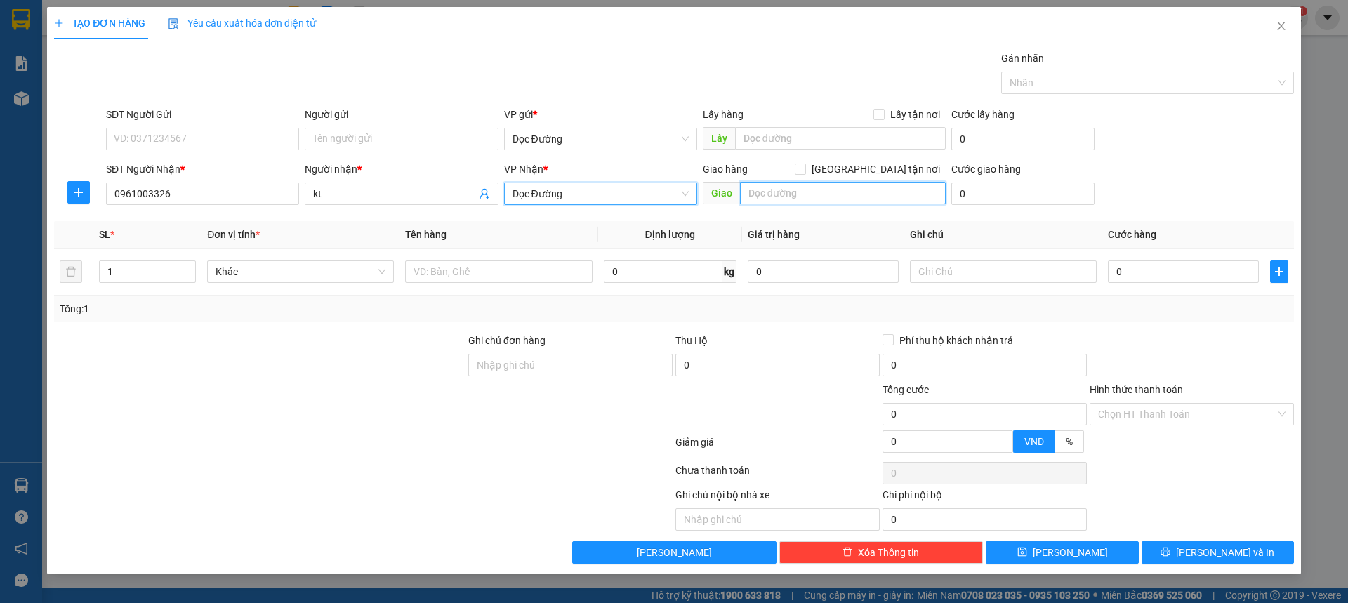
drag, startPoint x: 746, startPoint y: 195, endPoint x: 764, endPoint y: 195, distance: 18.3
click at [757, 195] on input "text" at bounding box center [843, 193] width 206 height 22
type input "hn"
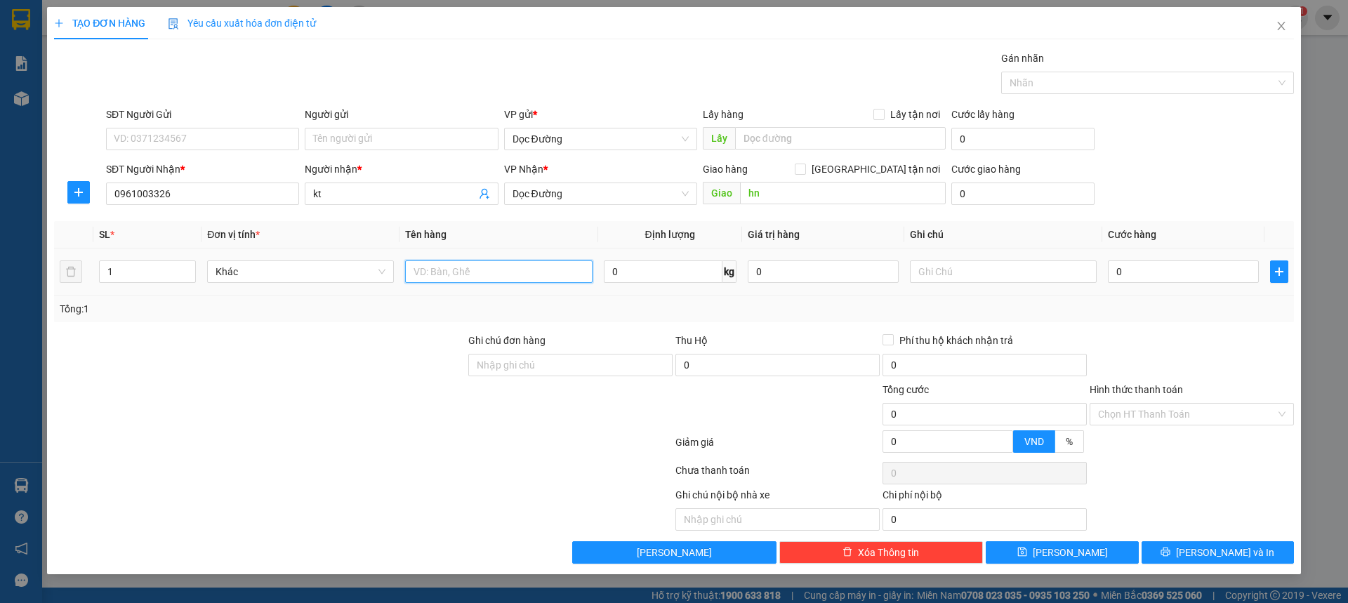
click at [500, 272] on input "text" at bounding box center [498, 271] width 187 height 22
type input "1 thùng"
click at [1144, 268] on input "0" at bounding box center [1183, 271] width 151 height 22
type input "005"
type input "5"
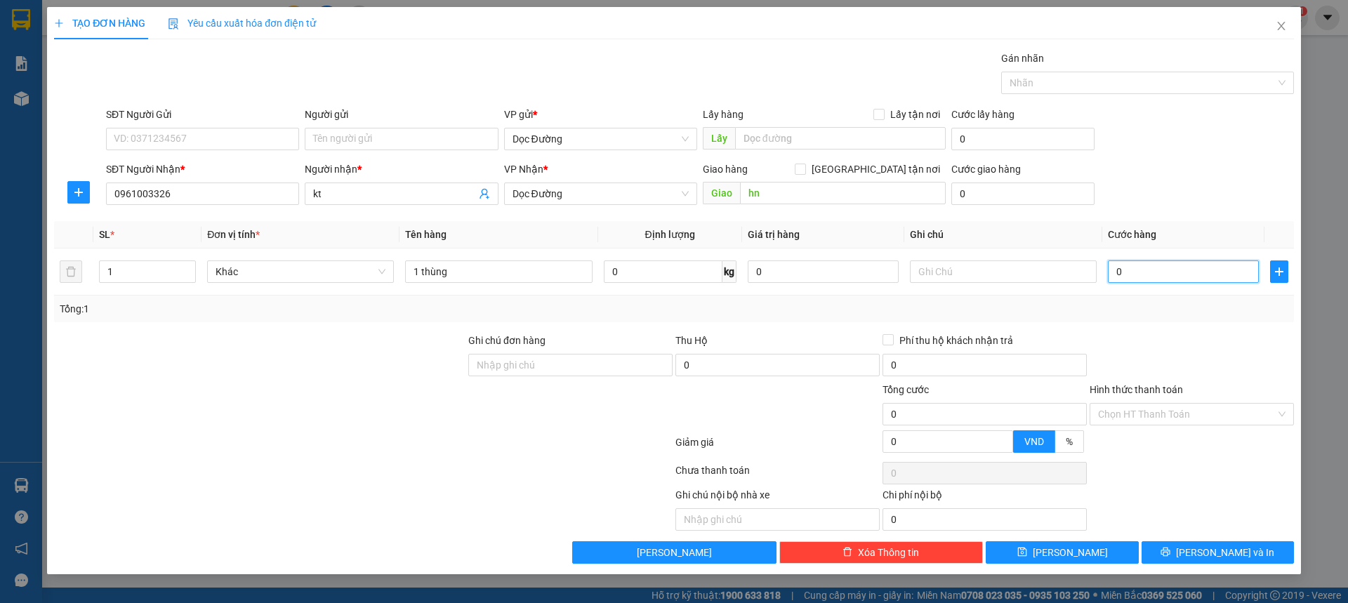
type input "5"
type input "0.050"
type input "50"
type input "00.500"
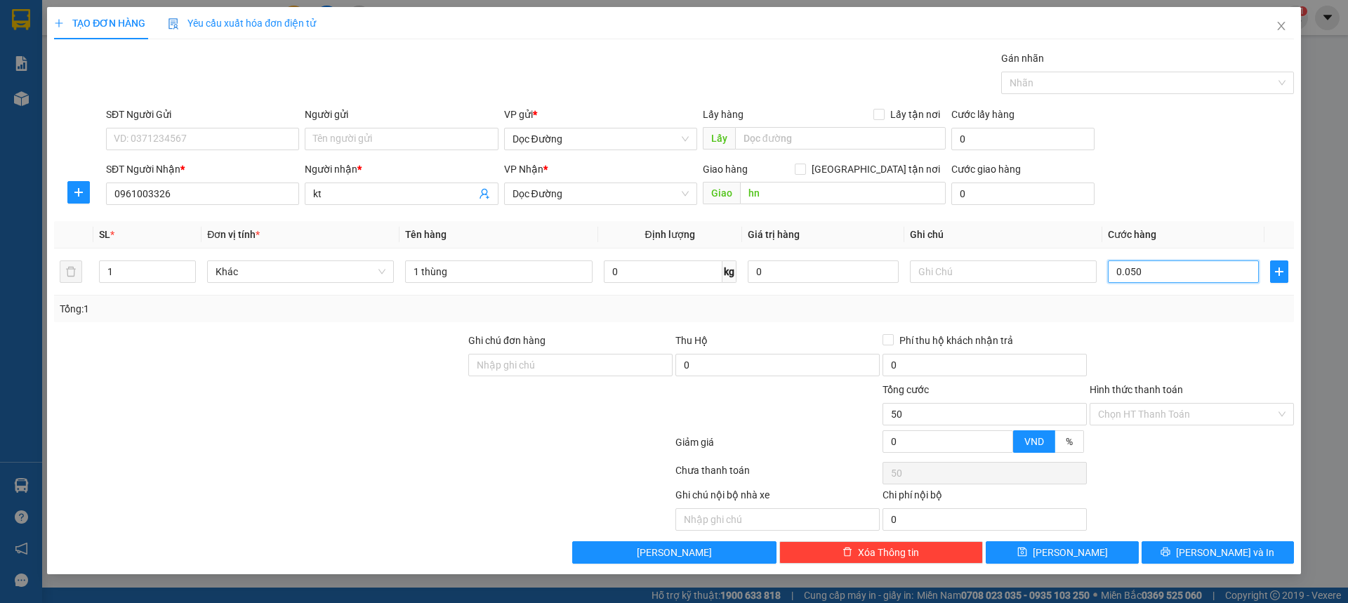
type input "500"
type input "0.005.000"
type input "5.000"
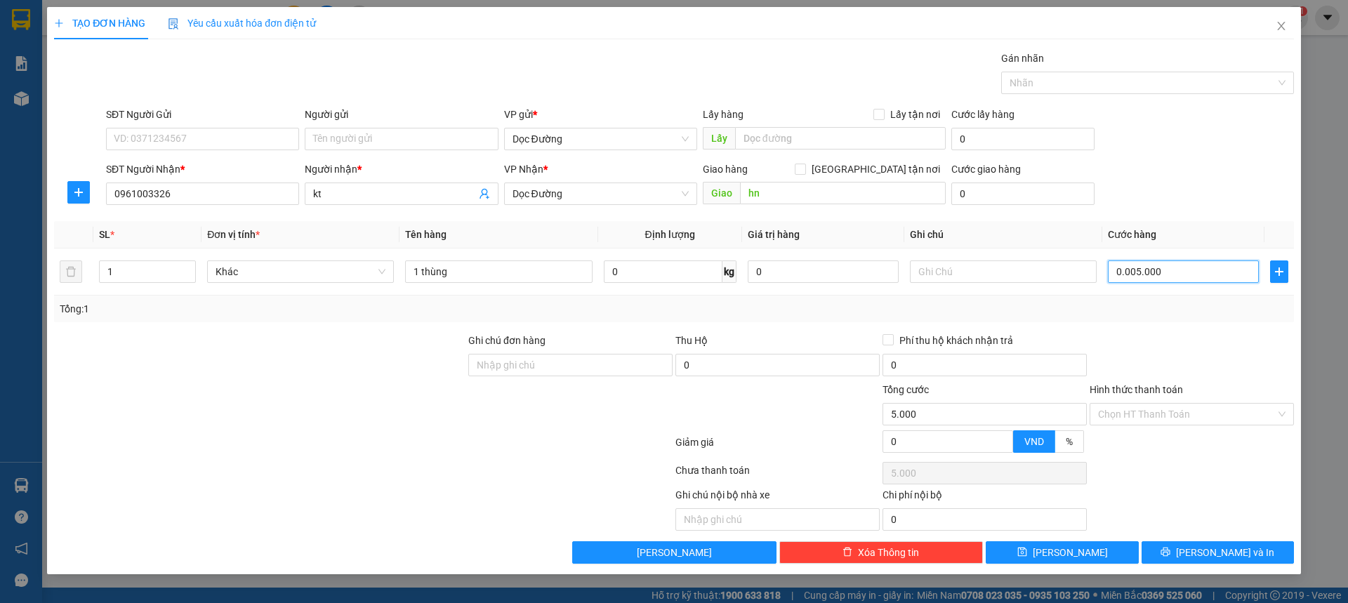
type input "000.050.000"
type input "50.000"
type input "0.050.000"
type input "50.000"
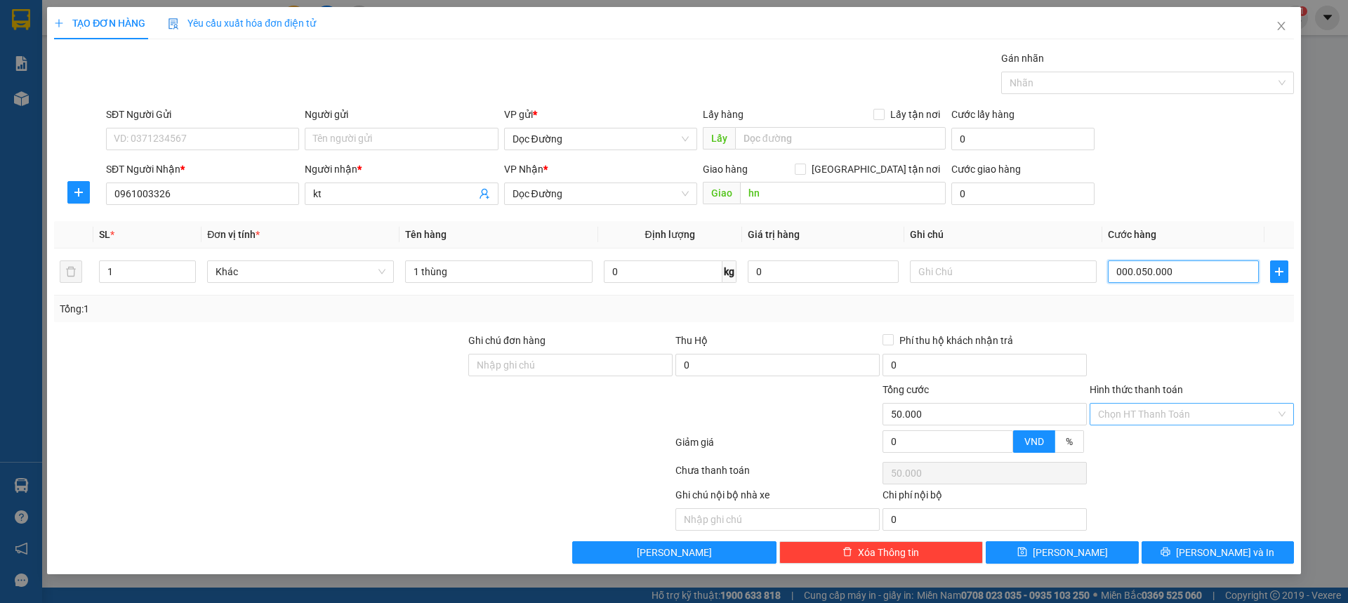
type input "50.000"
click at [1190, 425] on div "Chọn HT Thanh Toán" at bounding box center [1191, 414] width 204 height 22
type input "50.000"
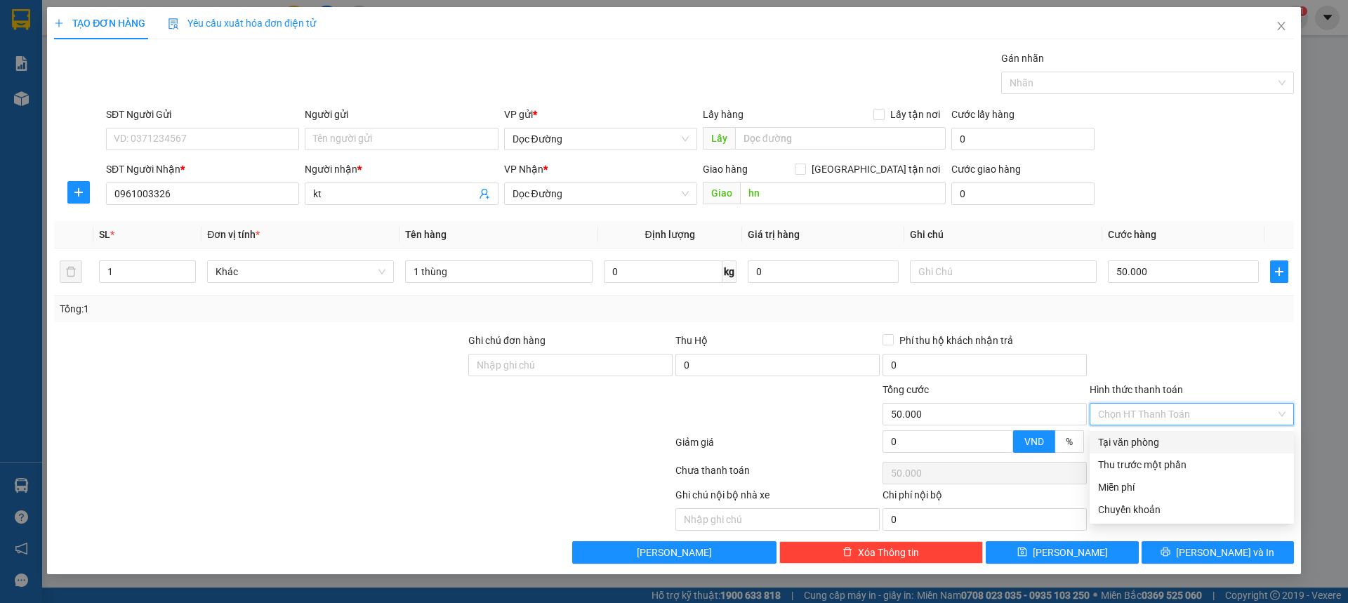
click at [1149, 440] on div "Tại văn phòng" at bounding box center [1191, 442] width 187 height 15
type input "0"
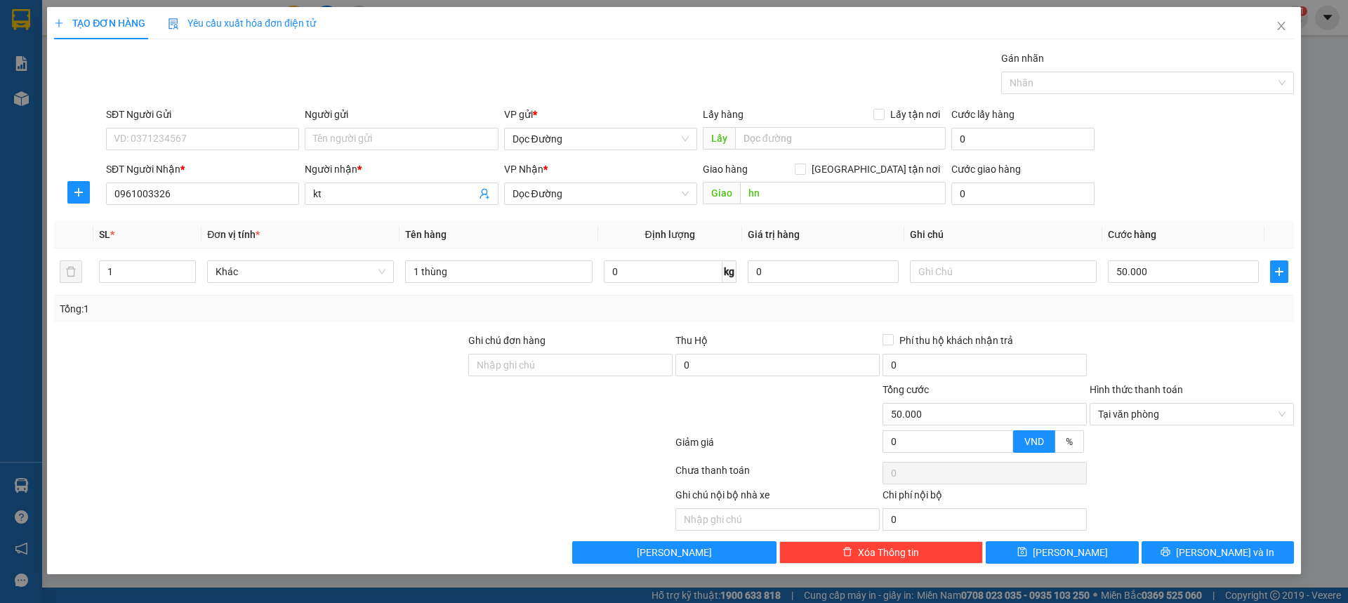
click at [1091, 533] on div "Transit Pickup Surcharge Ids Transit Deliver Surcharge Ids Transit Deliver Surc…" at bounding box center [674, 307] width 1240 height 513
click at [1087, 538] on div "Transit Pickup Surcharge Ids Transit Deliver Surcharge Ids Transit Deliver Surc…" at bounding box center [674, 307] width 1240 height 513
click at [1085, 539] on div "Transit Pickup Surcharge Ids Transit Deliver Surcharge Ids Transit Deliver Surc…" at bounding box center [674, 307] width 1240 height 513
click at [1086, 530] on input "0" at bounding box center [984, 519] width 204 height 22
click at [1077, 543] on button "Lưu" at bounding box center [1062, 552] width 152 height 22
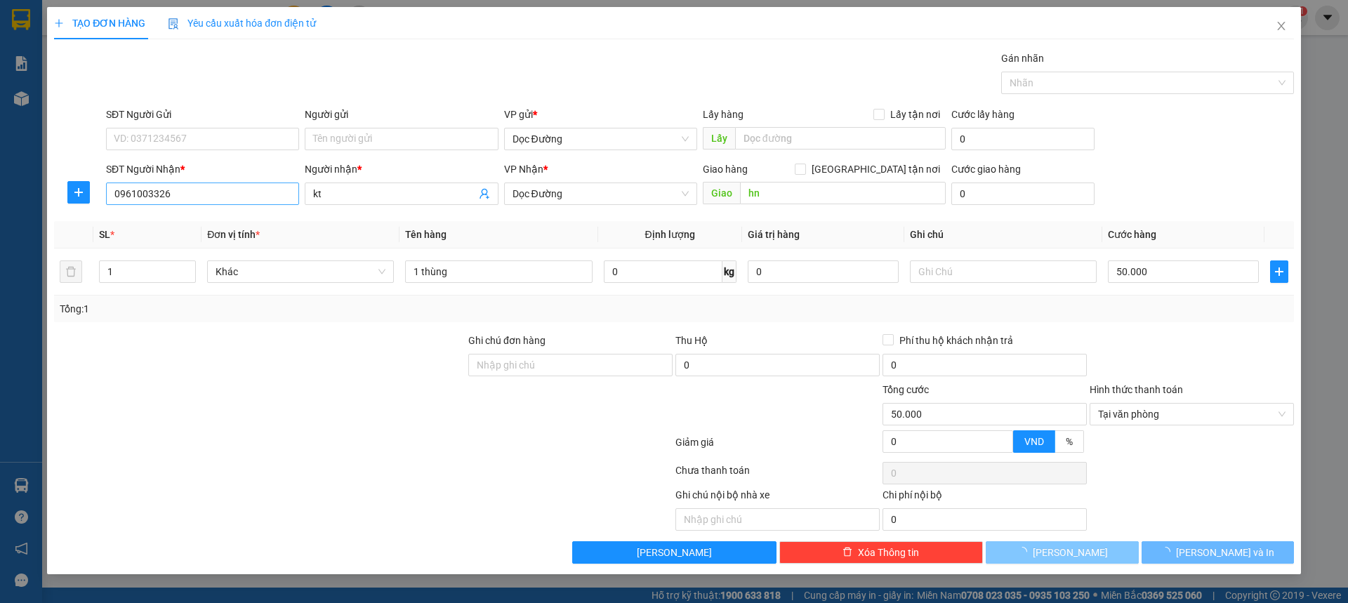
type input "0"
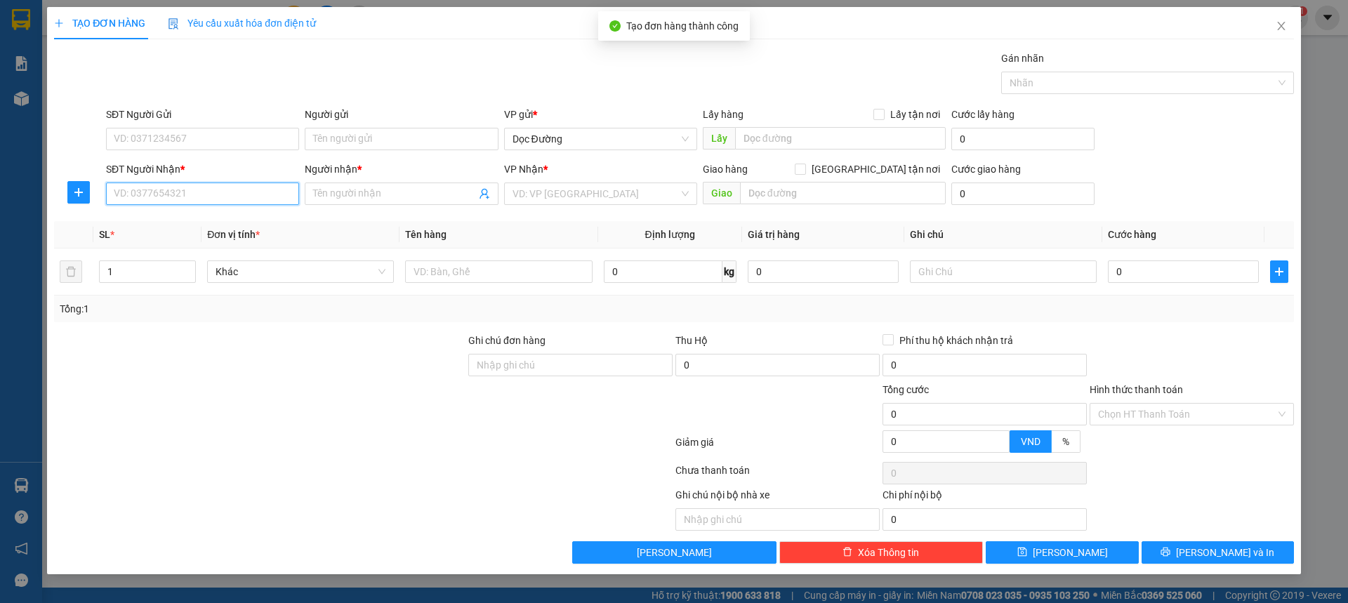
click at [183, 201] on input "SĐT Người Nhận *" at bounding box center [202, 194] width 193 height 22
type input "0964235003"
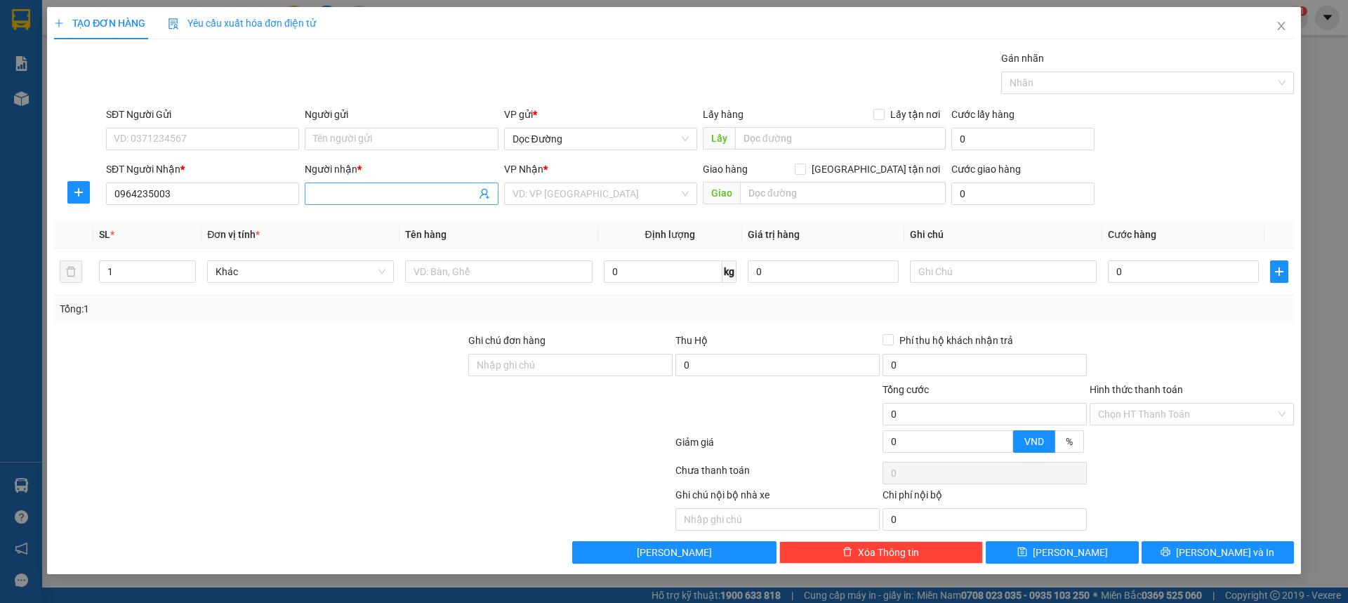
click at [354, 194] on input "Người nhận *" at bounding box center [394, 193] width 162 height 15
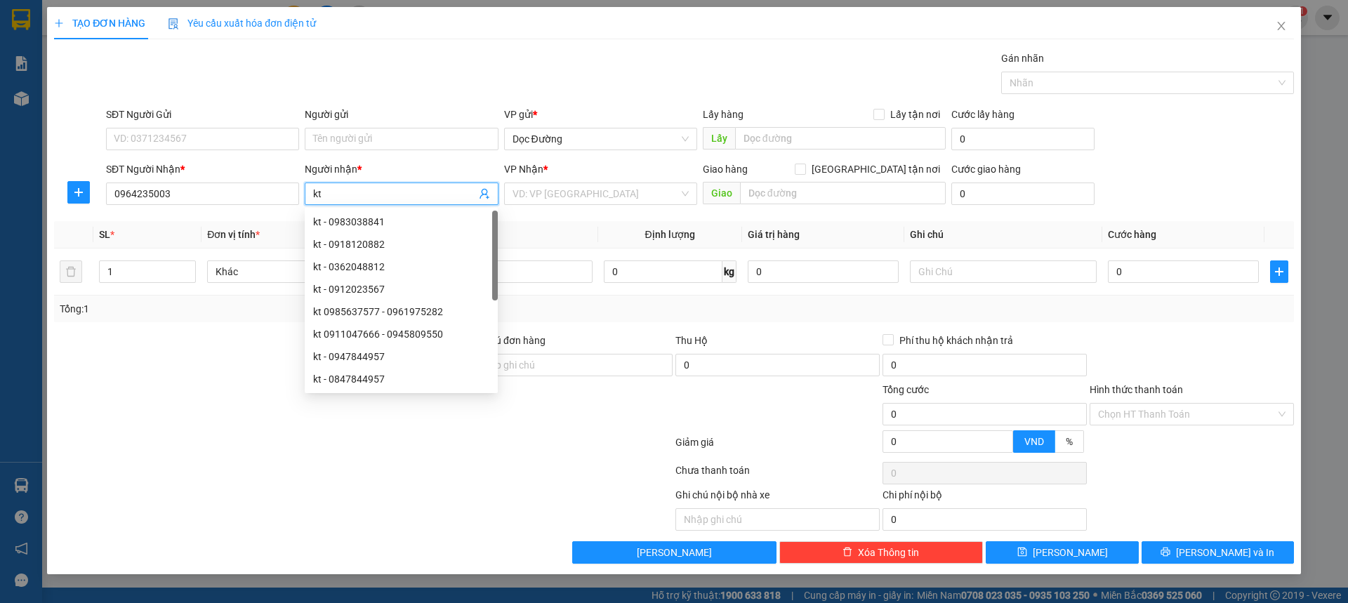
type input "kt"
click at [569, 180] on div "VP Nhận *" at bounding box center [600, 171] width 193 height 21
drag, startPoint x: 573, startPoint y: 192, endPoint x: 571, endPoint y: 202, distance: 10.1
click at [573, 194] on input "search" at bounding box center [595, 193] width 166 height 21
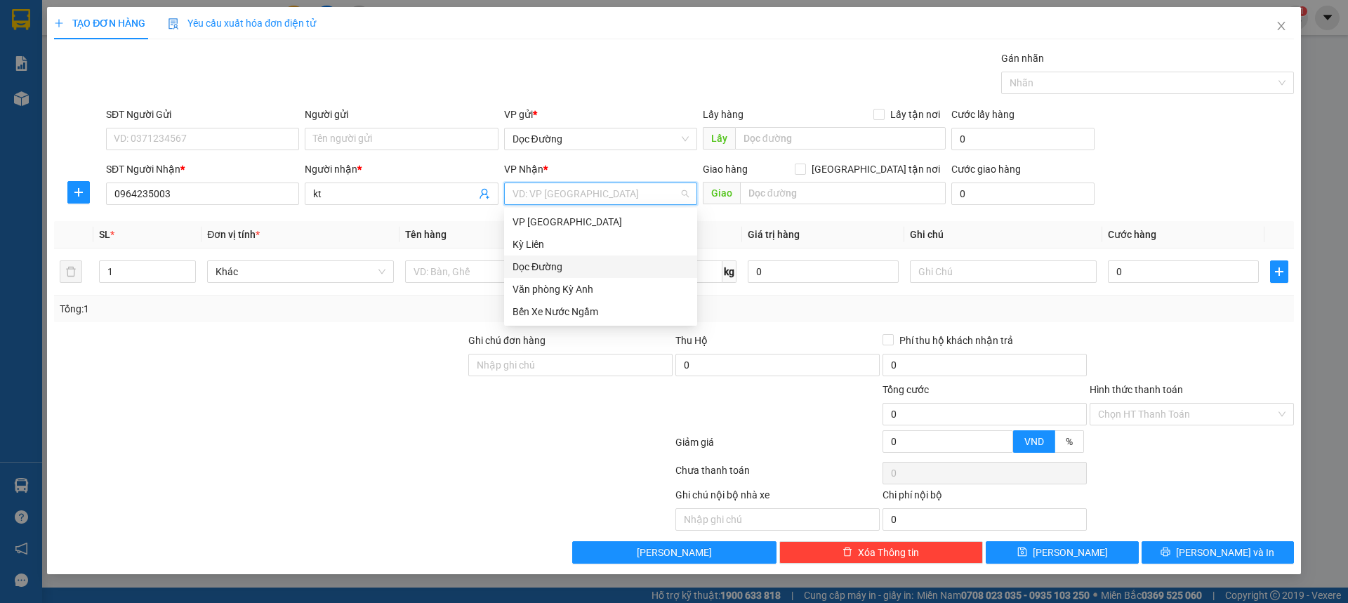
click at [546, 257] on div "Dọc Đường" at bounding box center [600, 267] width 193 height 22
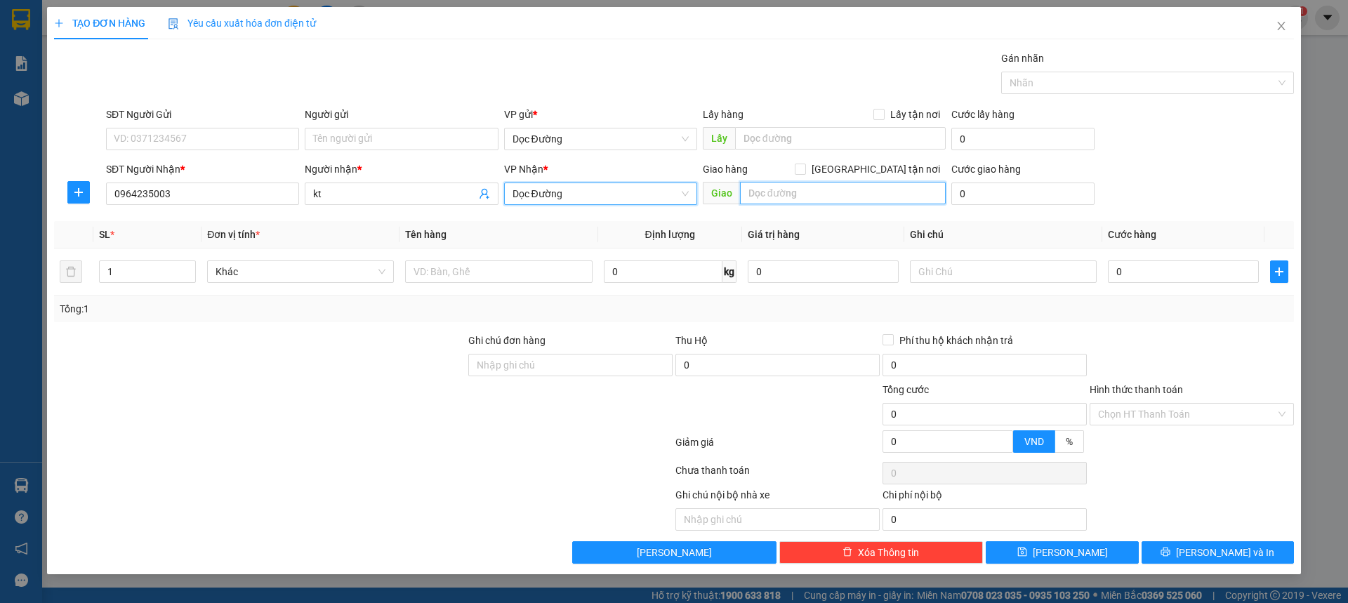
click at [748, 194] on input "text" at bounding box center [843, 193] width 206 height 22
type input "hn"
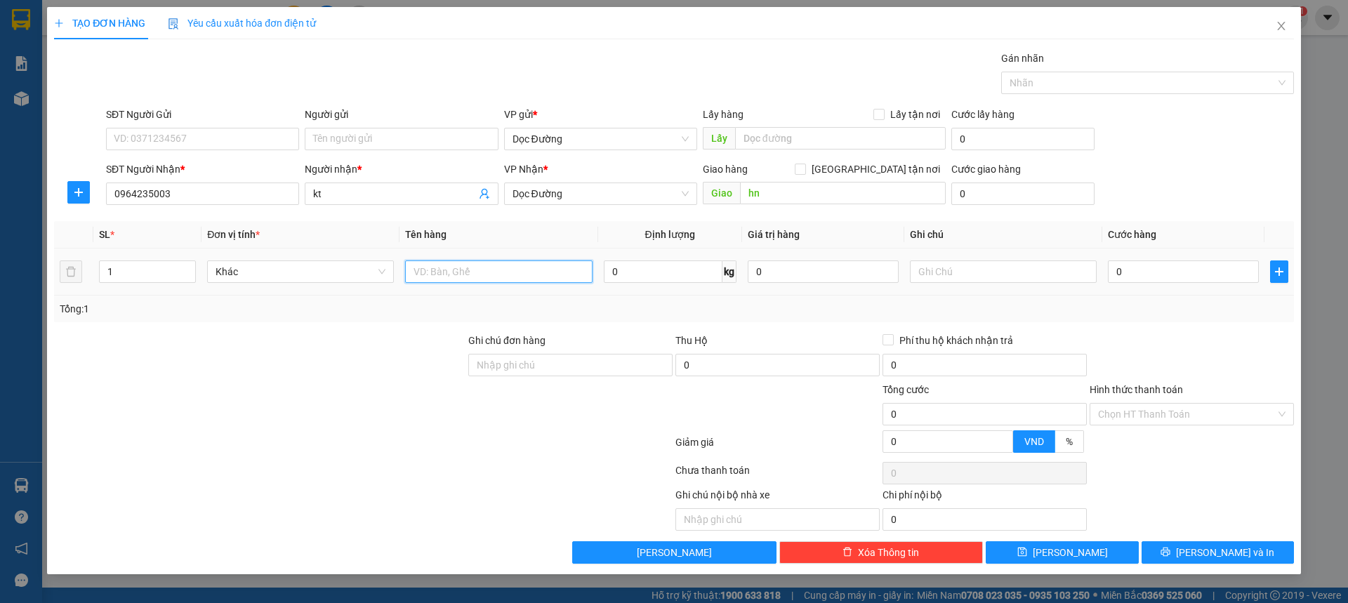
click at [534, 263] on input "text" at bounding box center [498, 271] width 187 height 22
type input "1 xốp"
click at [1134, 271] on input "0" at bounding box center [1183, 271] width 151 height 22
type input "005"
type input "5"
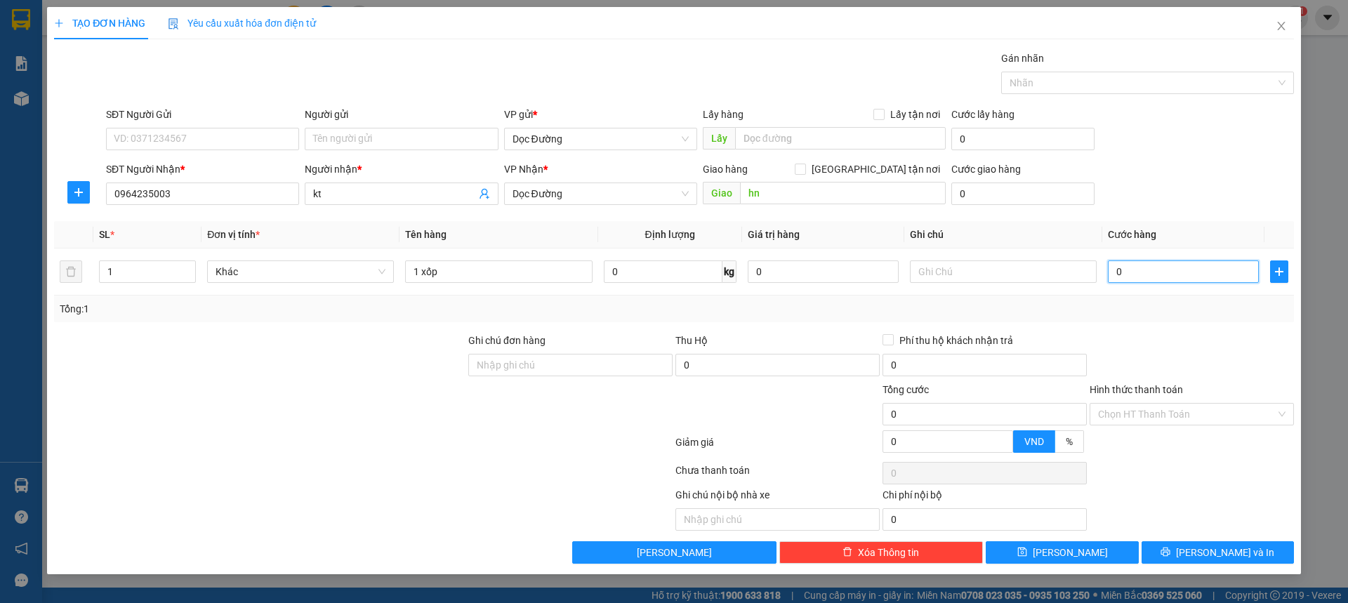
type input "5"
type input "0.050"
type input "50"
type input "00.500"
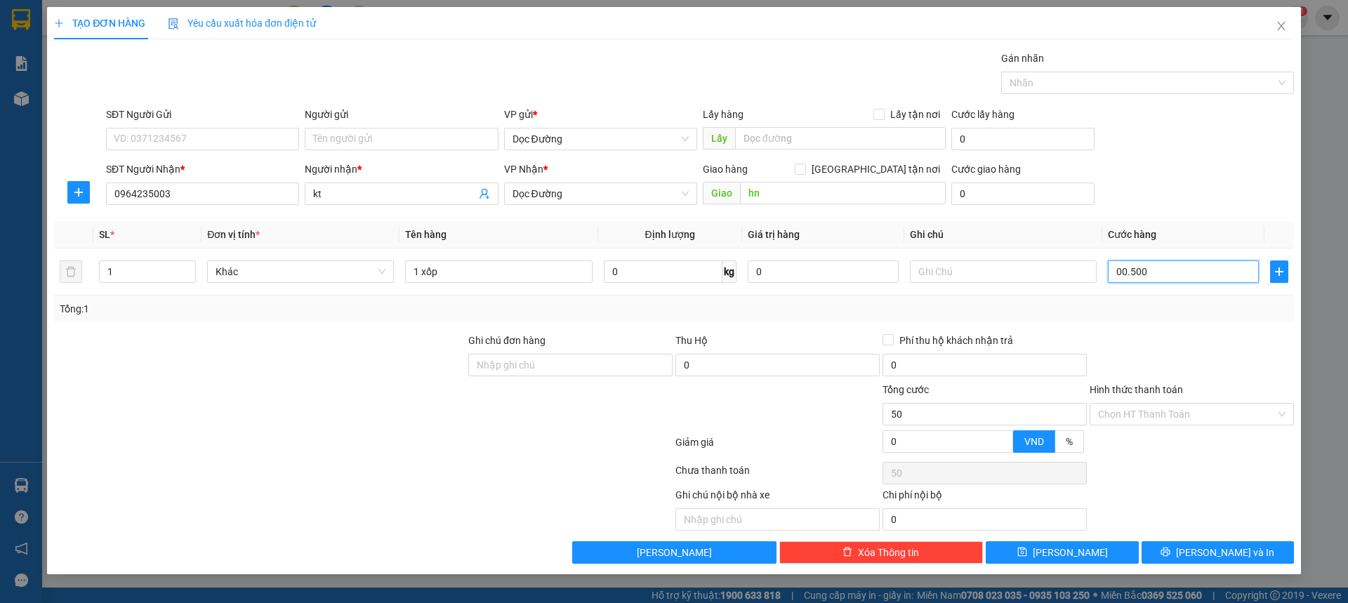
type input "500"
type input "0.005.000"
type input "5.000"
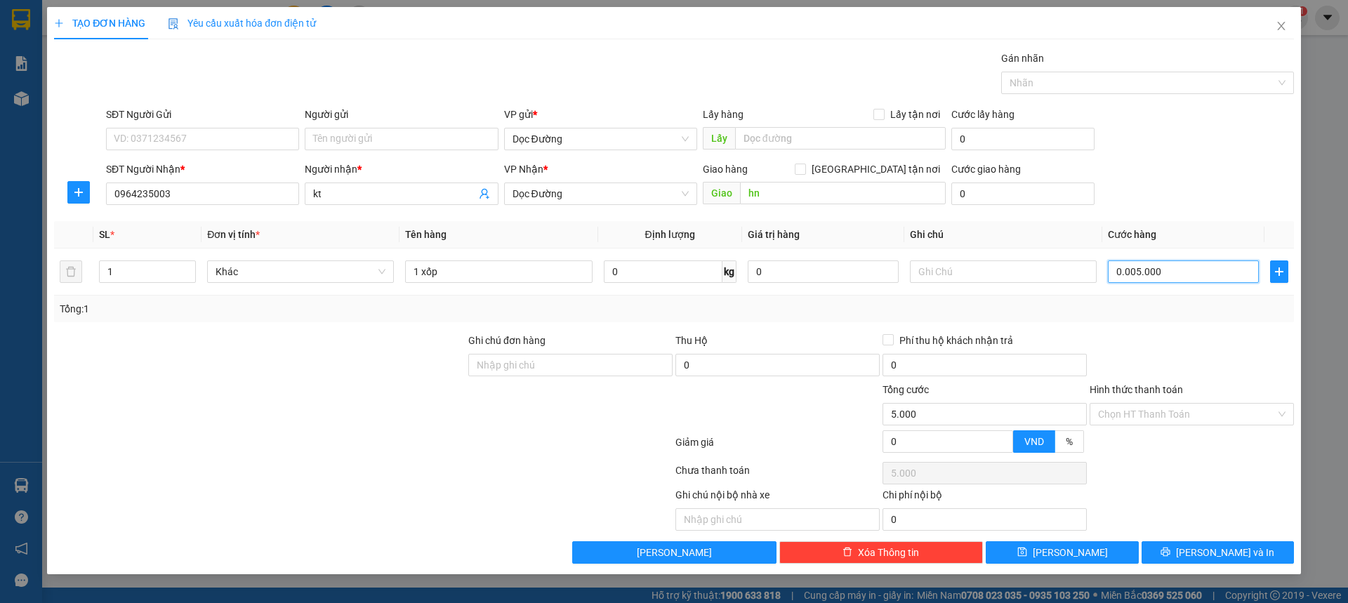
type input "000.050.000"
type input "50.000"
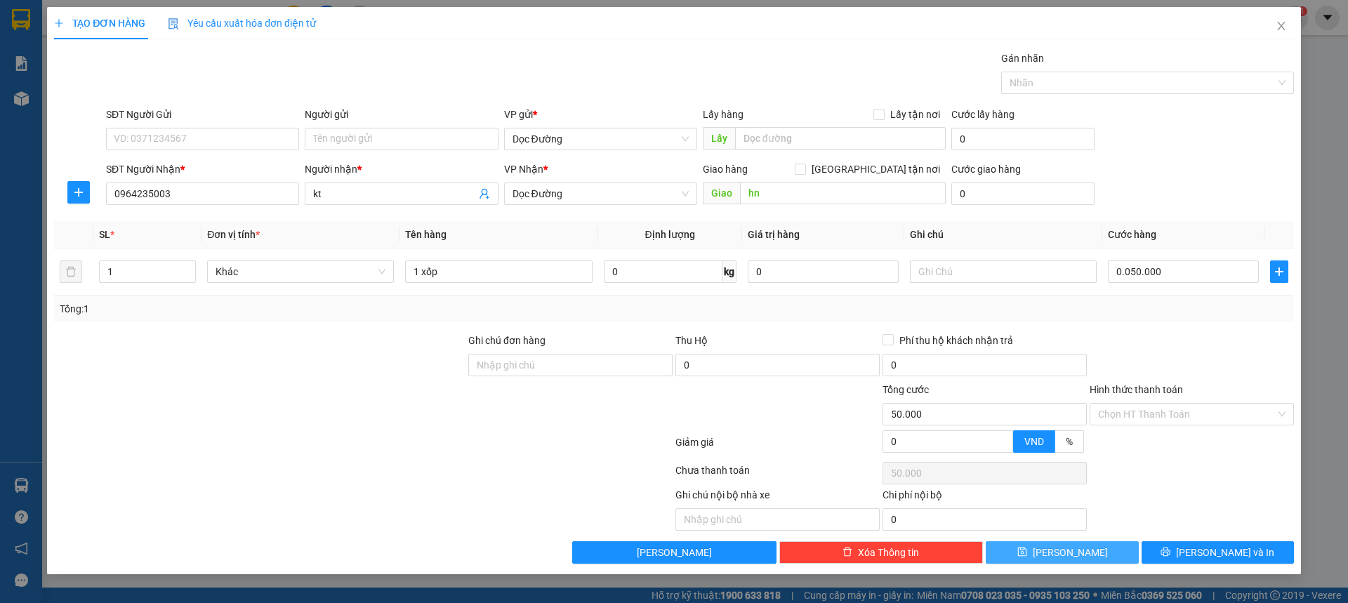
type input "50.000"
click at [1089, 555] on button "Lưu" at bounding box center [1062, 552] width 152 height 22
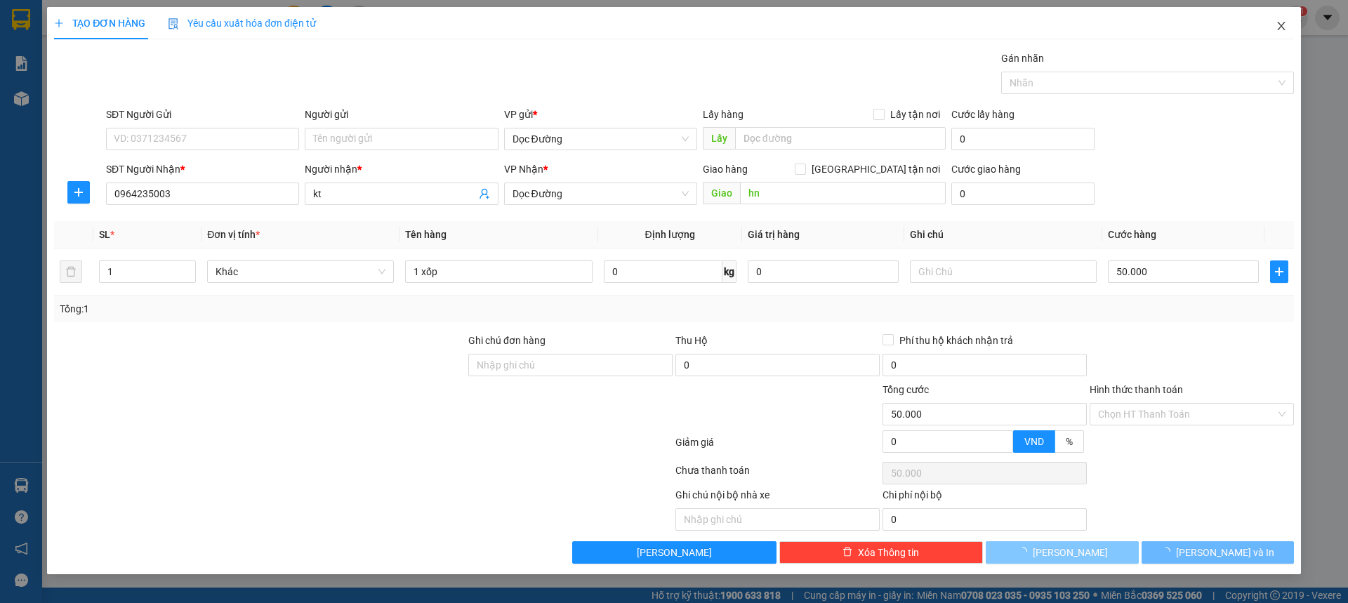
type input "0"
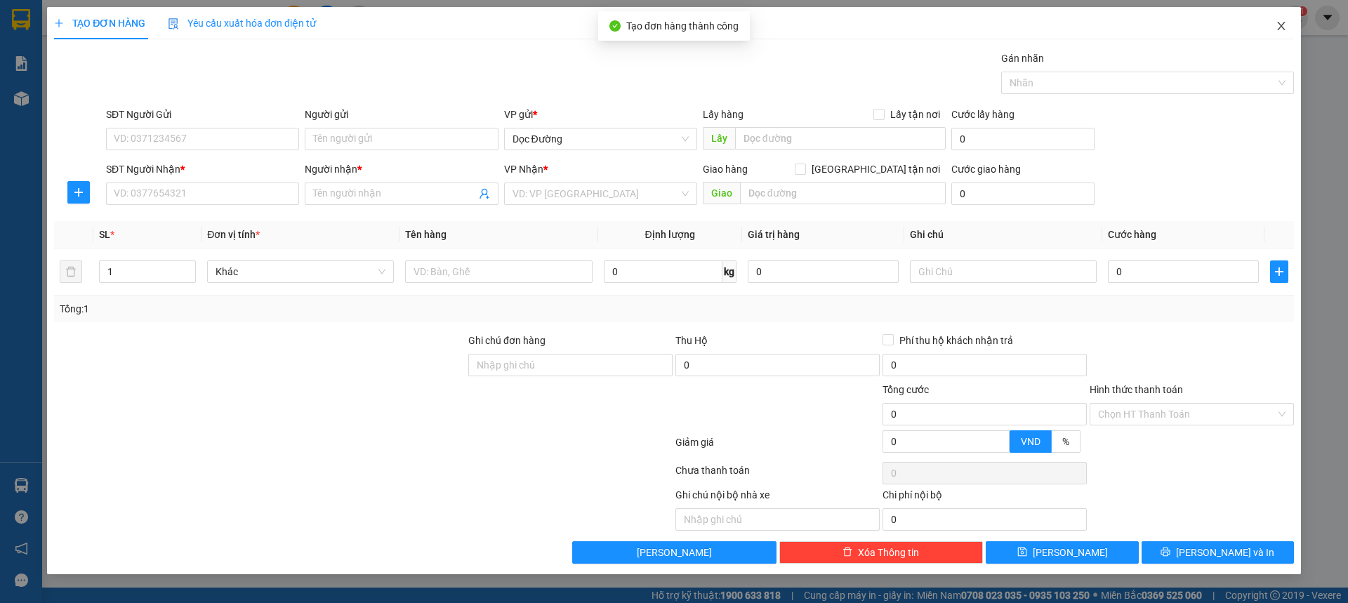
click at [1291, 25] on span "Close" at bounding box center [1280, 26] width 39 height 39
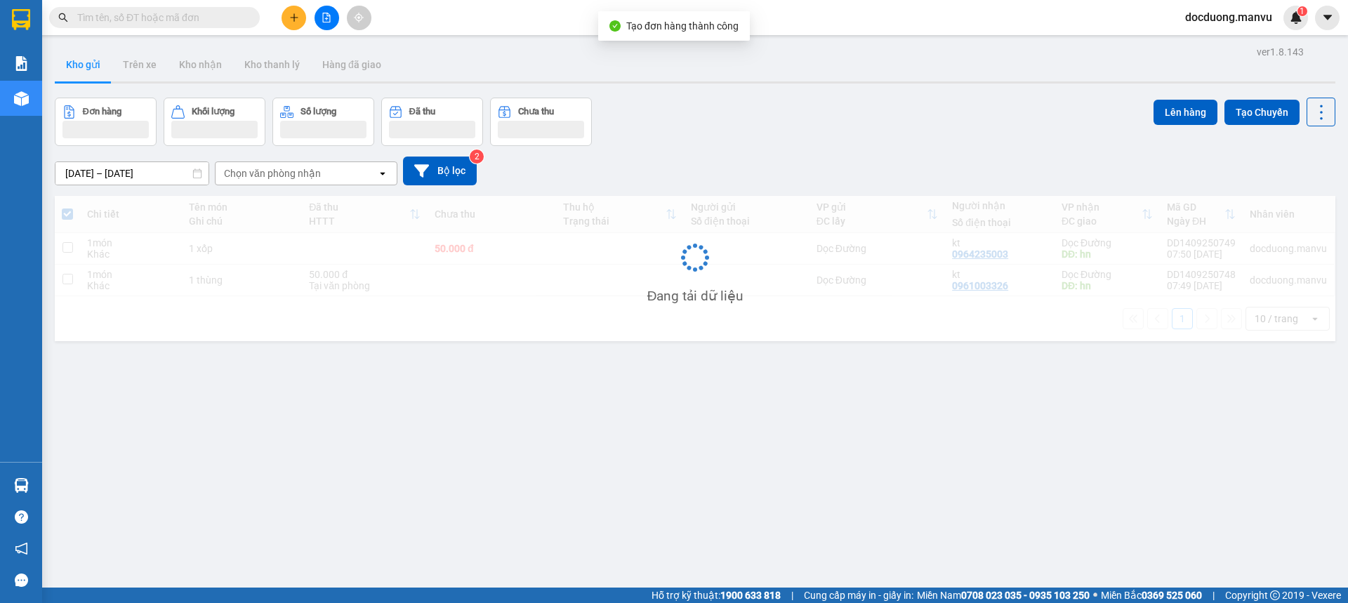
click at [450, 257] on td "50.000 đ" at bounding box center [491, 249] width 128 height 32
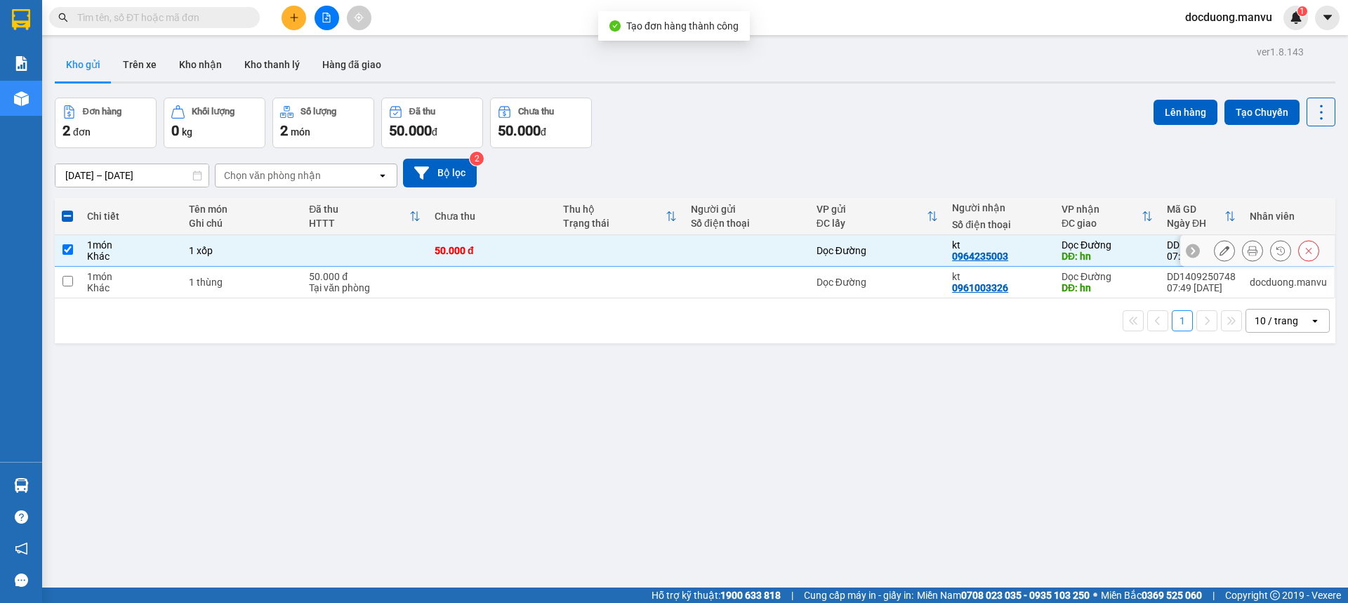
click at [472, 263] on td "50.000 đ" at bounding box center [491, 251] width 128 height 32
checkbox input "false"
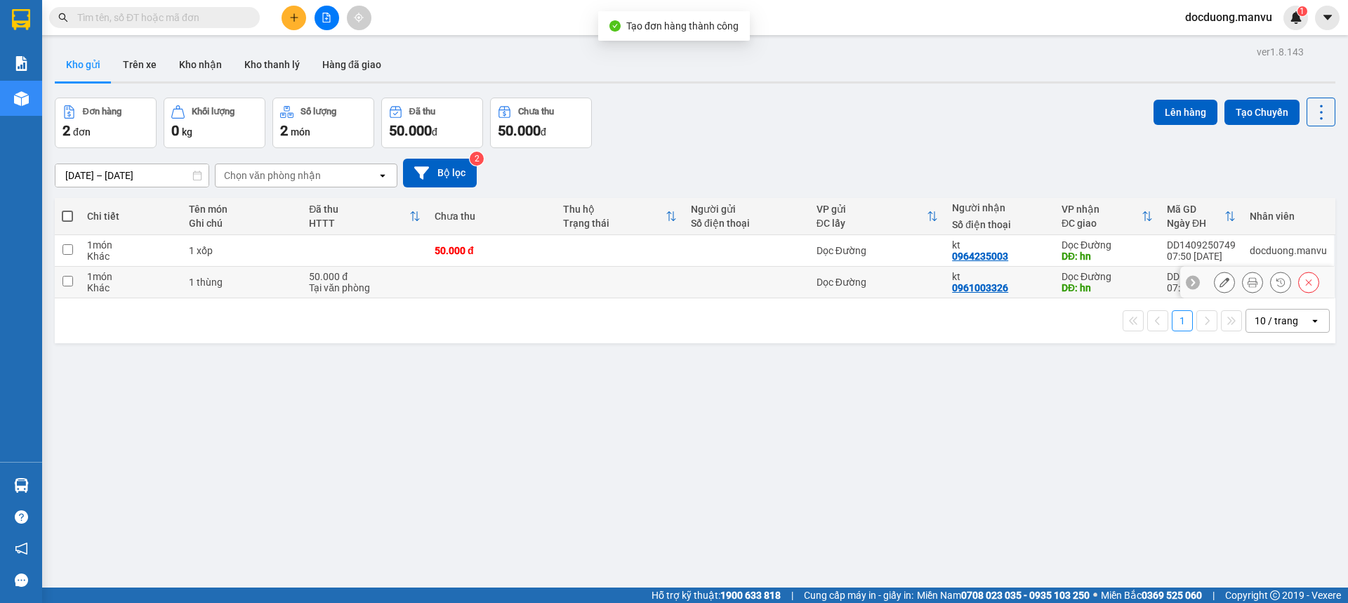
click at [463, 277] on td at bounding box center [491, 283] width 128 height 32
checkbox input "true"
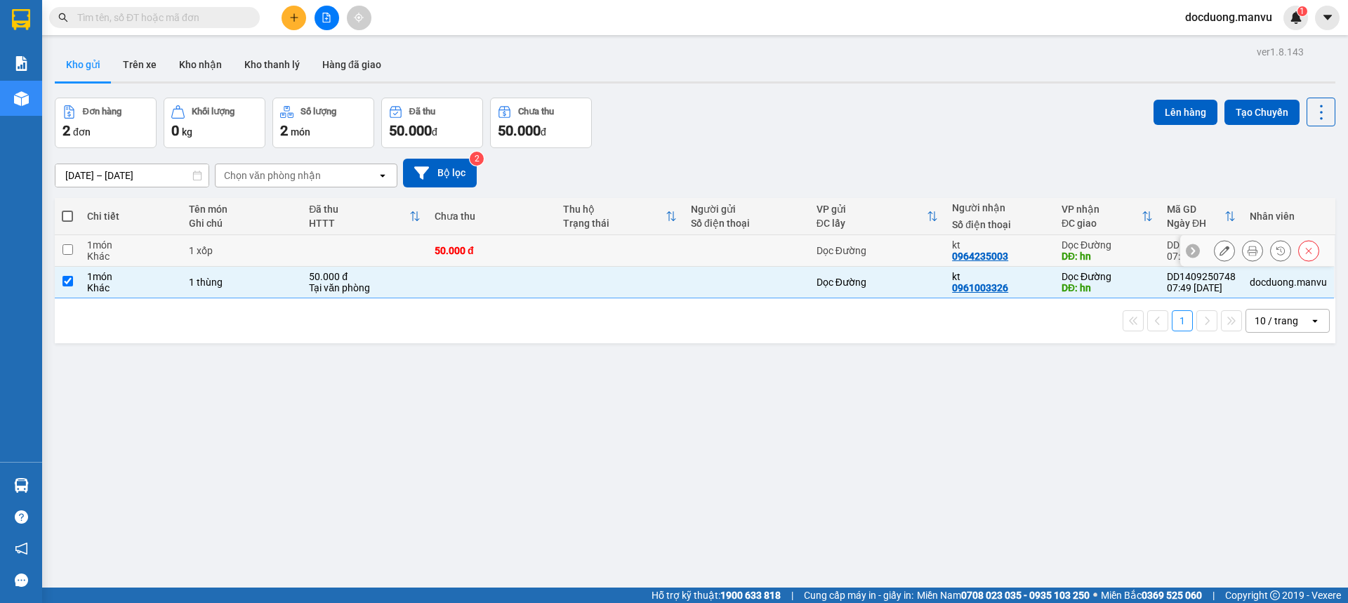
click at [493, 242] on td "50.000 đ" at bounding box center [491, 251] width 128 height 32
checkbox input "true"
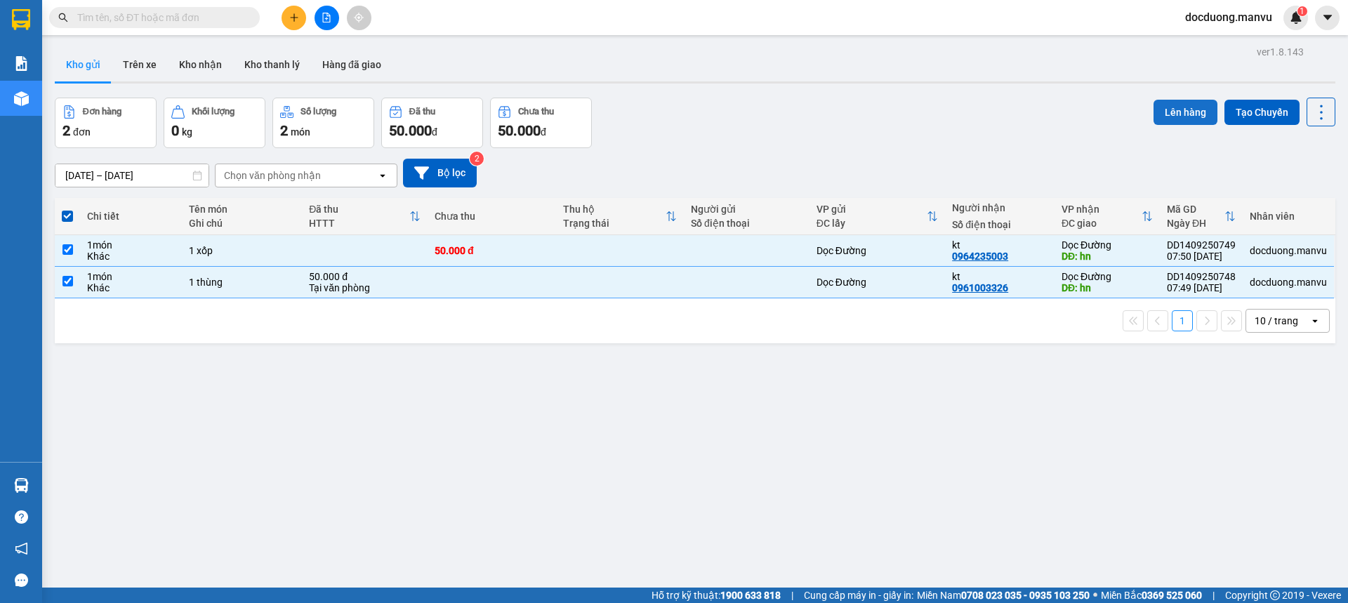
click at [1182, 121] on button "Lên hàng" at bounding box center [1185, 112] width 64 height 25
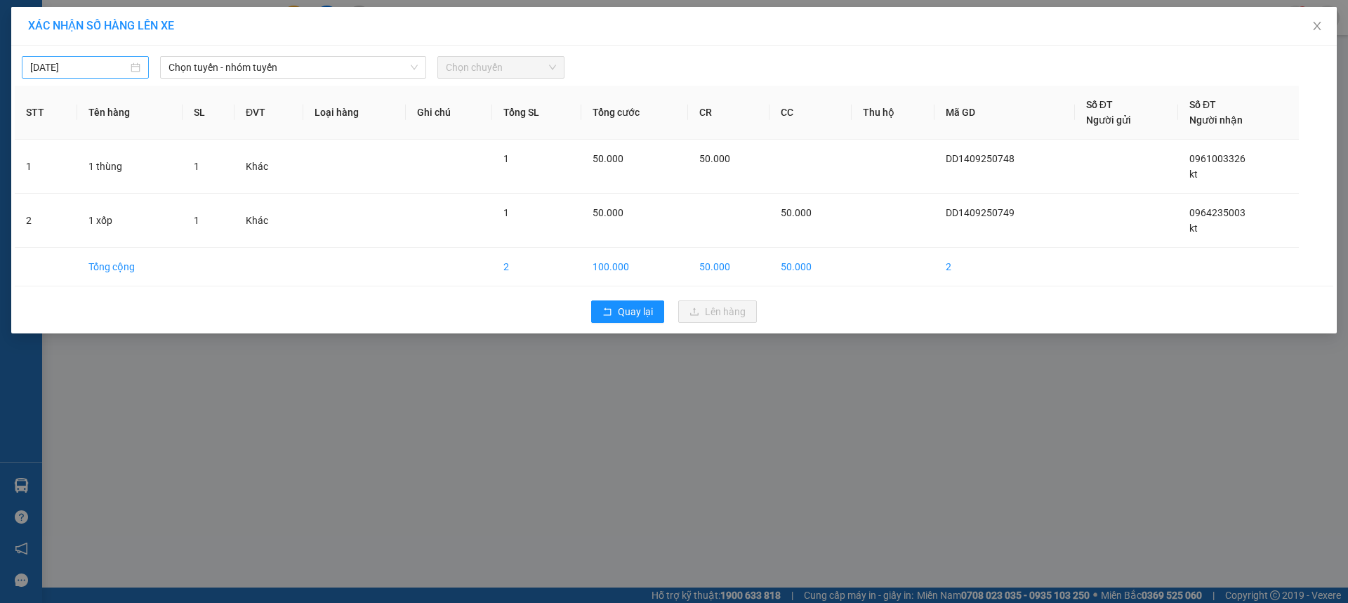
click at [105, 71] on input "14/09/2025" at bounding box center [79, 67] width 98 height 15
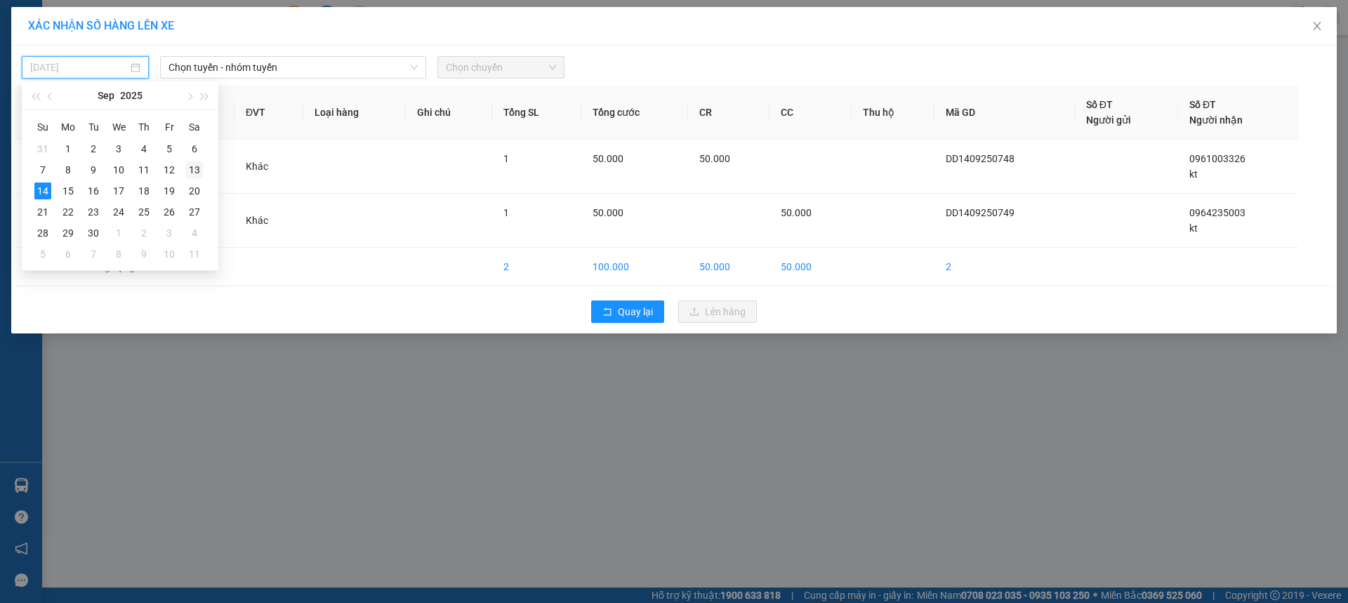
click at [187, 168] on div "13" at bounding box center [194, 169] width 17 height 17
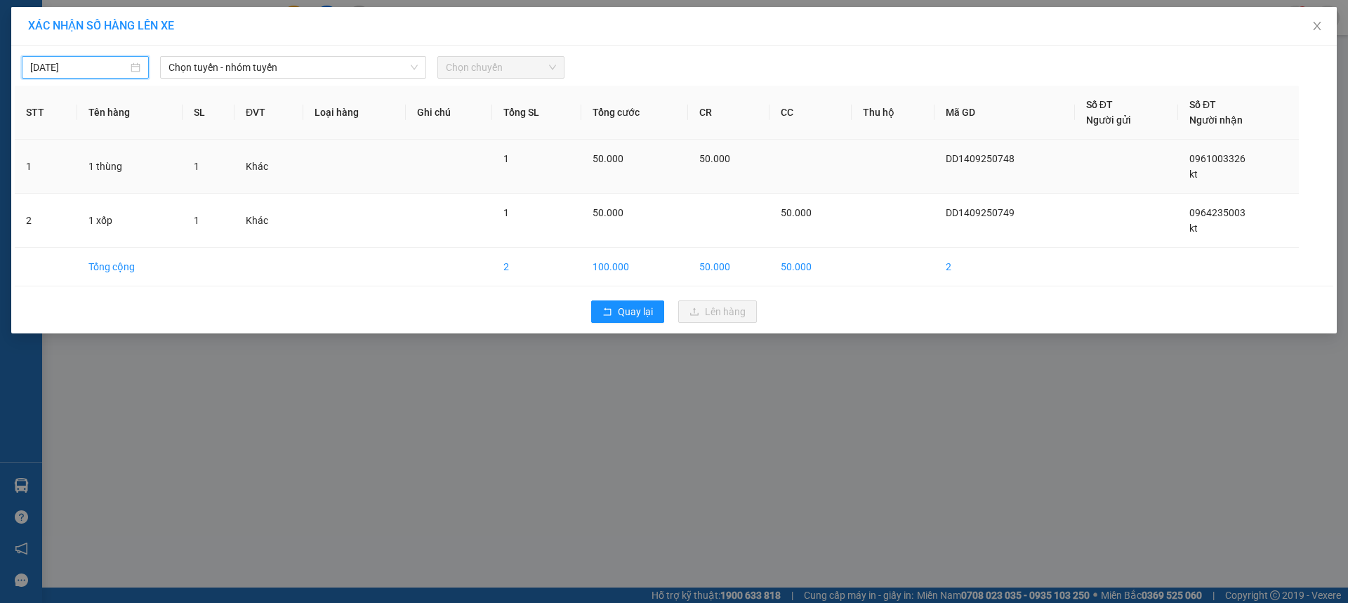
type input "13/09/2025"
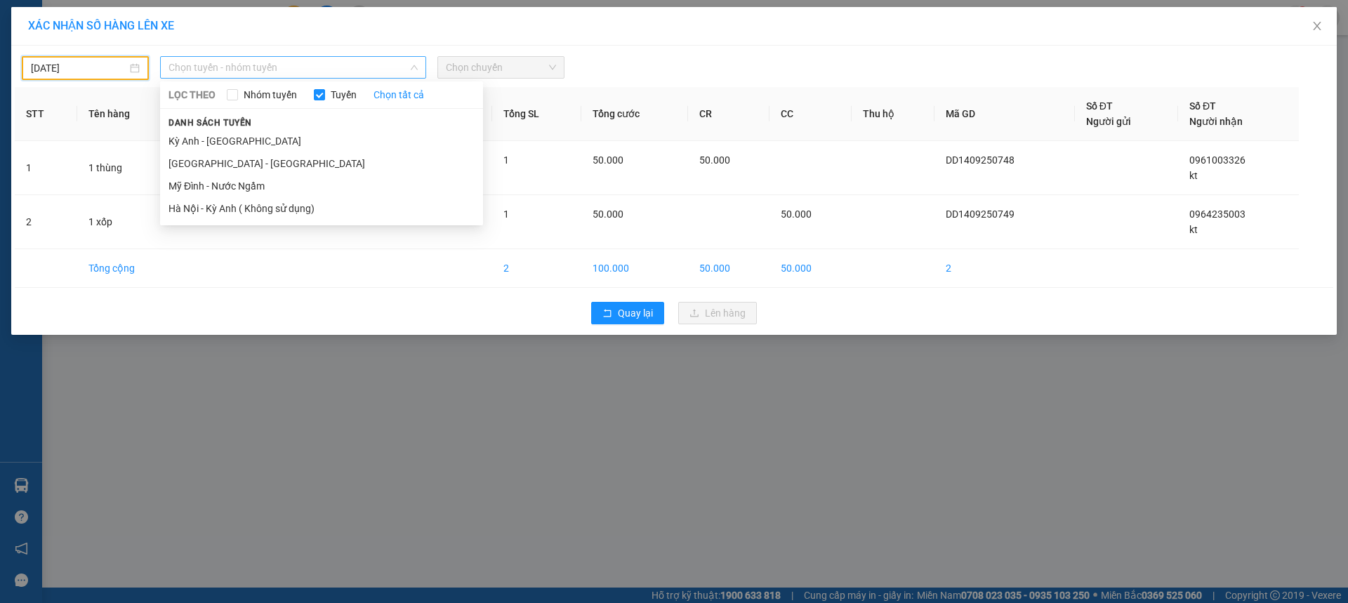
click at [233, 62] on span "Chọn tuyến - nhóm tuyến" at bounding box center [292, 67] width 249 height 21
drag, startPoint x: 190, startPoint y: 143, endPoint x: 296, endPoint y: 113, distance: 110.2
click at [191, 143] on li "Kỳ Anh - Hà Nội" at bounding box center [321, 141] width 323 height 22
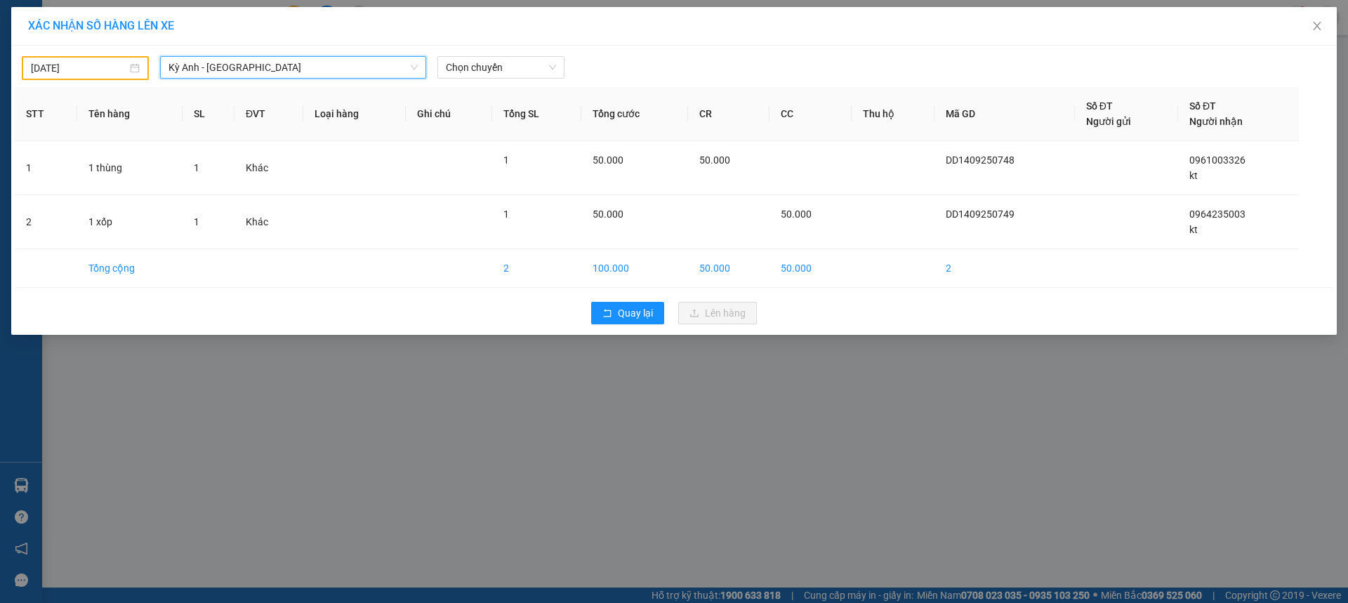
drag, startPoint x: 470, startPoint y: 68, endPoint x: 488, endPoint y: 79, distance: 21.1
click at [477, 68] on span "Chọn chuyến" at bounding box center [501, 67] width 110 height 21
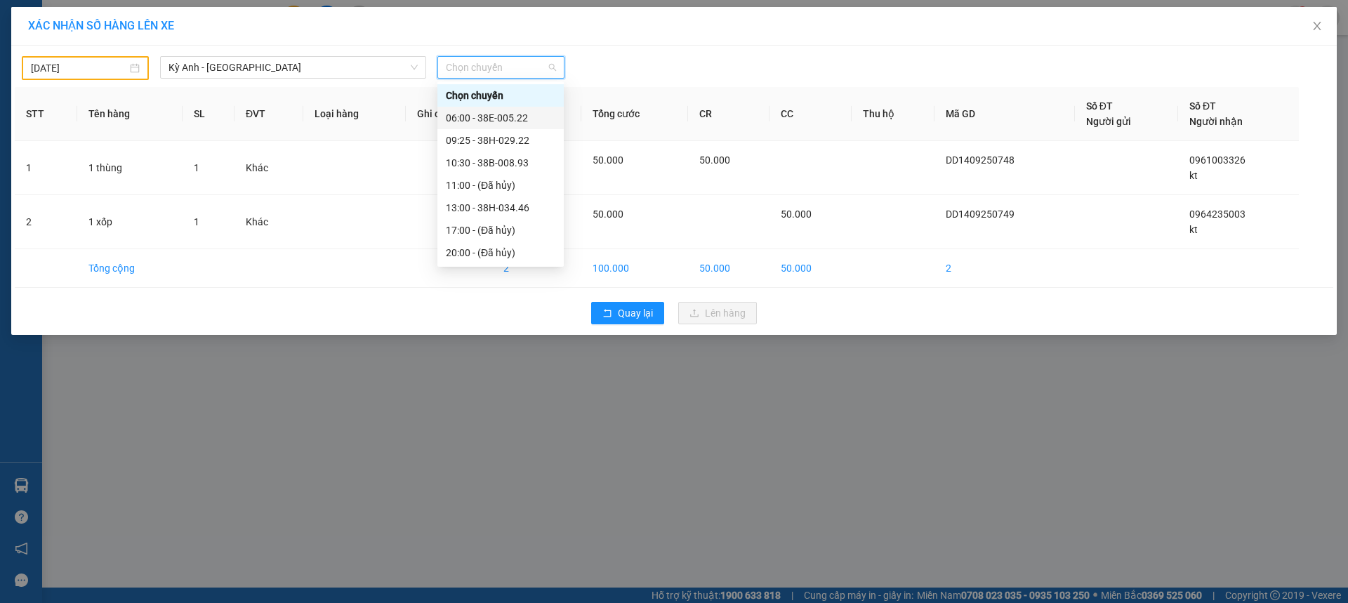
drag, startPoint x: 520, startPoint y: 124, endPoint x: 576, endPoint y: 134, distance: 57.1
click at [521, 123] on div "06:00 - 38E-005.22" at bounding box center [501, 117] width 110 height 15
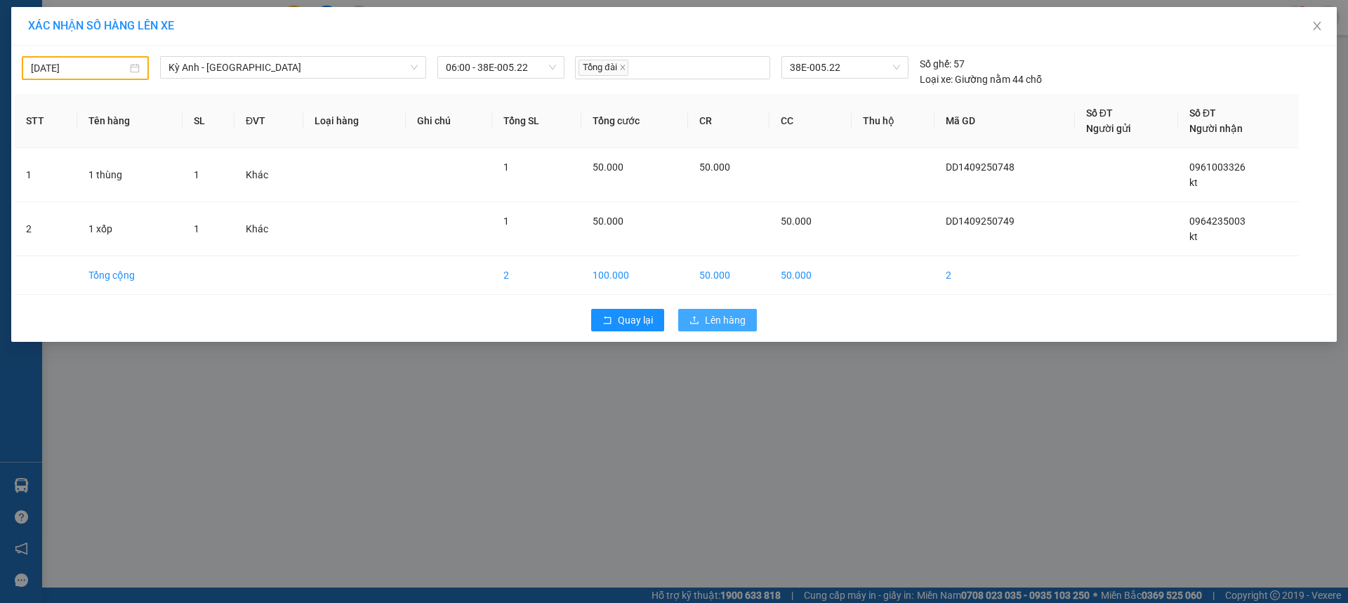
click at [722, 321] on span "Lên hàng" at bounding box center [725, 319] width 41 height 15
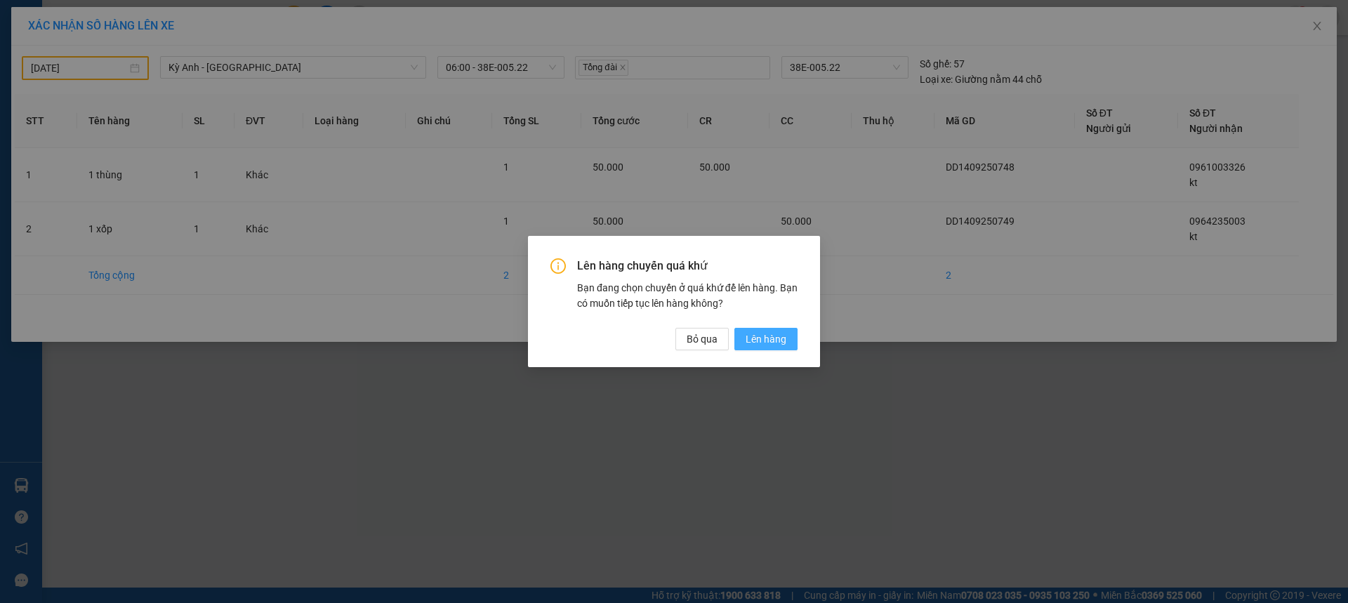
click at [752, 331] on span "Lên hàng" at bounding box center [765, 338] width 41 height 15
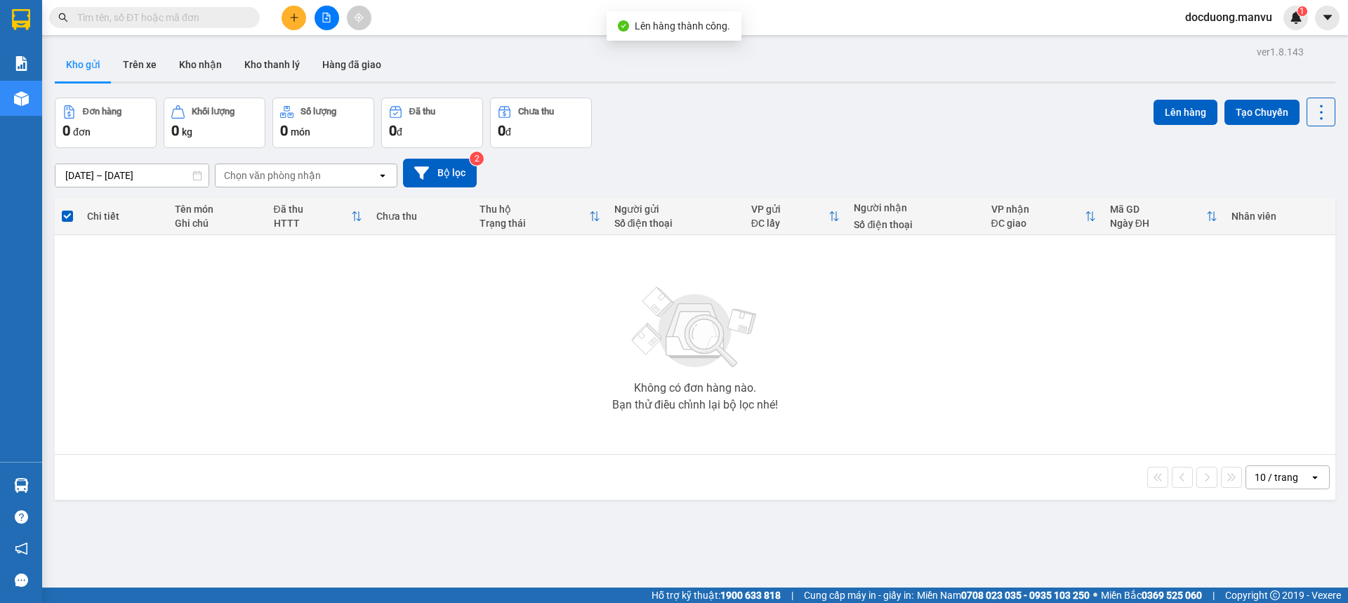
click at [291, 25] on button at bounding box center [293, 18] width 25 height 25
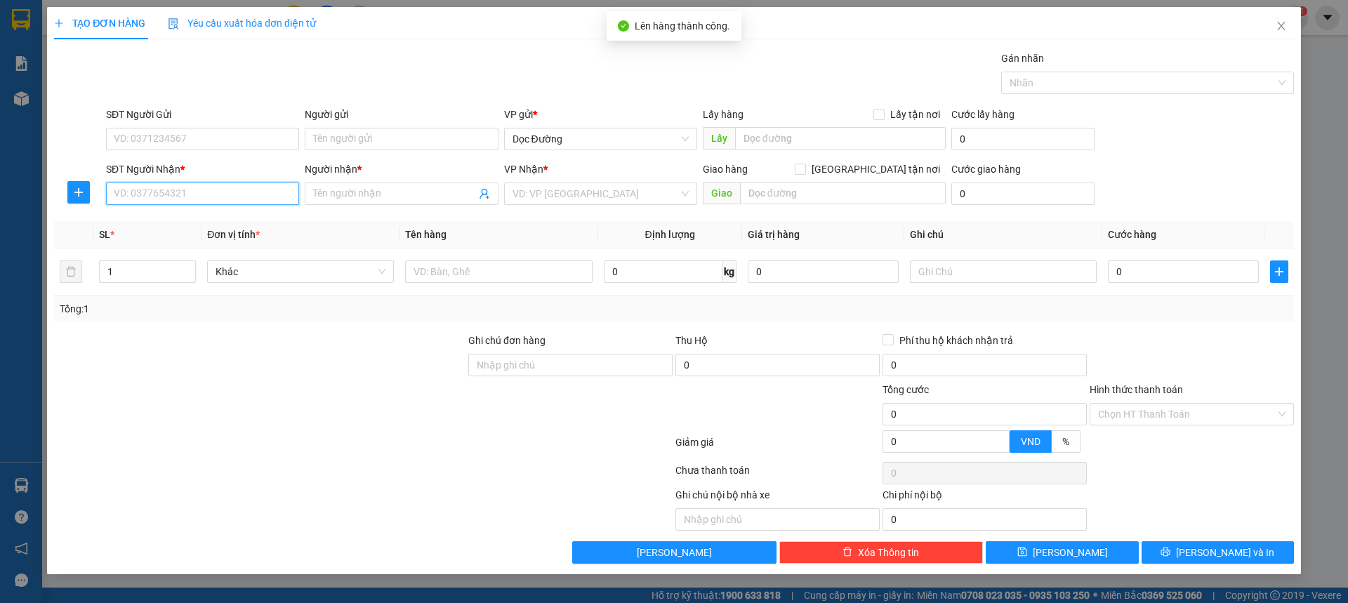
click at [204, 185] on input "SĐT Người Nhận *" at bounding box center [202, 194] width 193 height 22
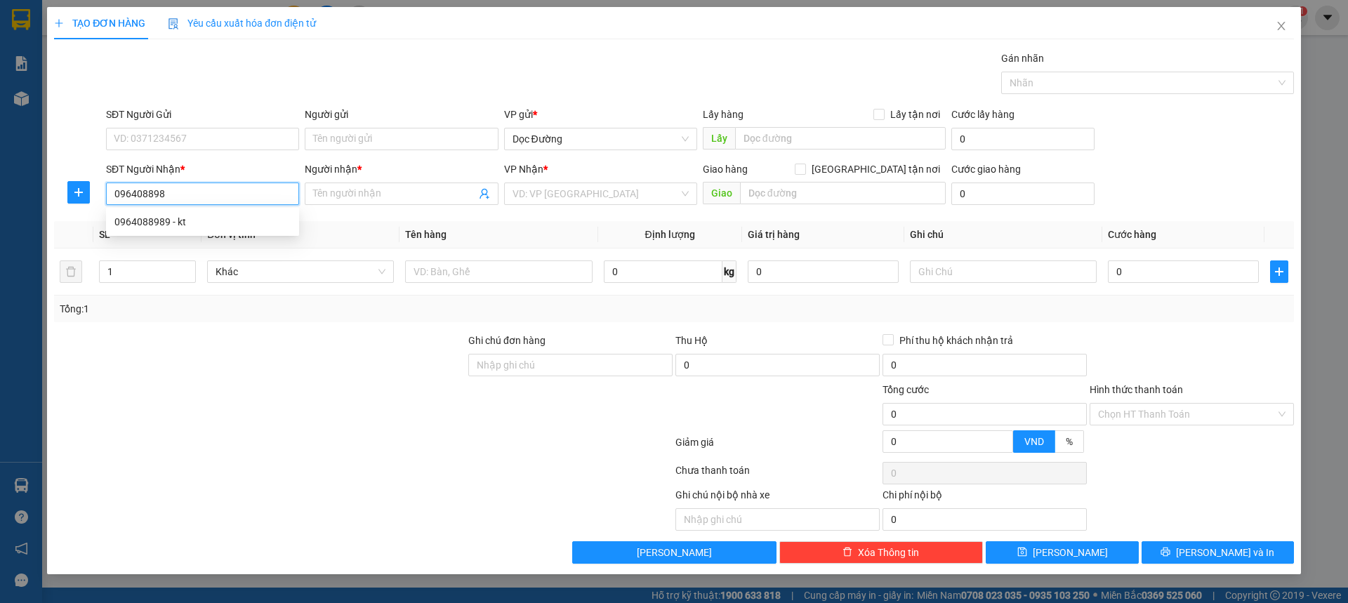
type input "0964088989"
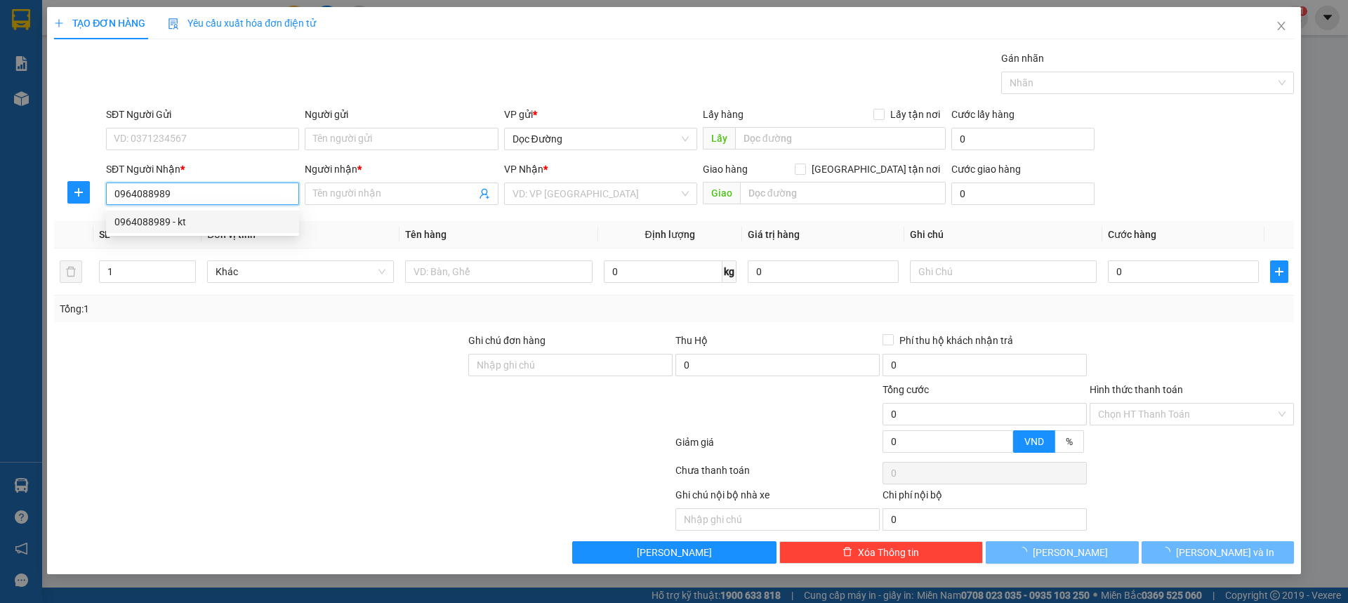
click at [209, 222] on div "0964088989 - kt" at bounding box center [202, 221] width 176 height 15
type input "kt"
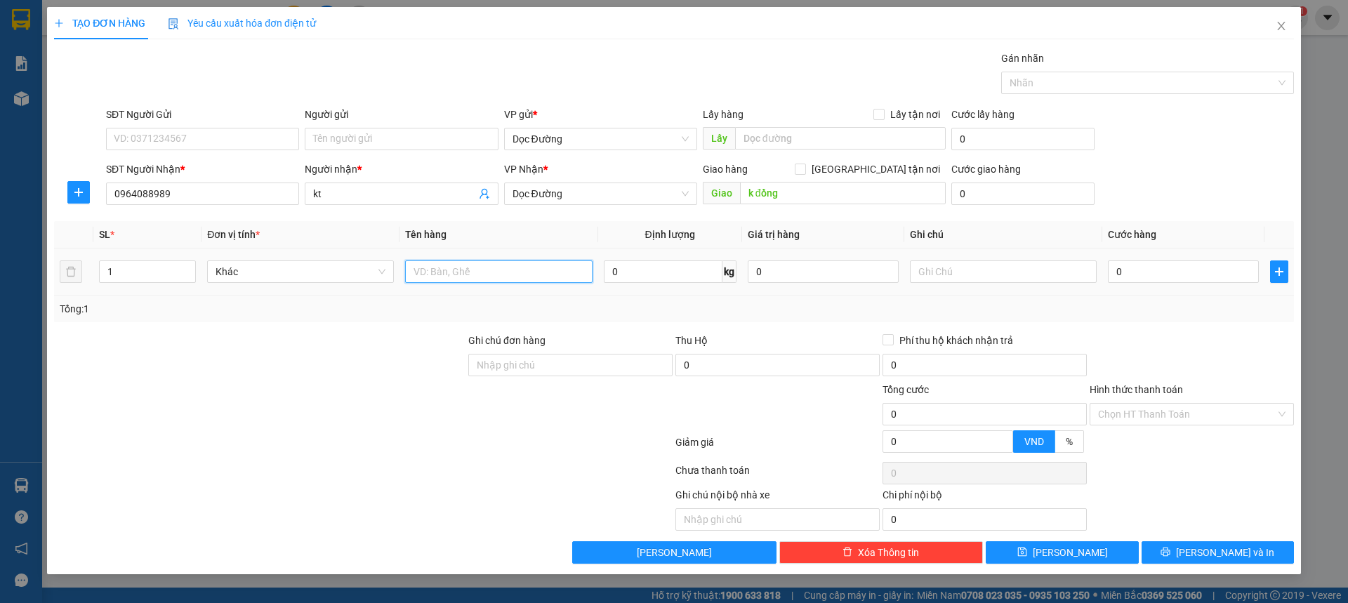
click at [472, 277] on input "text" at bounding box center [498, 271] width 187 height 22
click at [1160, 269] on input "0" at bounding box center [1183, 271] width 151 height 22
click at [1201, 210] on div "SĐT Người Nhận * 0964088989 Người nhận * kt VP Nhận * Dọc Đường Giao hàng Giao …" at bounding box center [699, 185] width 1193 height 49
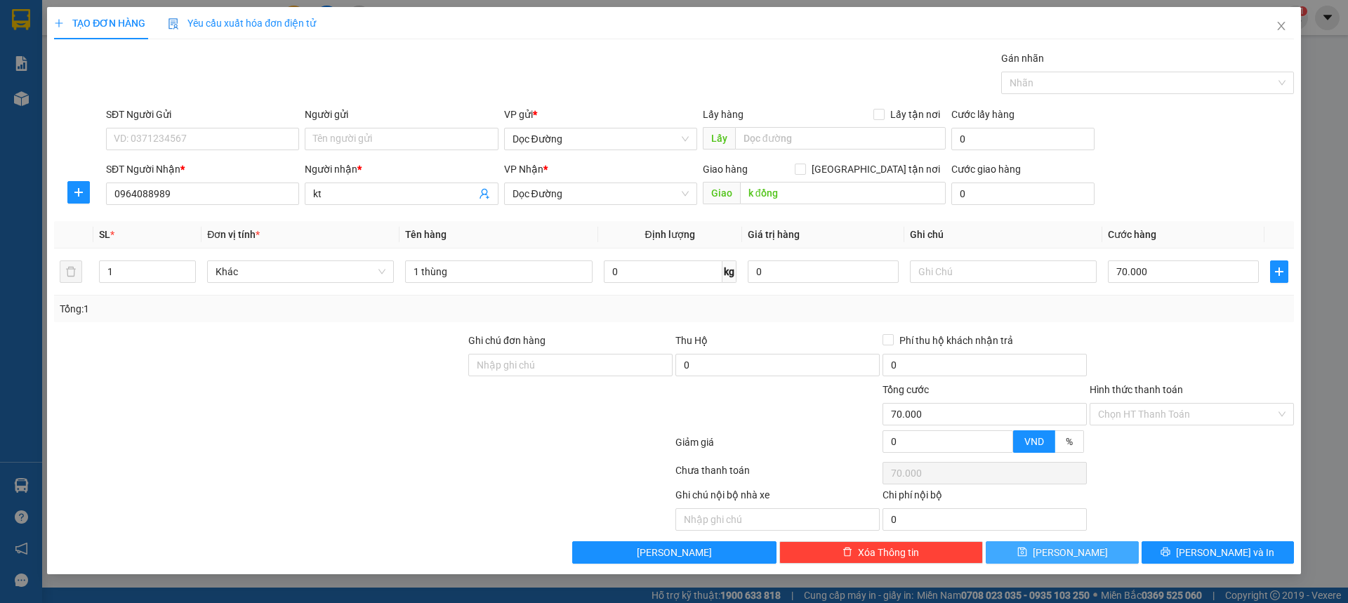
click at [1089, 552] on button "Lưu" at bounding box center [1062, 552] width 152 height 22
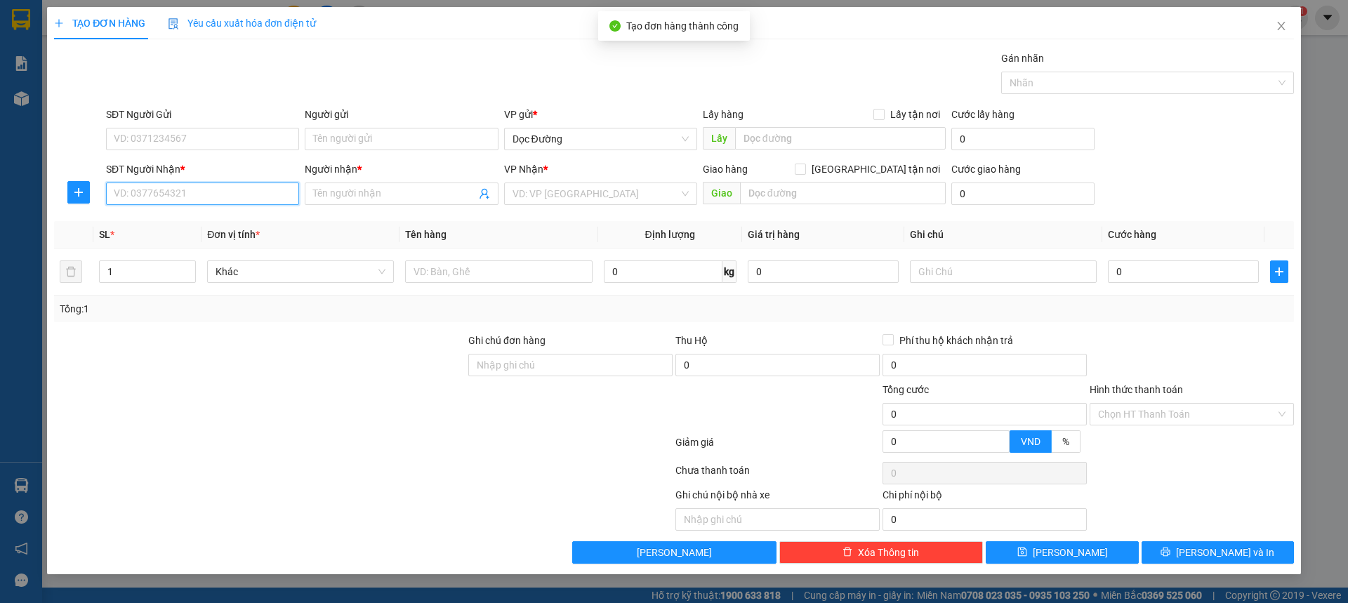
click at [237, 198] on input "SĐT Người Nhận *" at bounding box center [202, 194] width 193 height 22
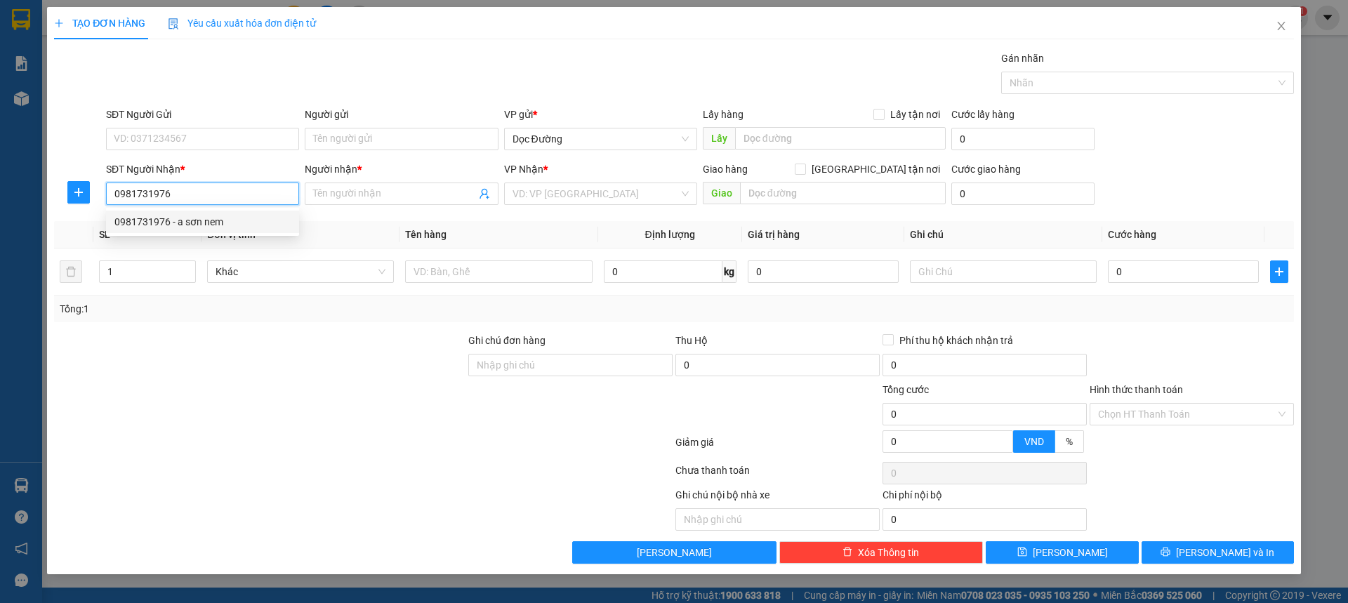
click at [199, 219] on div "0981731976 - a sơn nem" at bounding box center [202, 221] width 176 height 15
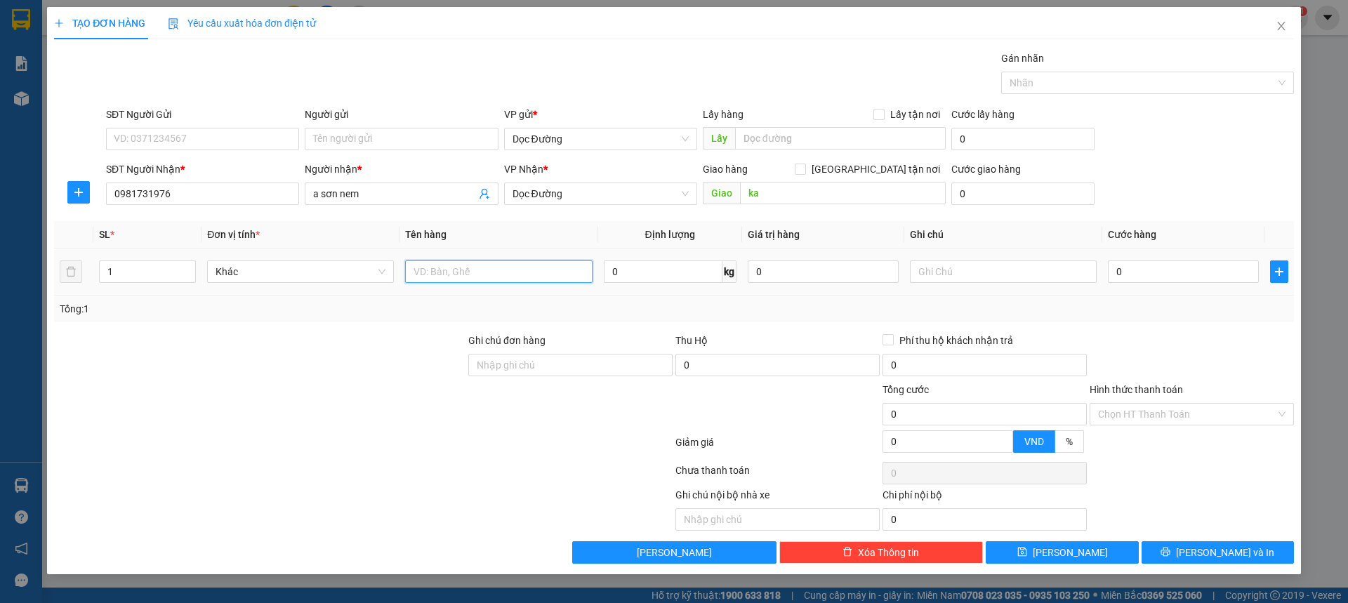
click at [484, 271] on input "text" at bounding box center [498, 271] width 187 height 22
click at [1139, 273] on input "0" at bounding box center [1183, 271] width 151 height 22
click at [1150, 209] on div "SĐT Người Nhận * 0981731976 Người nhận * a sơn nem VP Nhận * Dọc Đường Giao hàn…" at bounding box center [699, 185] width 1193 height 49
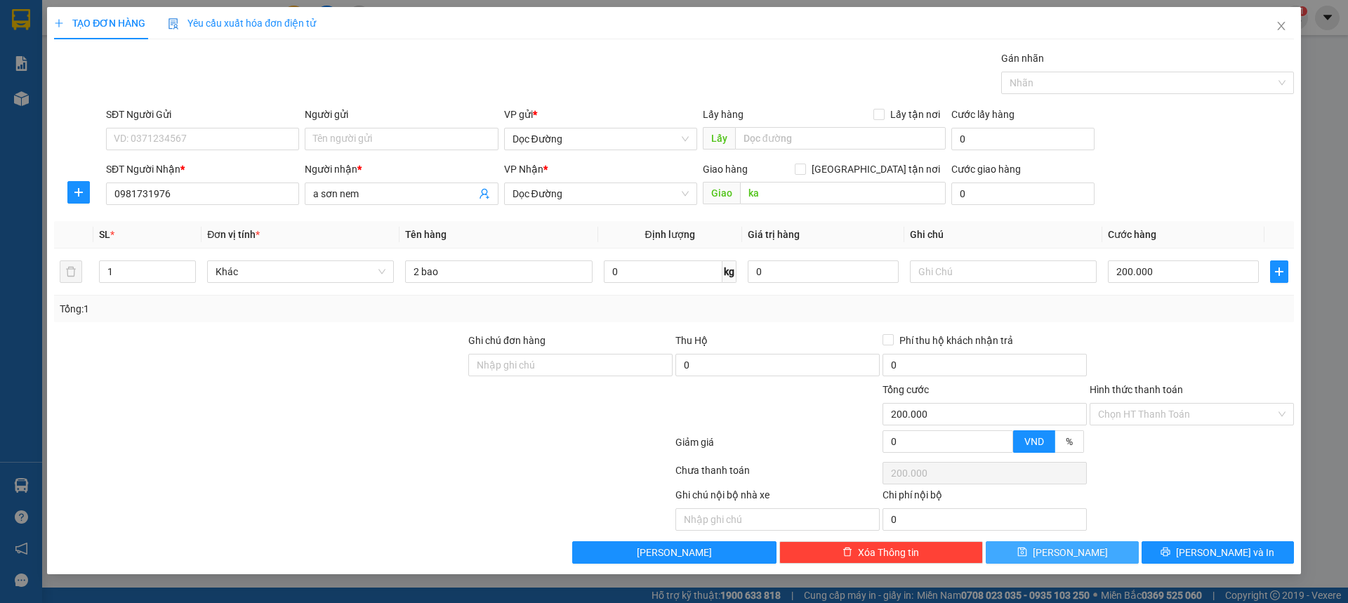
click at [1051, 562] on button "Lưu" at bounding box center [1062, 552] width 152 height 22
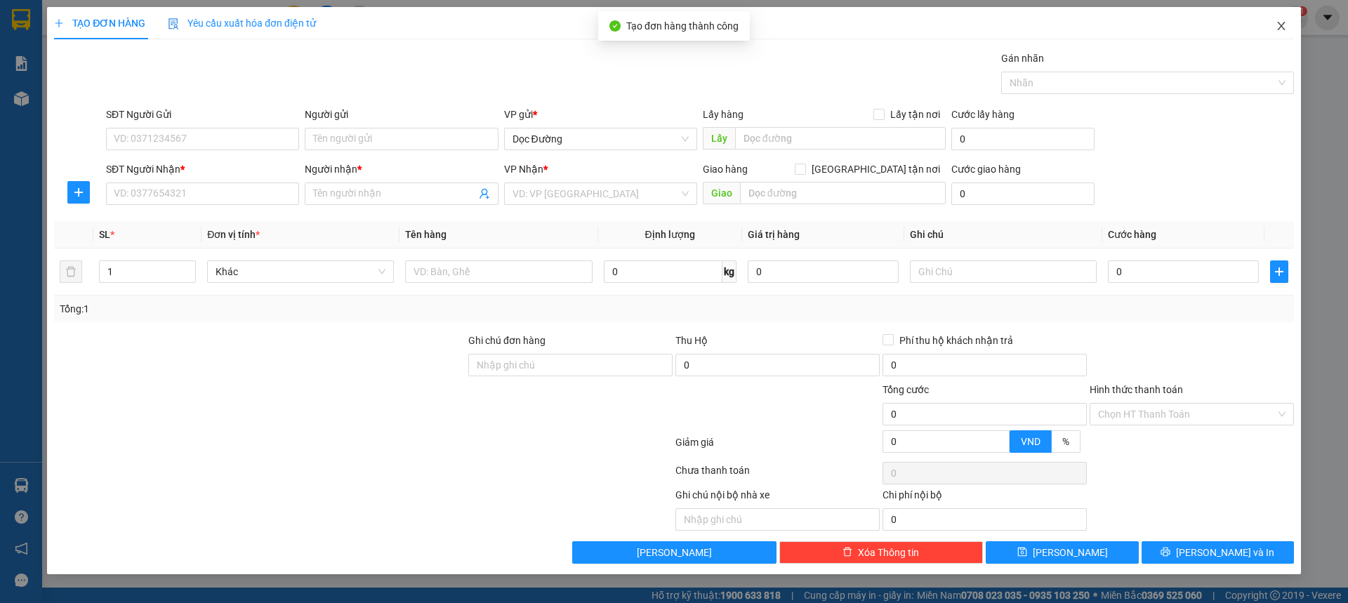
click at [1277, 26] on icon "close" at bounding box center [1280, 25] width 11 height 11
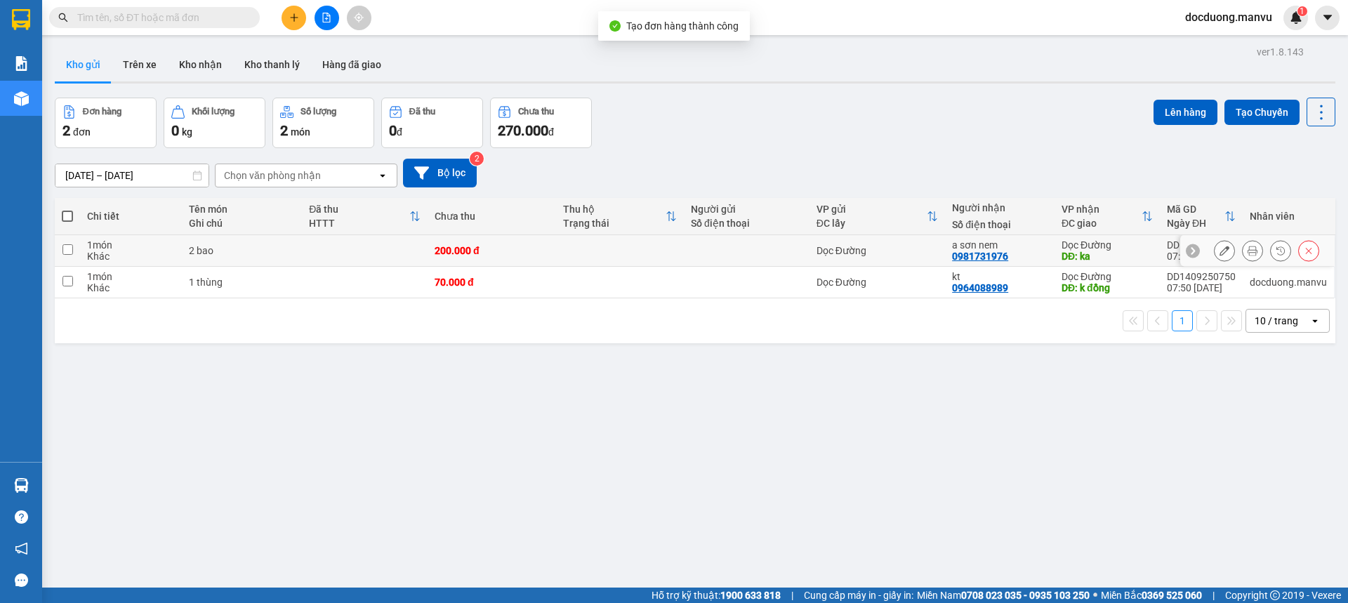
click at [493, 244] on td "200.000 đ" at bounding box center [491, 251] width 128 height 32
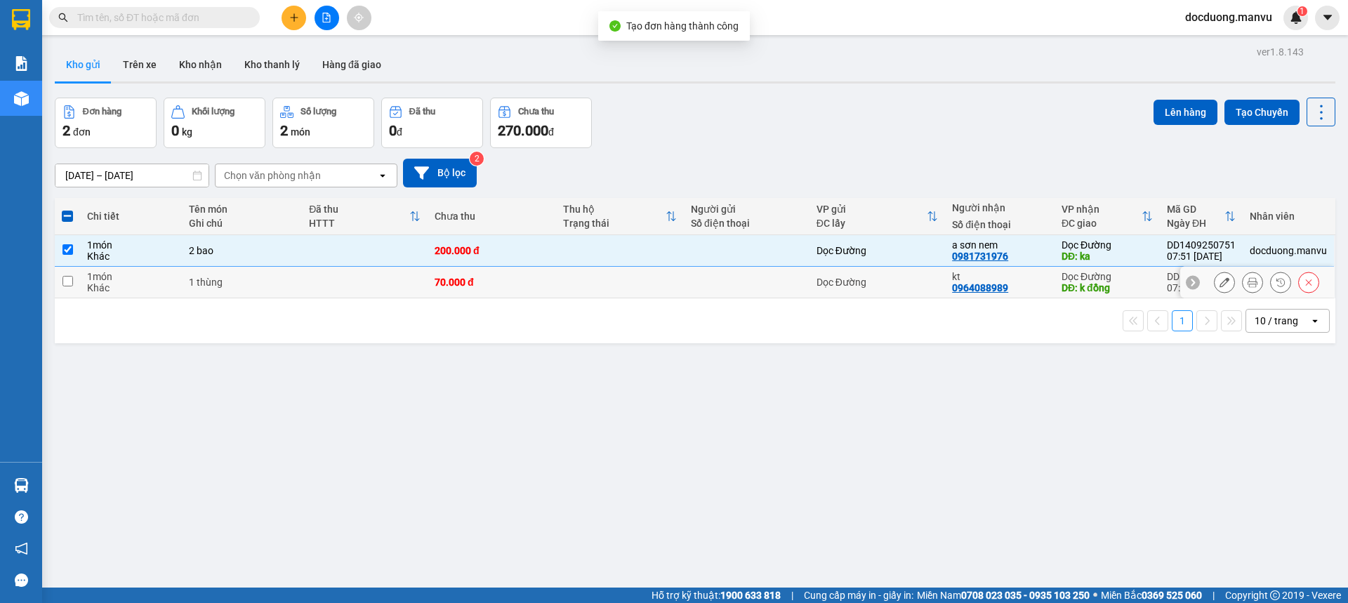
click at [460, 281] on div "70.000 đ" at bounding box center [492, 282] width 114 height 11
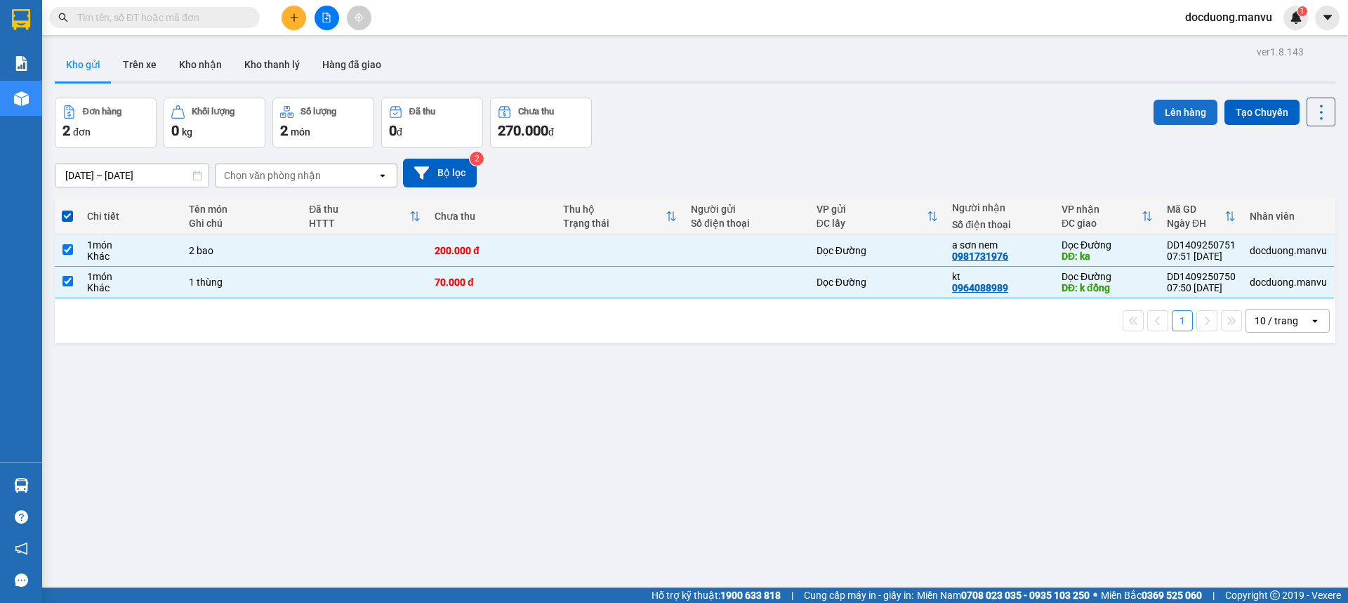
drag, startPoint x: 1158, startPoint y: 131, endPoint x: 1169, endPoint y: 123, distance: 13.6
click at [1160, 131] on div "Lên hàng Tạo Chuyến" at bounding box center [1244, 123] width 182 height 51
click at [1169, 123] on button "Lên hàng" at bounding box center [1185, 112] width 64 height 25
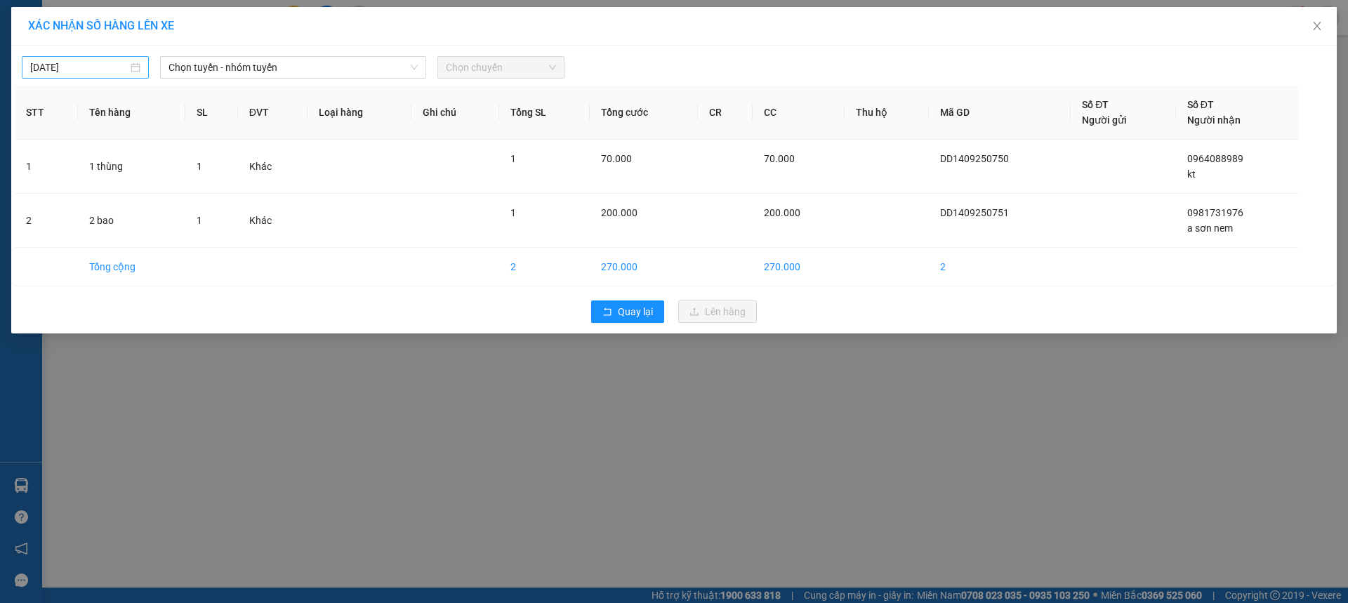
click at [77, 62] on input "14/09/2025" at bounding box center [79, 67] width 98 height 15
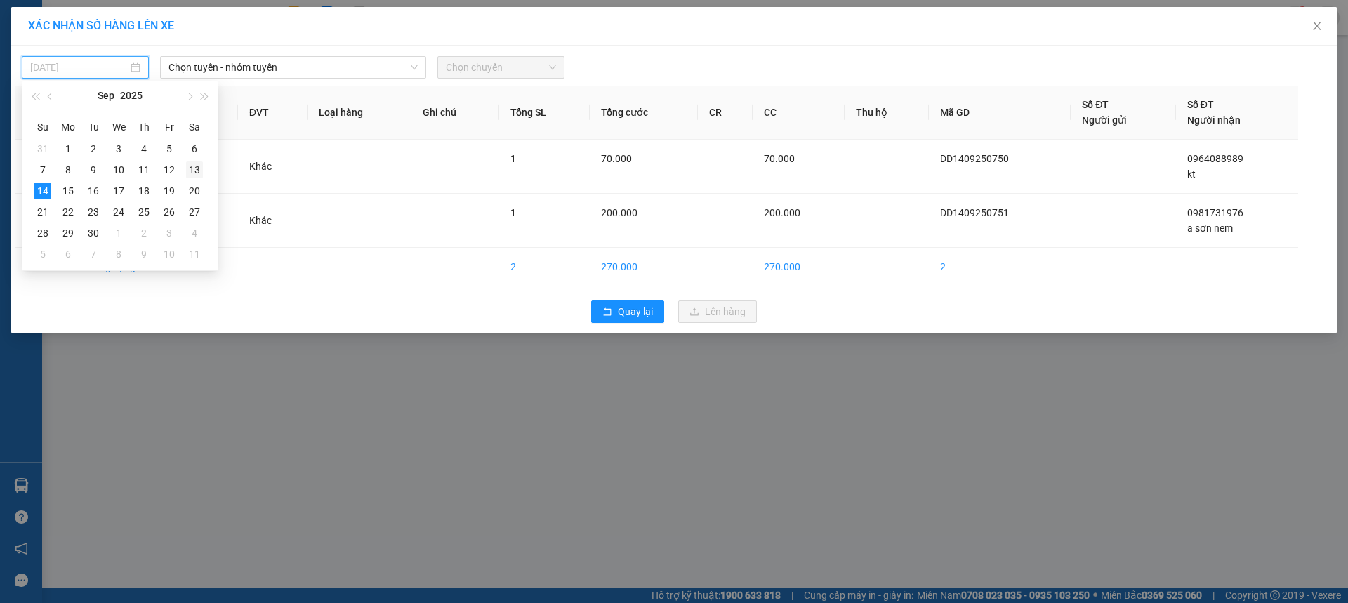
click at [196, 173] on div "13" at bounding box center [194, 169] width 17 height 17
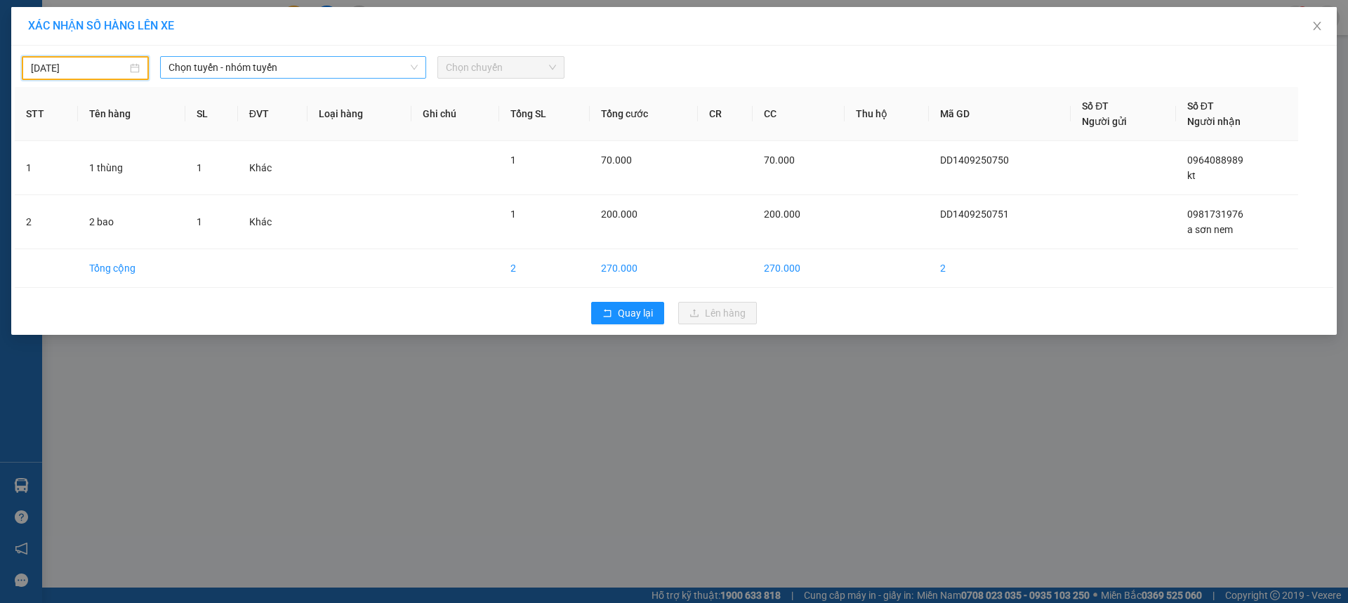
click at [272, 58] on span "Chọn tuyến - nhóm tuyến" at bounding box center [292, 67] width 249 height 21
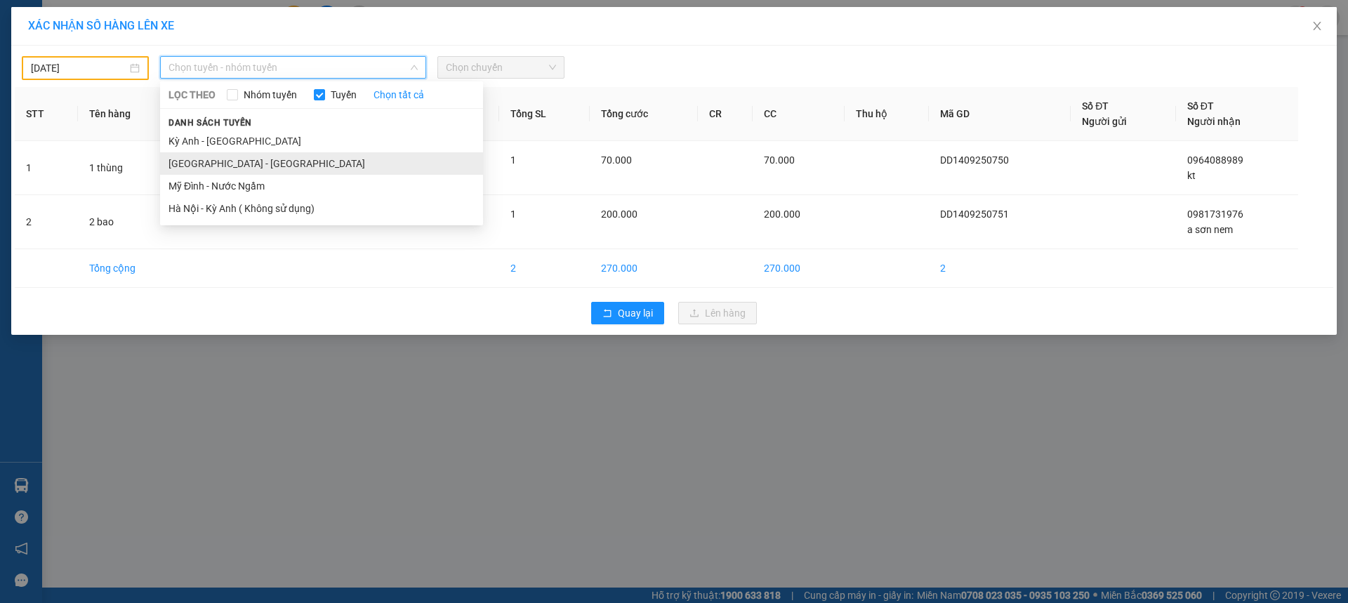
drag, startPoint x: 193, startPoint y: 159, endPoint x: 343, endPoint y: 111, distance: 157.6
click at [198, 156] on li "Hà Nội - Kỳ Anh" at bounding box center [321, 163] width 323 height 22
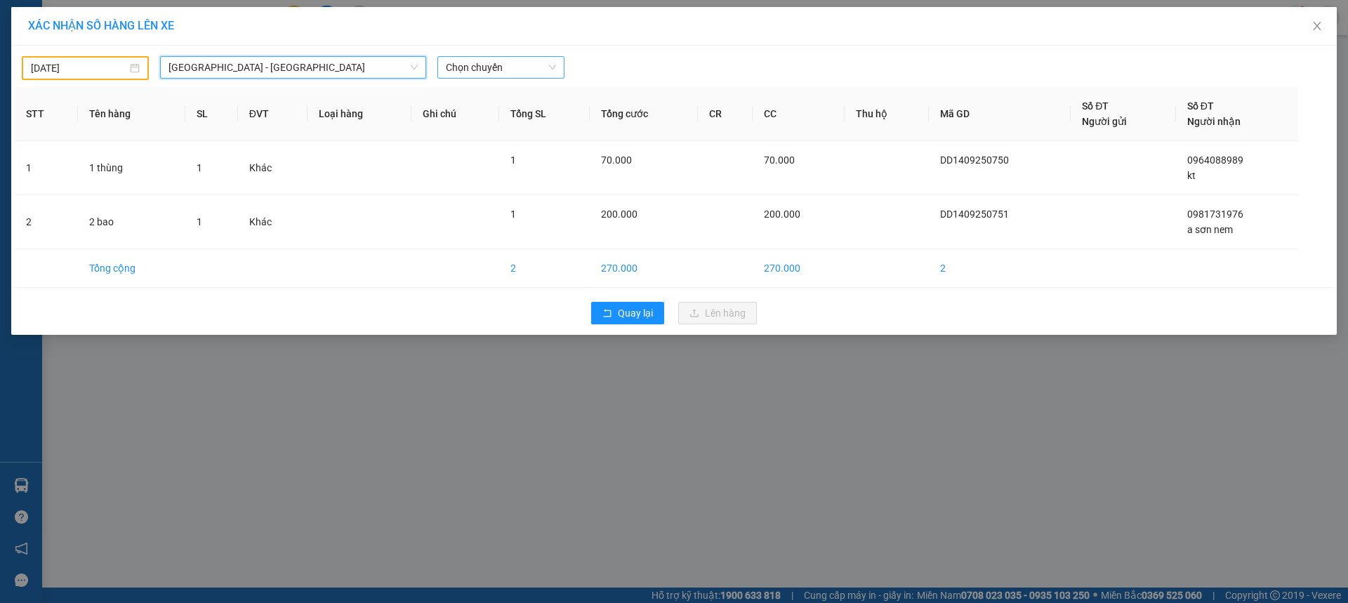
click at [510, 59] on span "Chọn chuyến" at bounding box center [501, 67] width 110 height 21
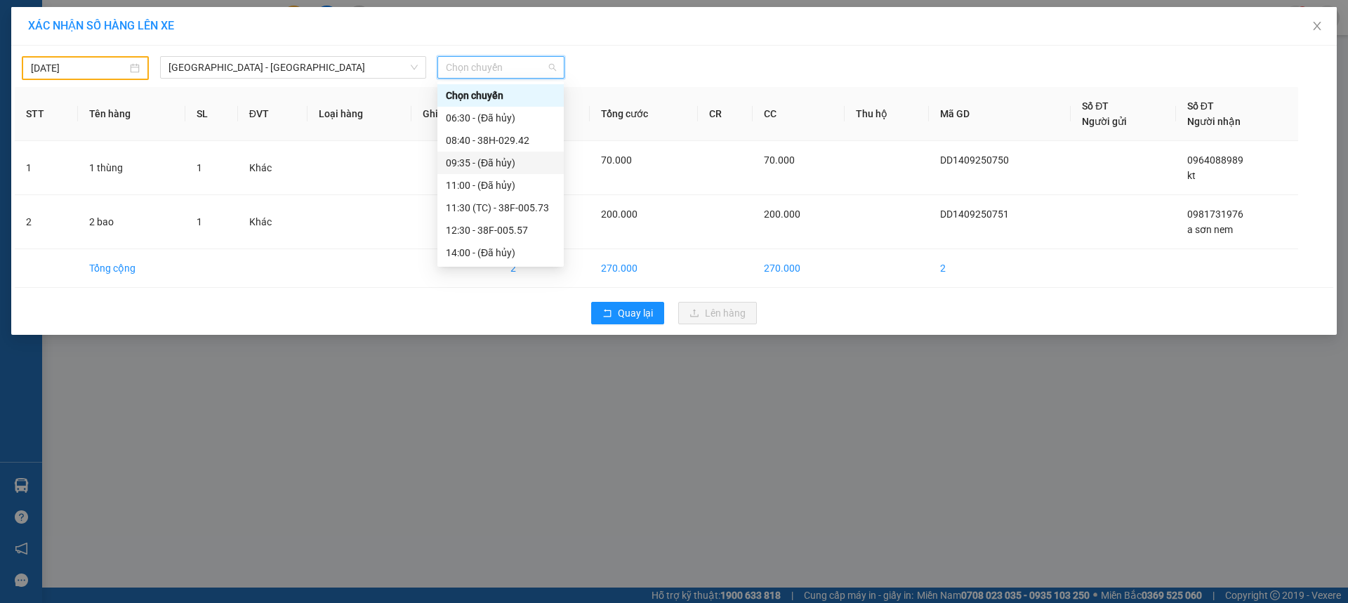
scroll to position [225, 0]
click at [535, 97] on div "16:30 (TC) - 38E-005.22" at bounding box center [501, 95] width 110 height 15
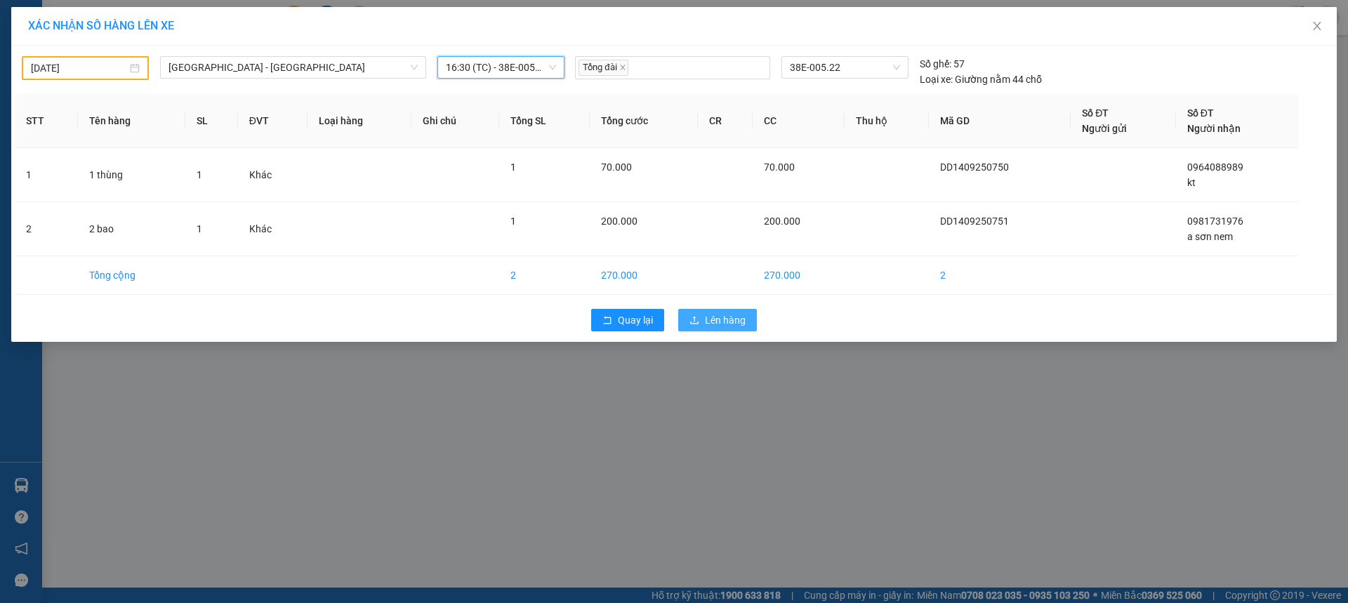
click at [729, 315] on span "Lên hàng" at bounding box center [725, 319] width 41 height 15
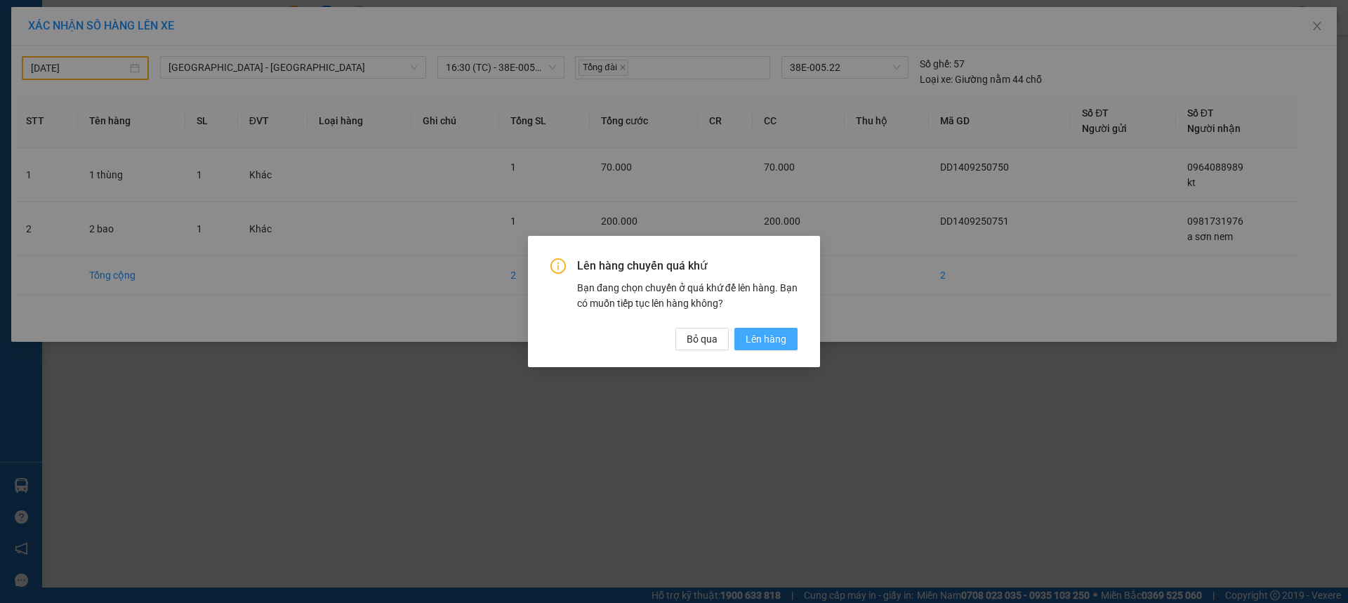
click at [771, 339] on span "Lên hàng" at bounding box center [765, 338] width 41 height 15
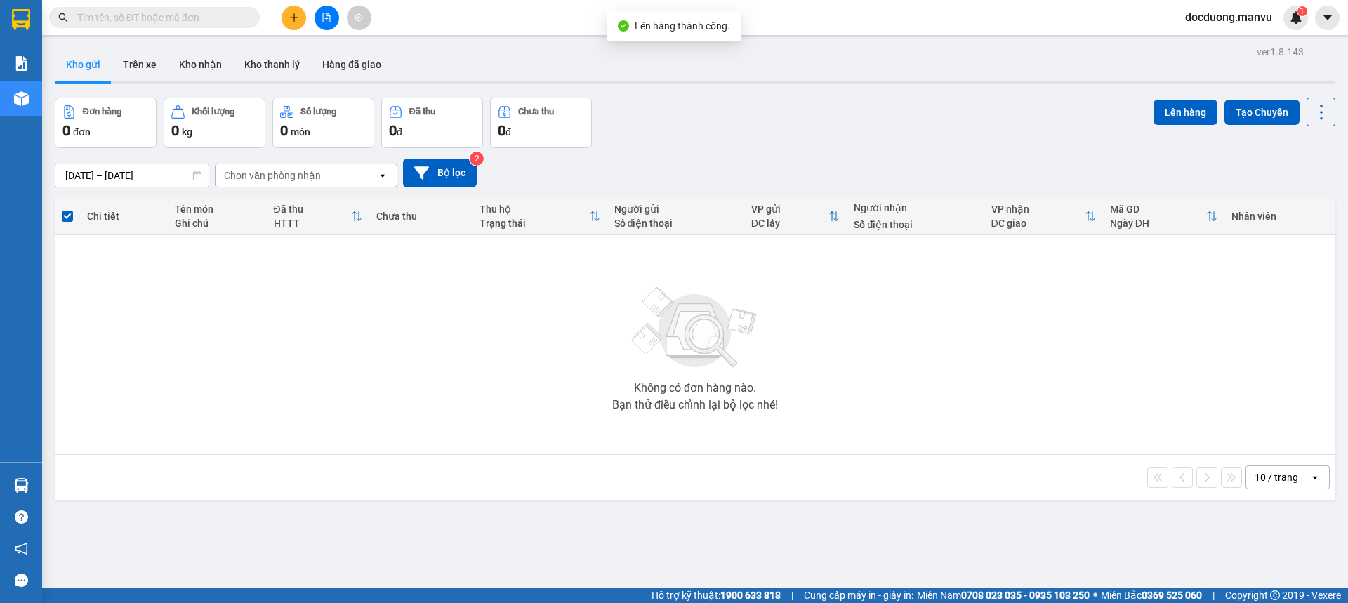
click at [273, 18] on div at bounding box center [137, 17] width 274 height 21
click at [275, 18] on div at bounding box center [326, 18] width 105 height 25
click at [290, 25] on button at bounding box center [293, 18] width 25 height 25
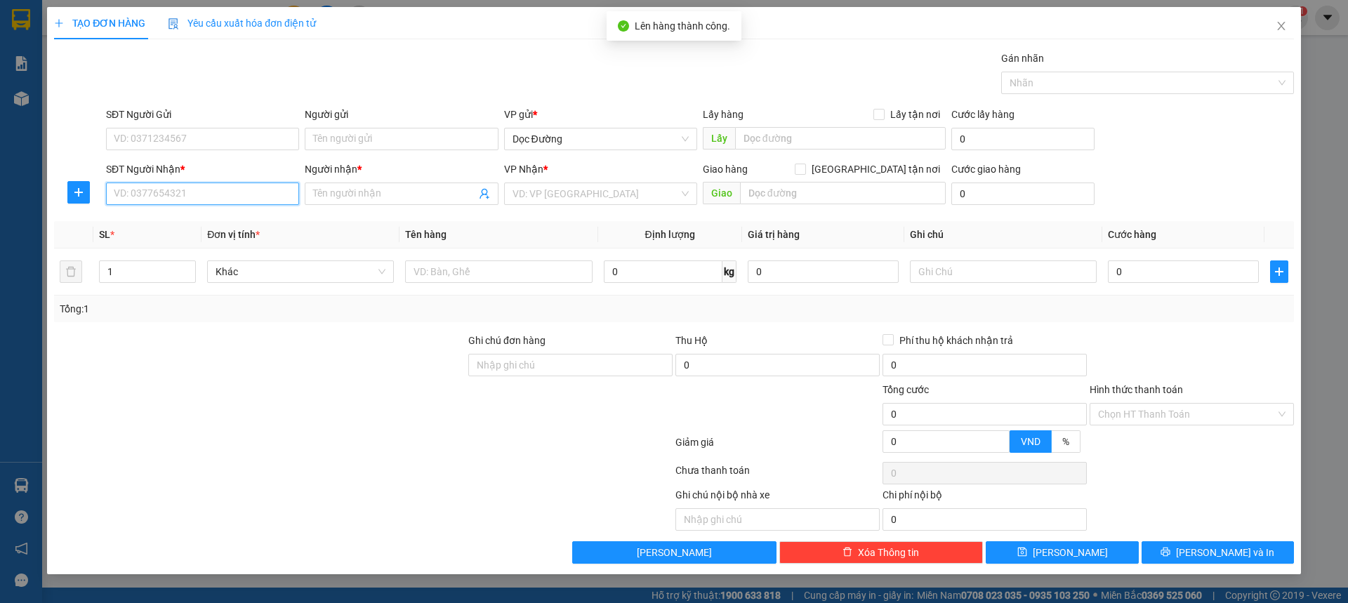
click at [166, 194] on input "SĐT Người Nhận *" at bounding box center [202, 194] width 193 height 22
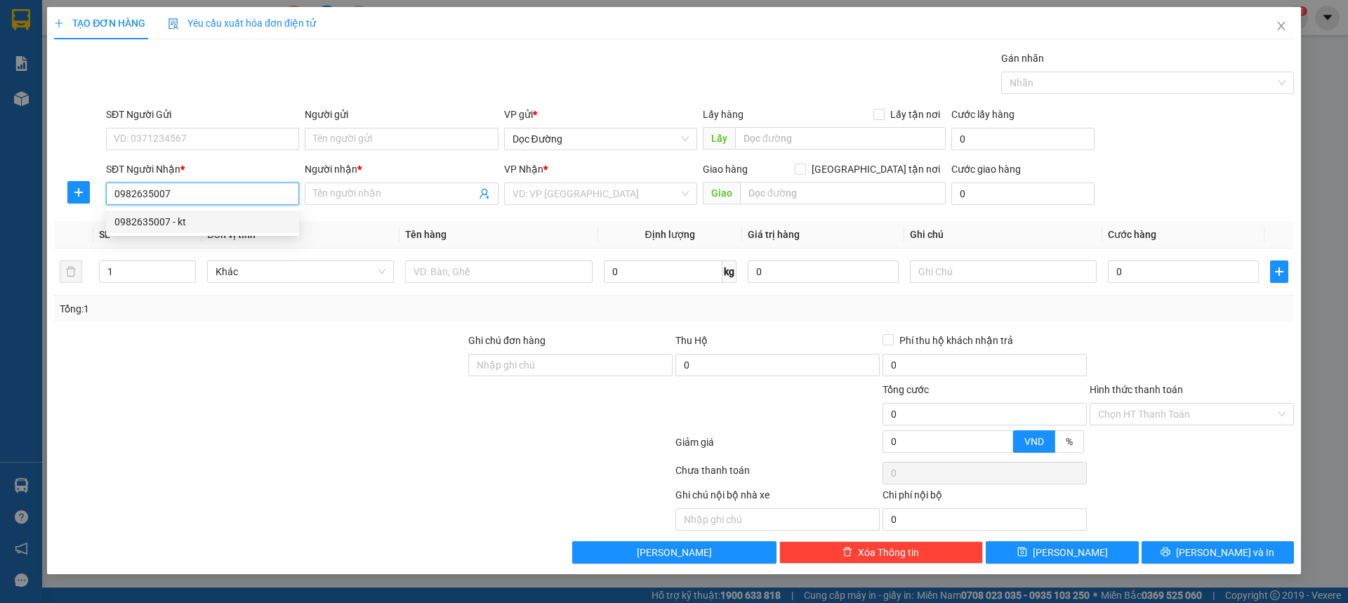
click at [212, 222] on div "0982635007 - kt" at bounding box center [202, 221] width 176 height 15
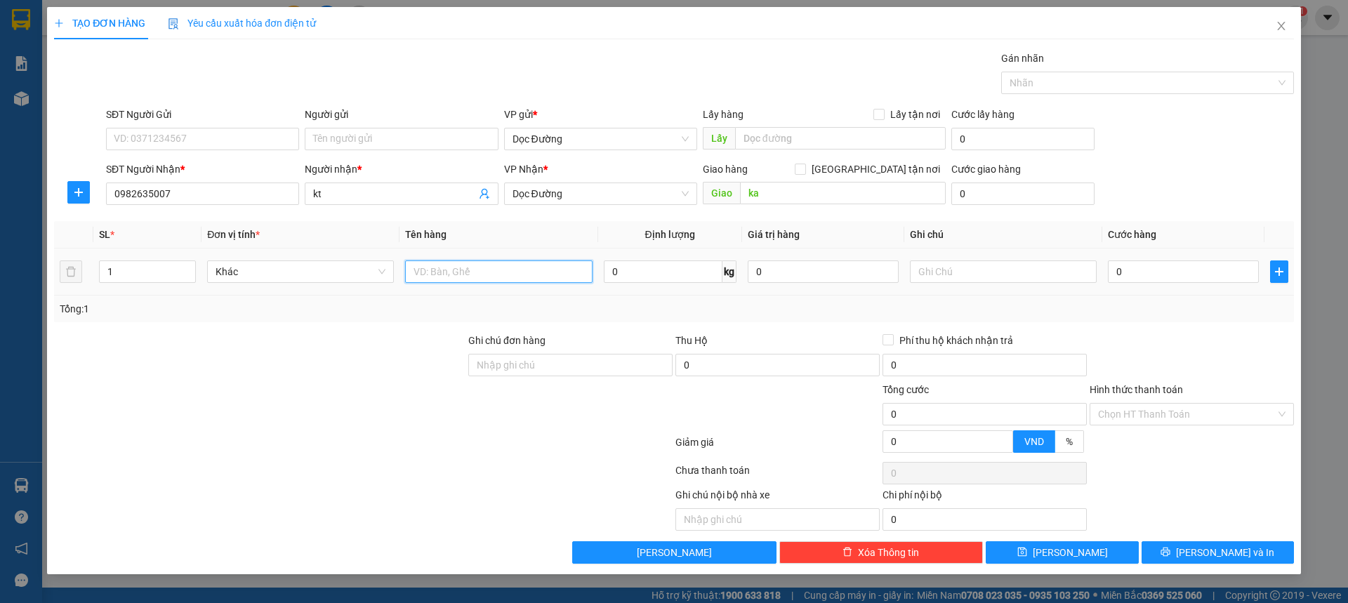
click at [489, 279] on input "text" at bounding box center [498, 271] width 187 height 22
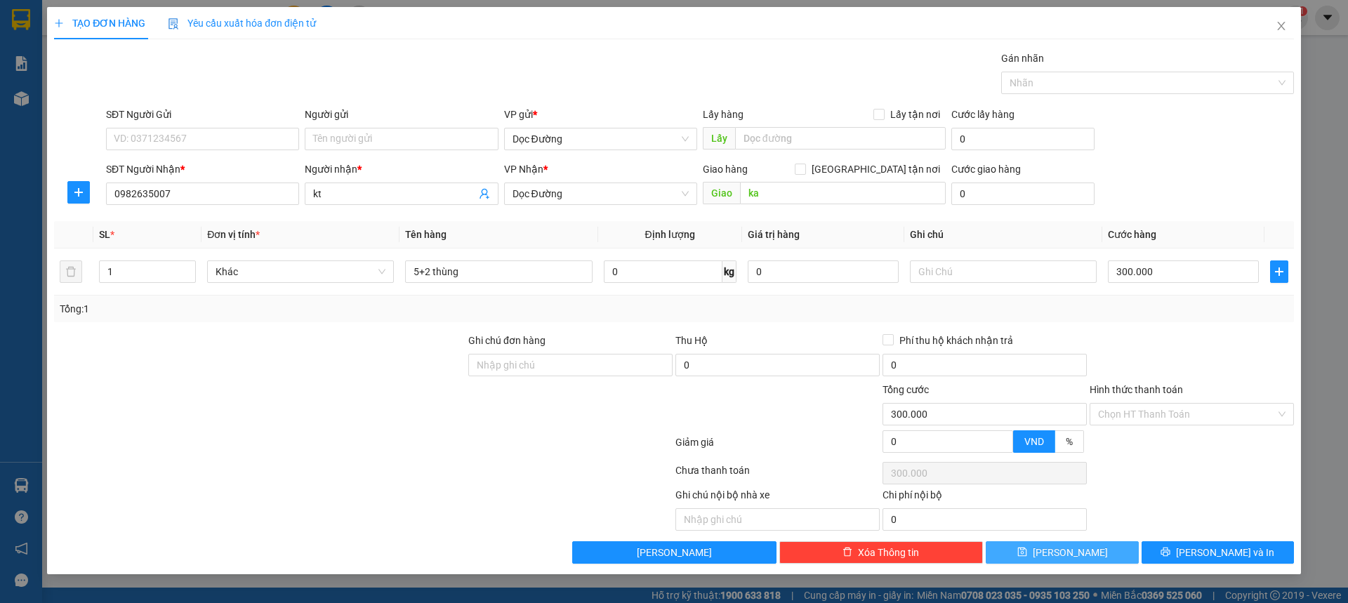
click at [1082, 550] on button "Lưu" at bounding box center [1062, 552] width 152 height 22
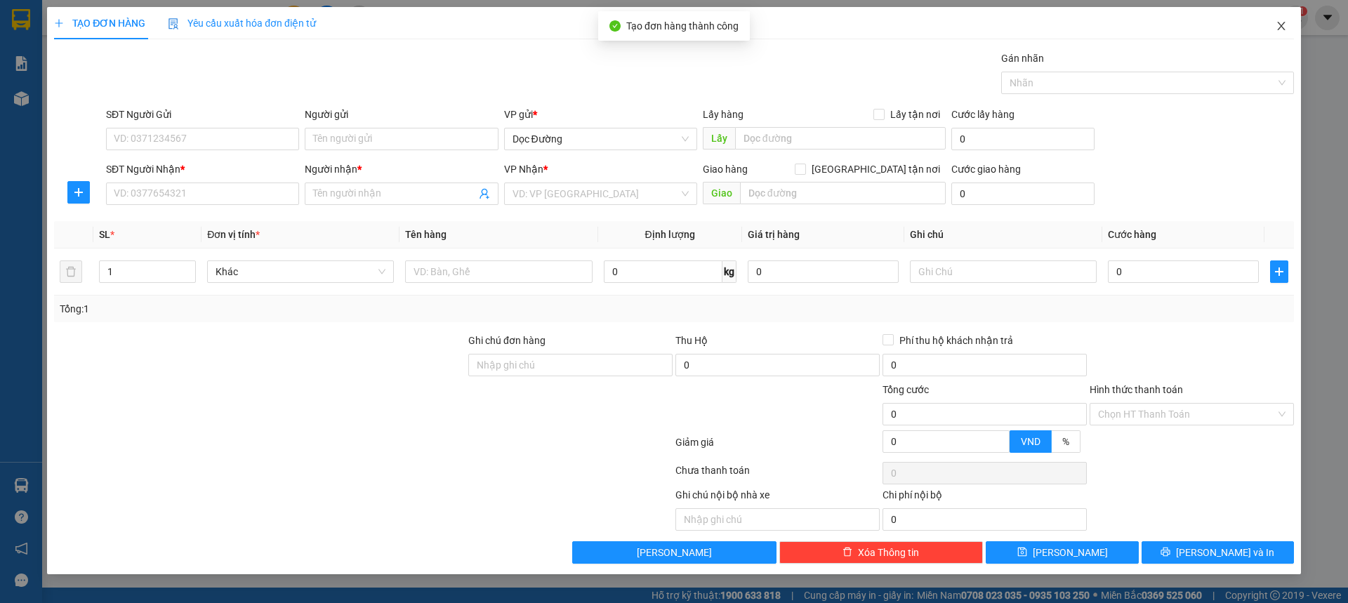
click at [1285, 27] on icon "close" at bounding box center [1280, 25] width 11 height 11
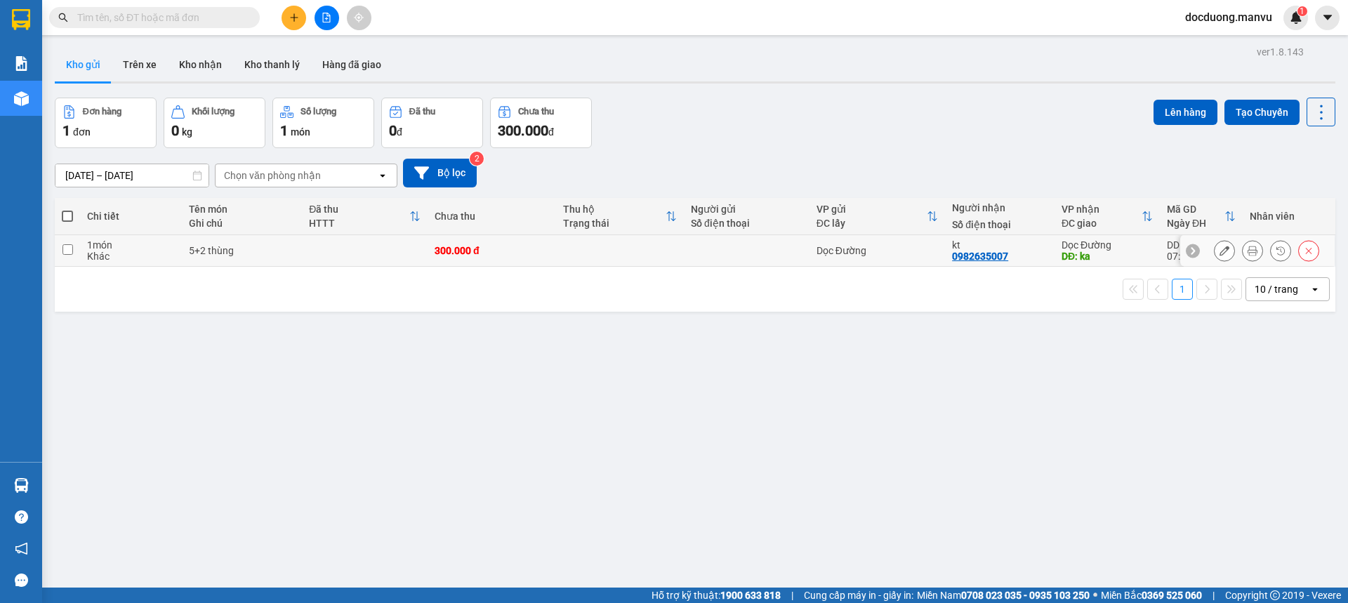
click at [720, 257] on td at bounding box center [747, 251] width 126 height 32
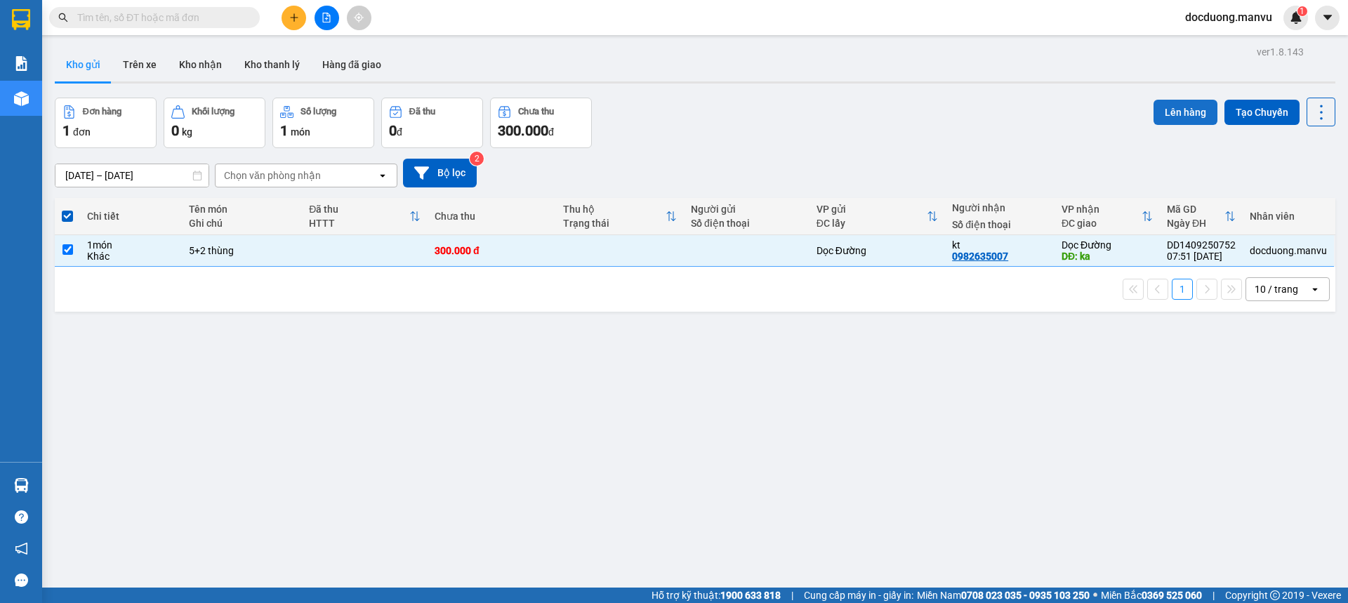
click at [1153, 116] on button "Lên hàng" at bounding box center [1185, 112] width 64 height 25
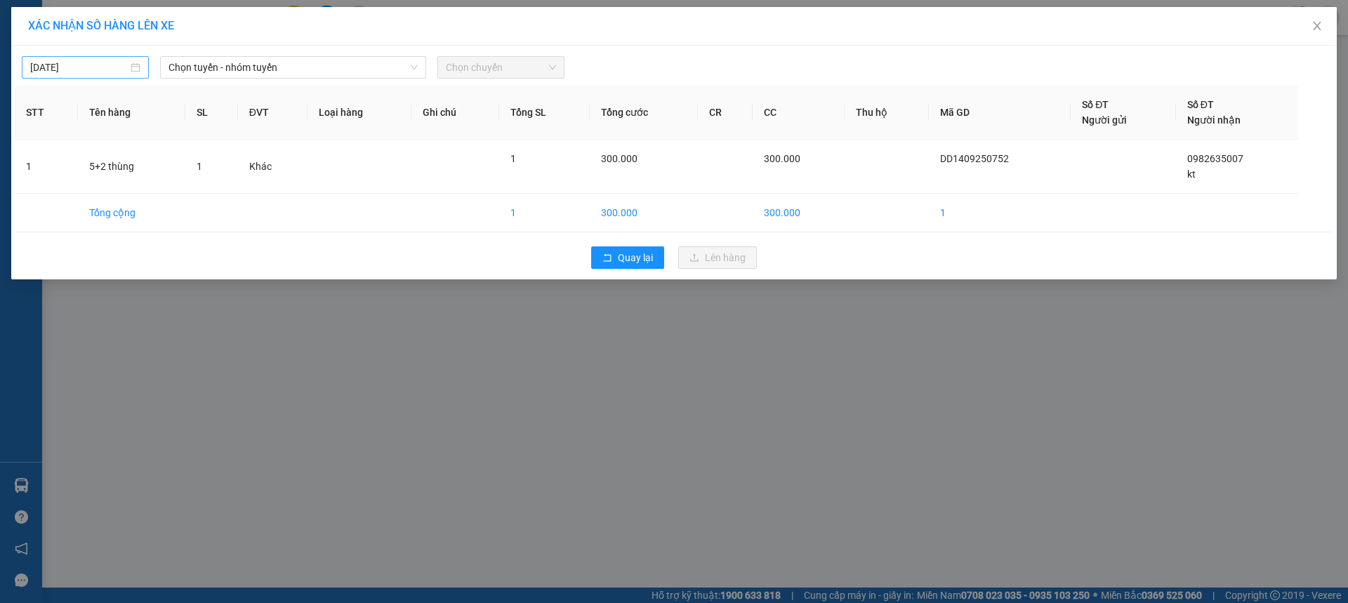
click at [92, 69] on input "14/09/2025" at bounding box center [79, 67] width 98 height 15
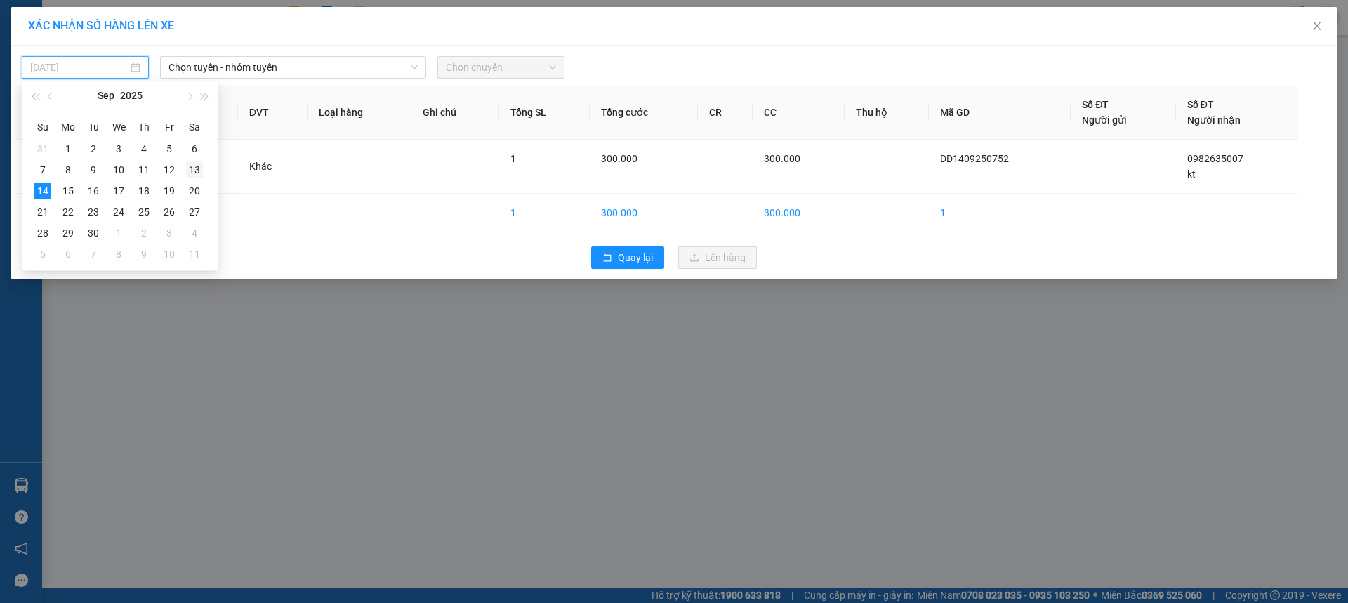
click at [197, 167] on div "13" at bounding box center [194, 169] width 17 height 17
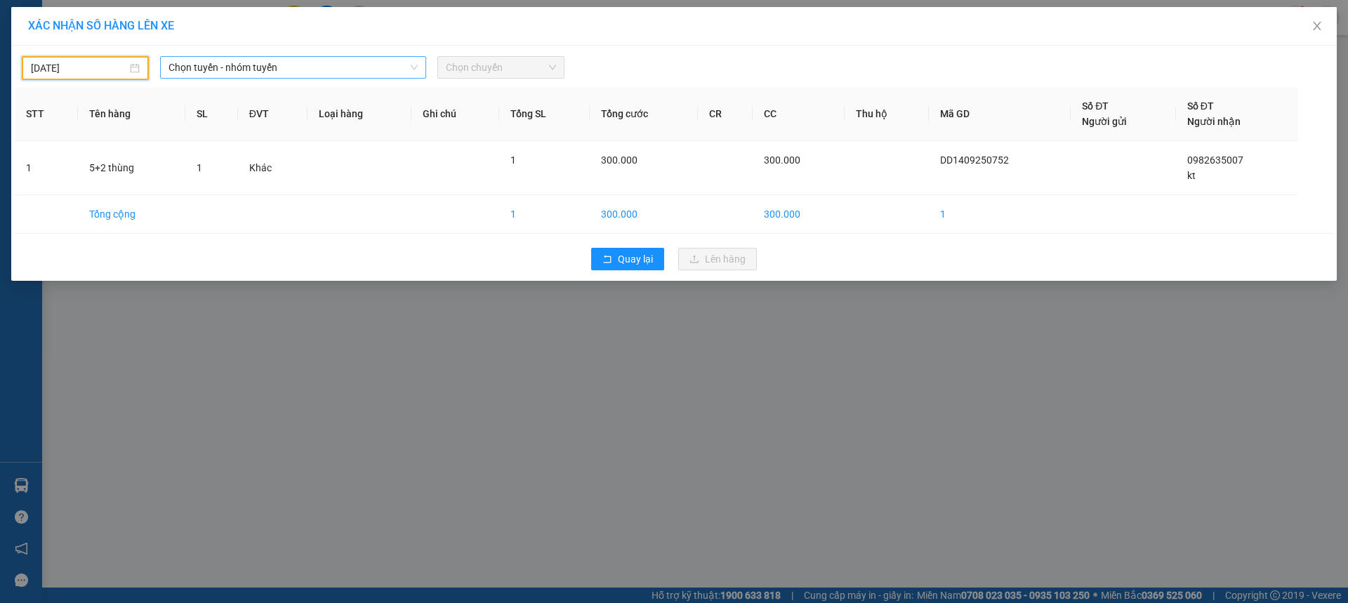
click at [280, 72] on span "Chọn tuyến - nhóm tuyến" at bounding box center [292, 67] width 249 height 21
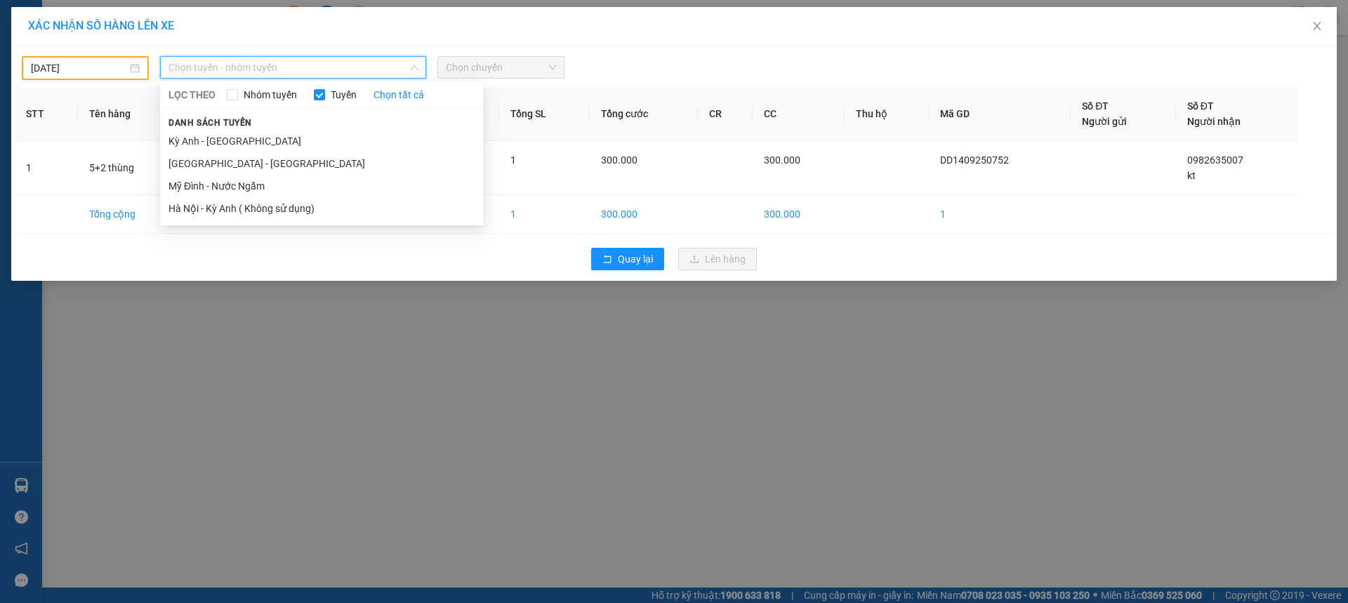
drag, startPoint x: 204, startPoint y: 161, endPoint x: 378, endPoint y: 102, distance: 184.7
click at [205, 161] on li "Hà Nội - Kỳ Anh" at bounding box center [321, 163] width 323 height 22
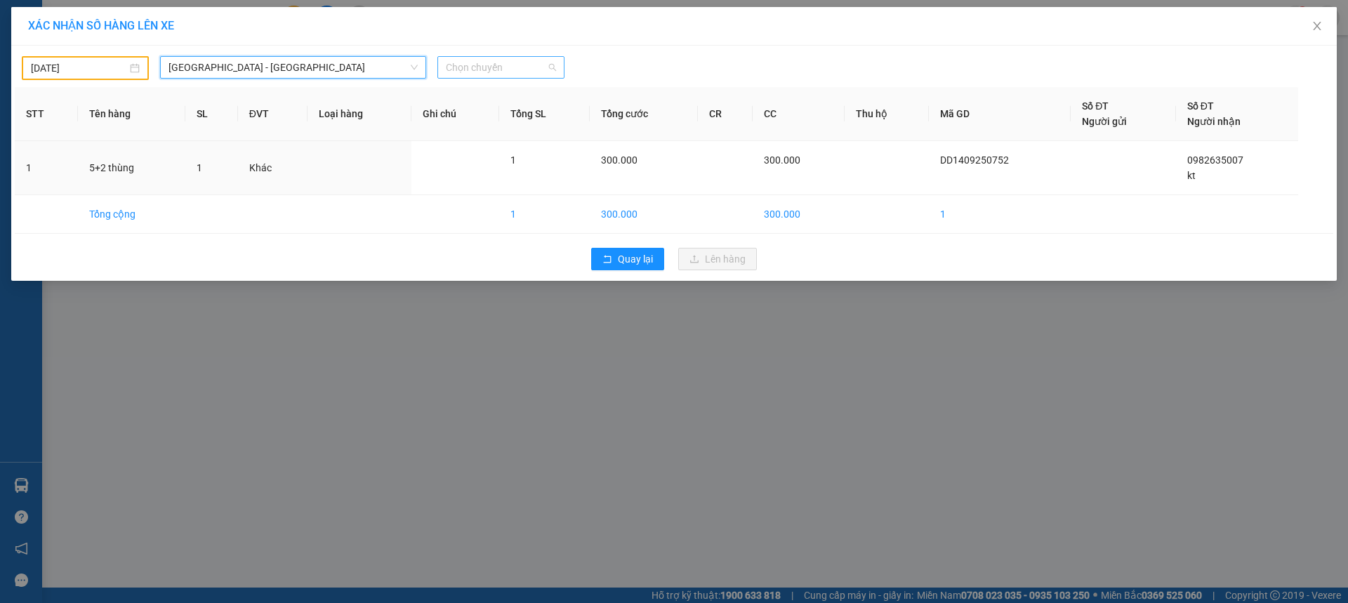
click at [496, 69] on span "Chọn chuyến" at bounding box center [501, 67] width 110 height 21
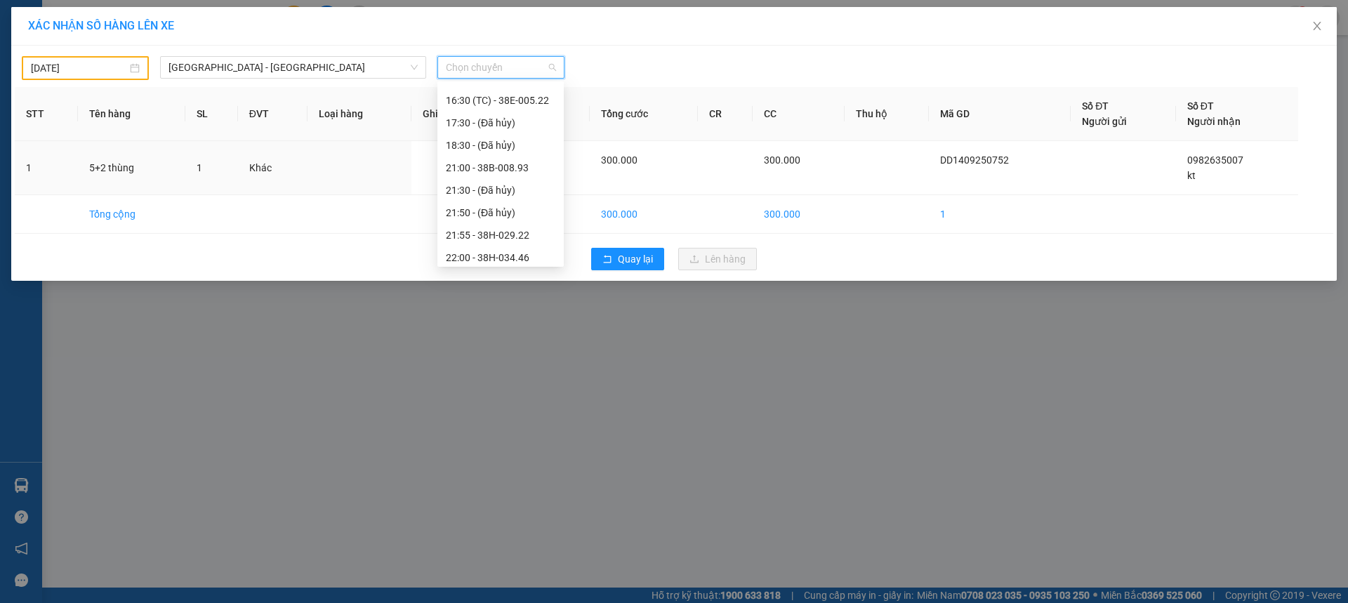
scroll to position [225, 0]
click at [524, 258] on div "22:00 - 38H-034.46" at bounding box center [501, 252] width 110 height 15
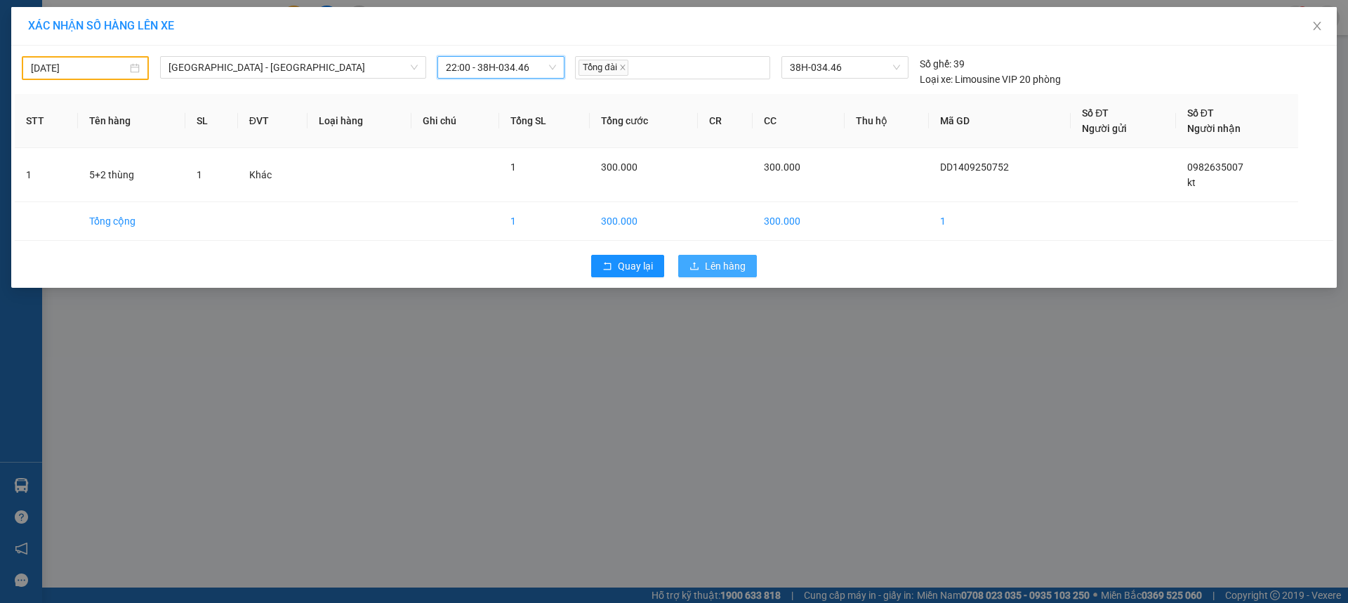
click at [694, 258] on button "Lên hàng" at bounding box center [717, 266] width 79 height 22
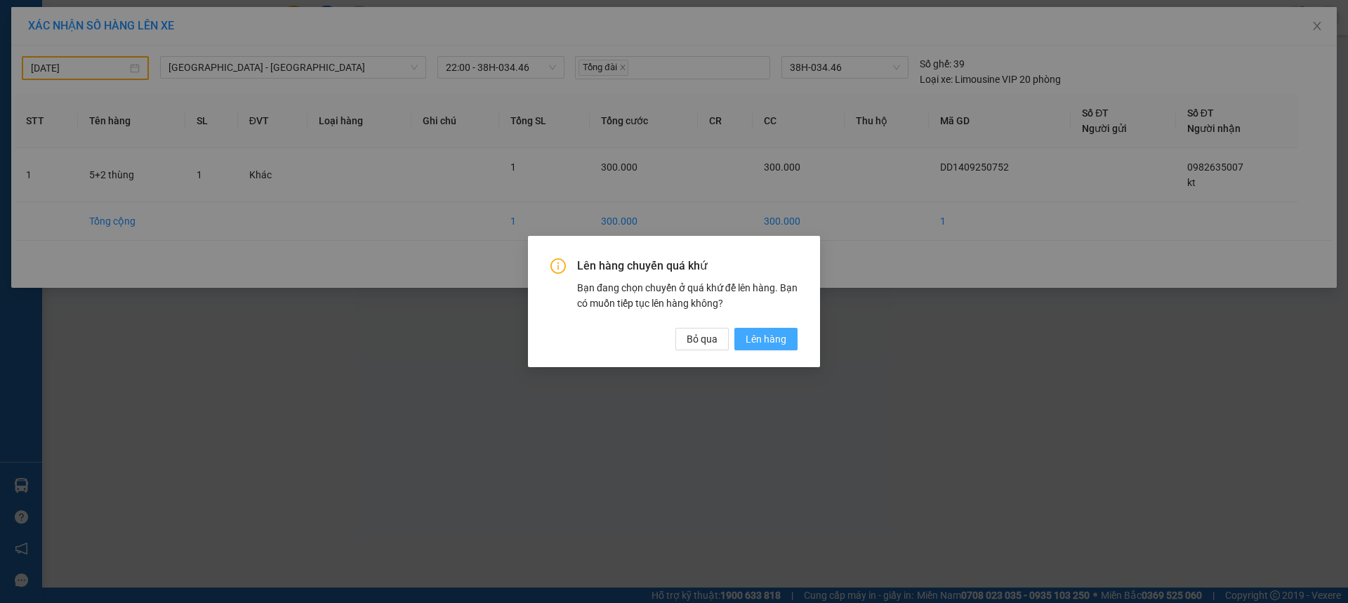
drag, startPoint x: 782, startPoint y: 345, endPoint x: 781, endPoint y: 335, distance: 9.9
click at [782, 343] on span "Lên hàng" at bounding box center [765, 338] width 41 height 15
